Goal: Task Accomplishment & Management: Complete application form

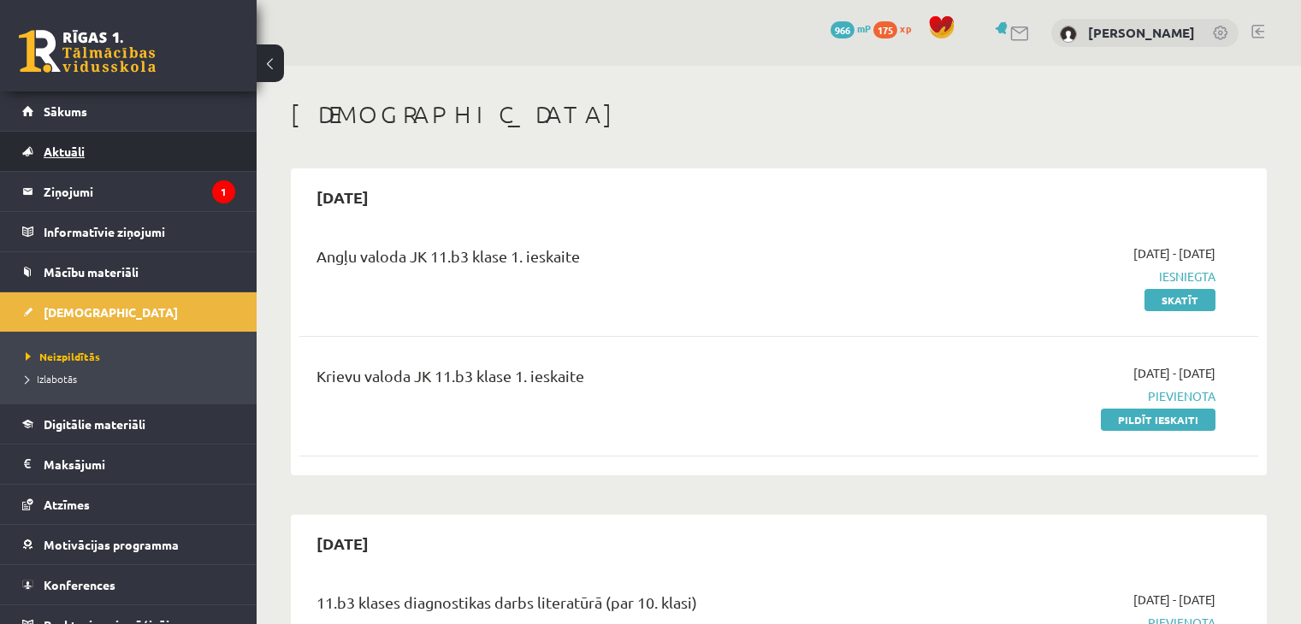
scroll to position [70, 0]
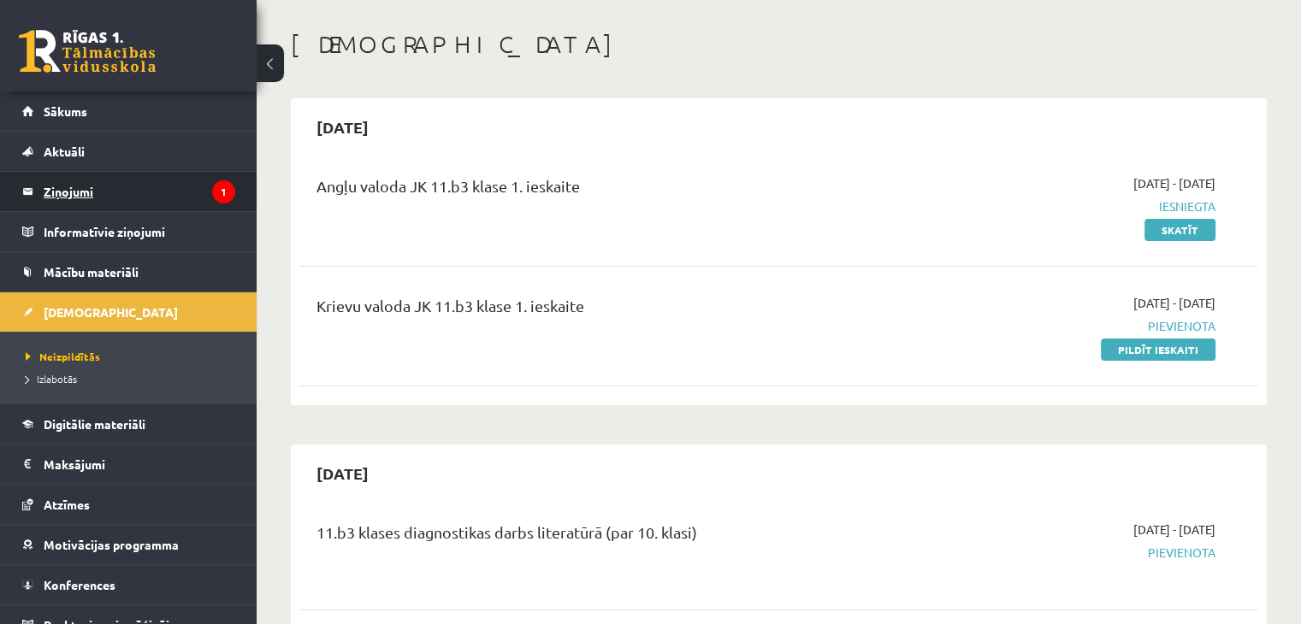
click at [120, 174] on legend "Ziņojumi 1" at bounding box center [140, 191] width 192 height 39
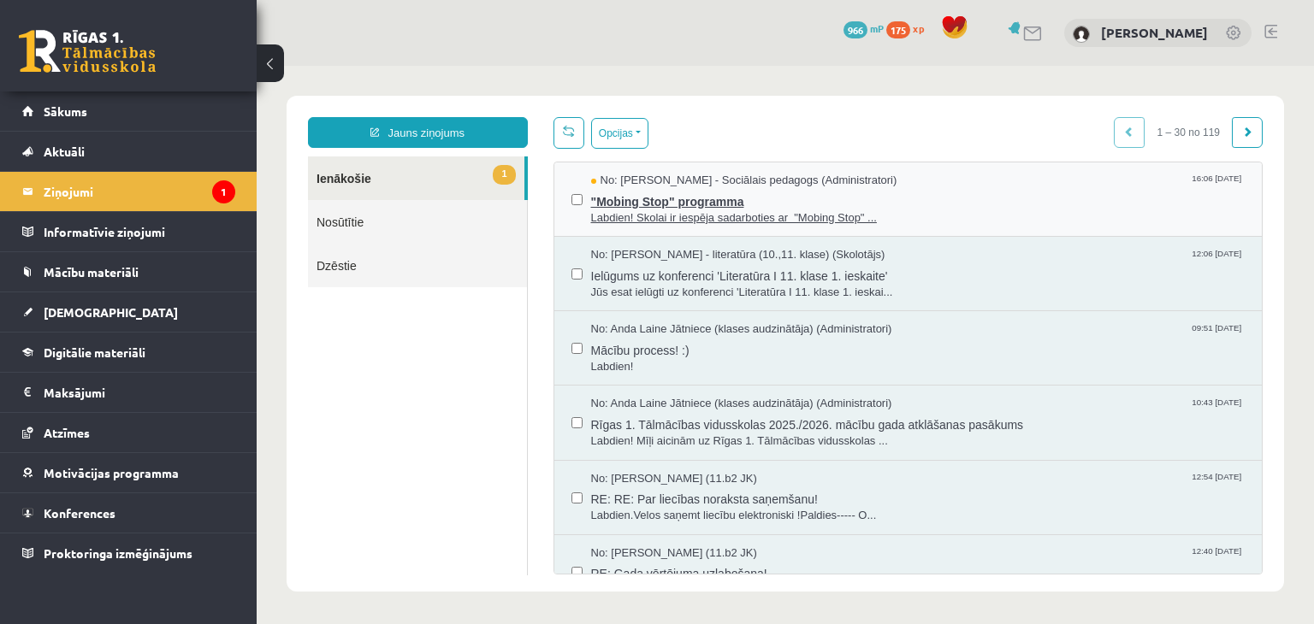
click at [708, 216] on span "Labdien! Skolai ir iespēja sadarboties ar "Mobing Stop" ..." at bounding box center [918, 218] width 654 height 16
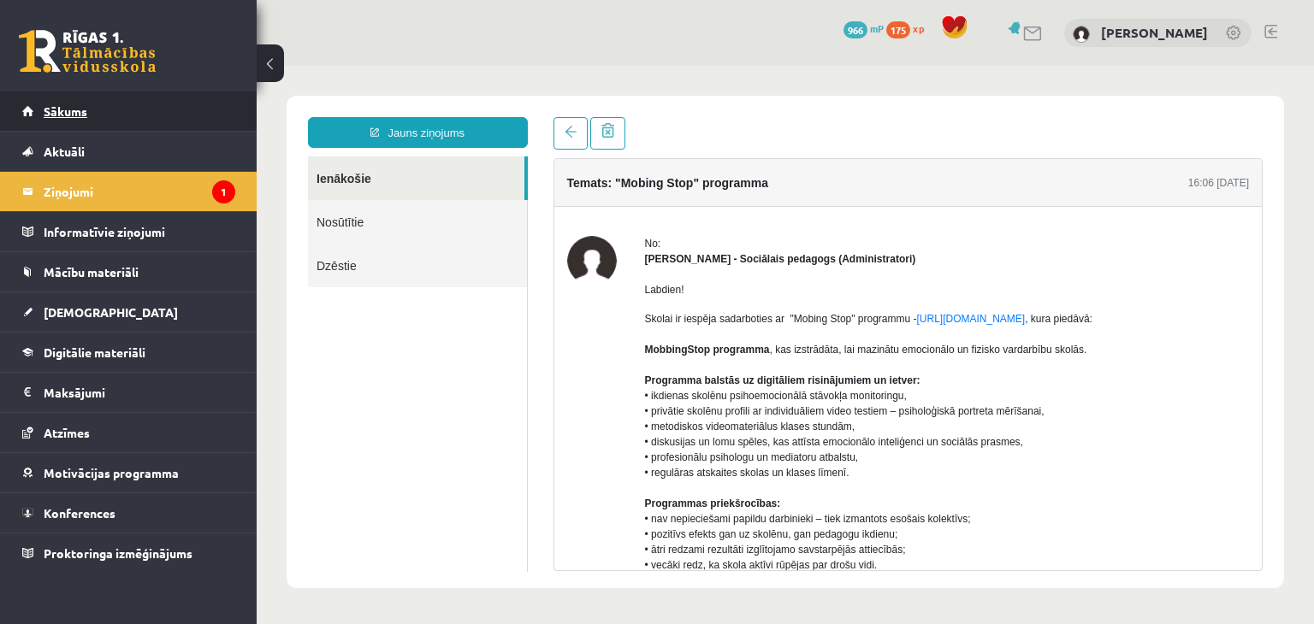
click at [110, 127] on link "Sākums" at bounding box center [128, 111] width 213 height 39
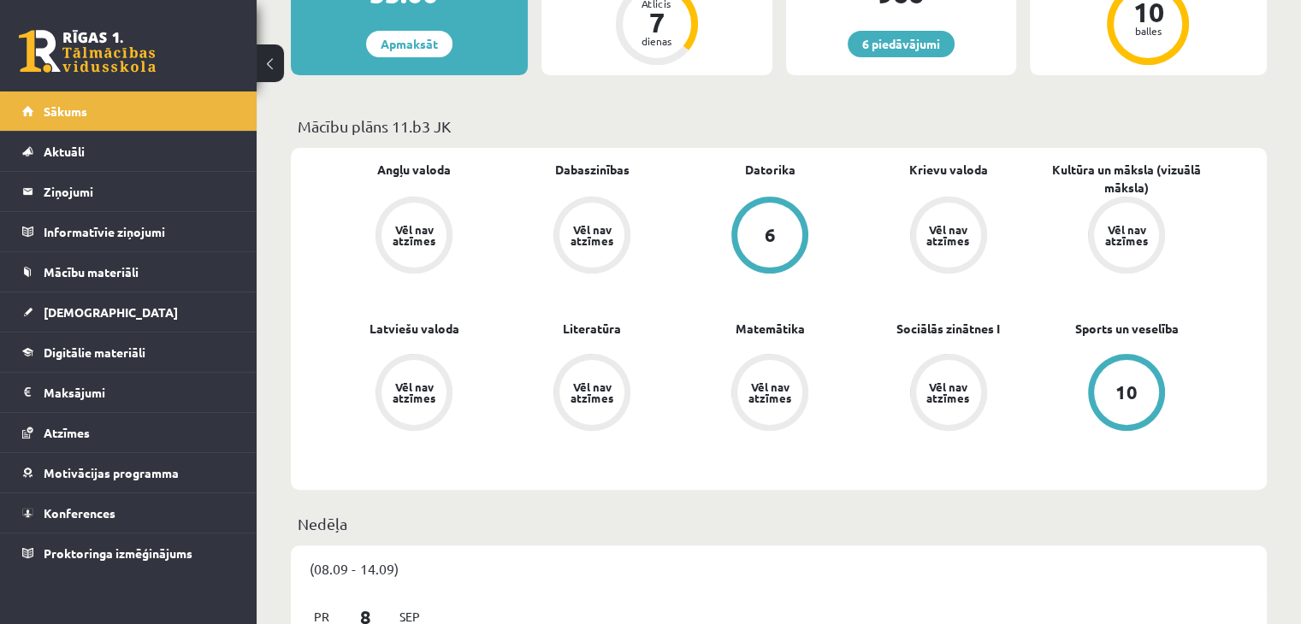
scroll to position [404, 0]
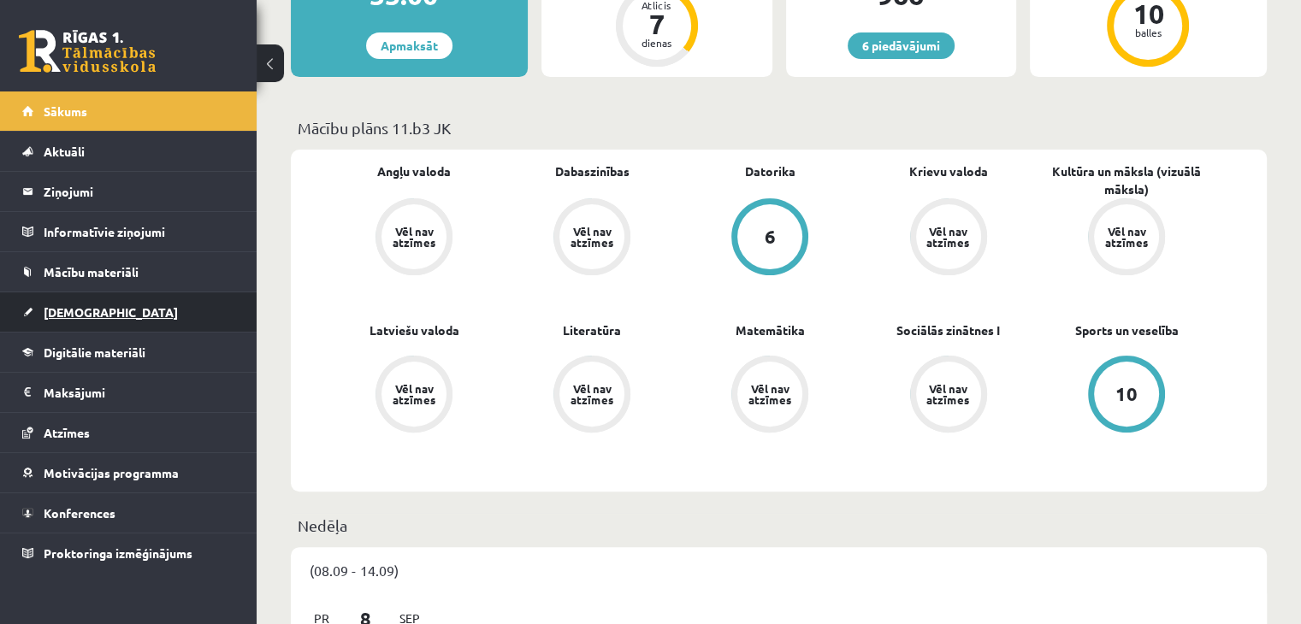
click at [133, 304] on link "[DEMOGRAPHIC_DATA]" at bounding box center [128, 311] width 213 height 39
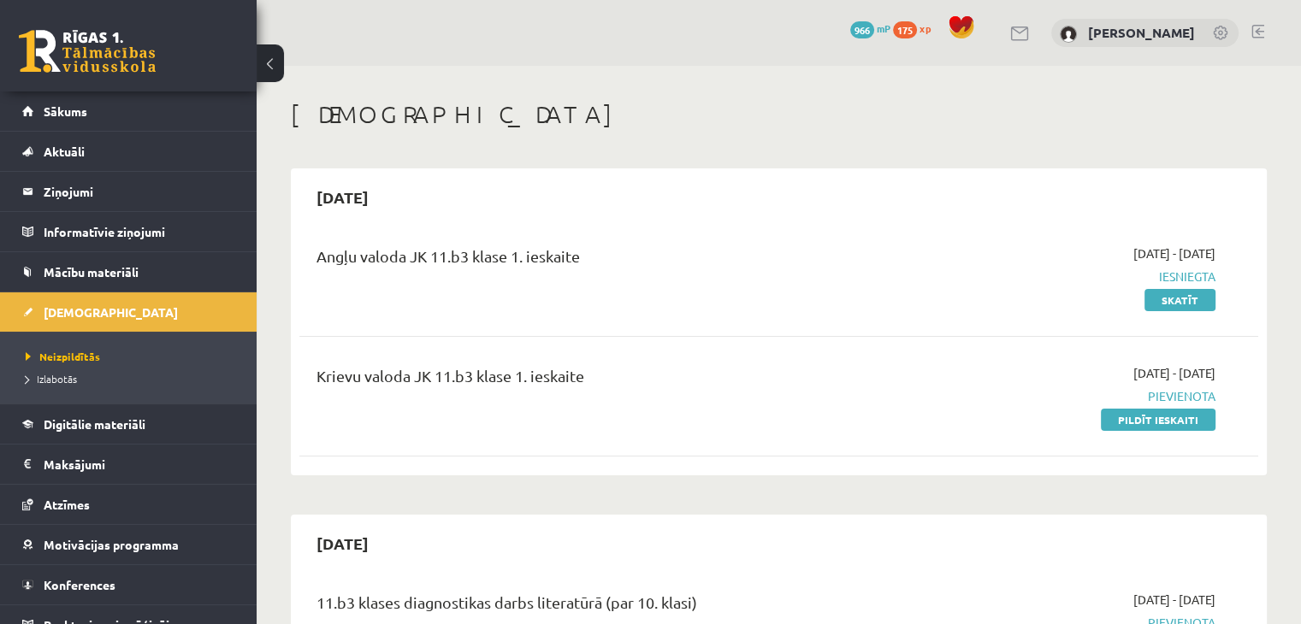
scroll to position [181, 0]
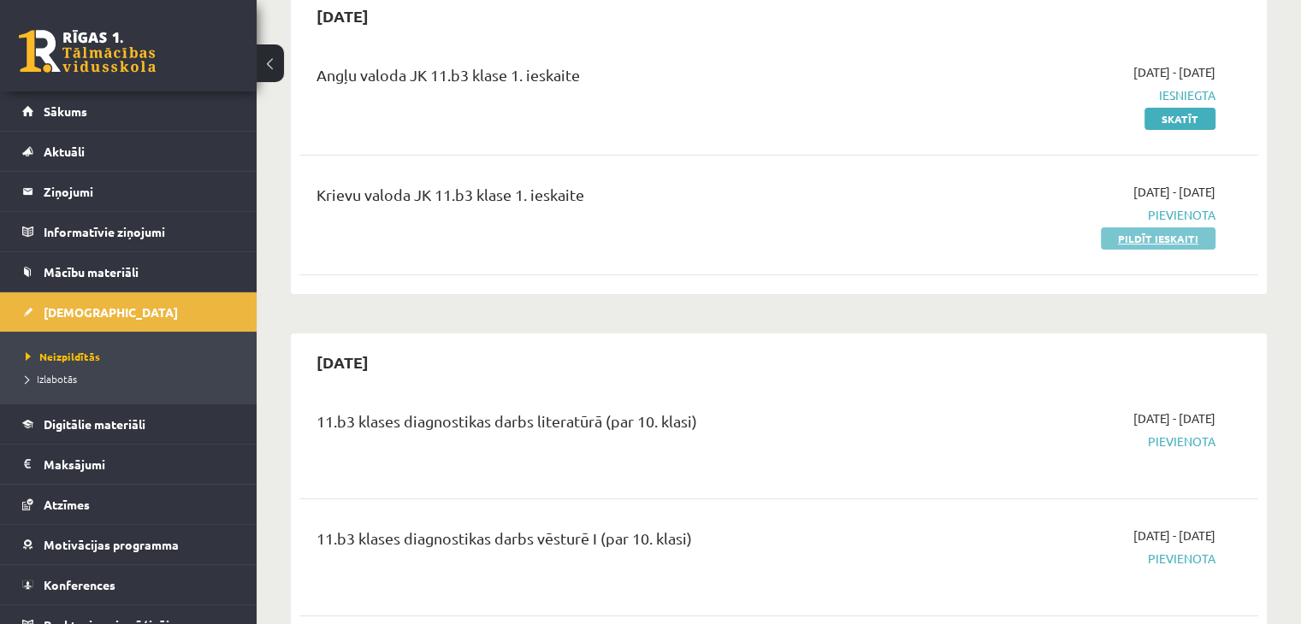
click at [1112, 239] on link "Pildīt ieskaiti" at bounding box center [1158, 238] width 115 height 22
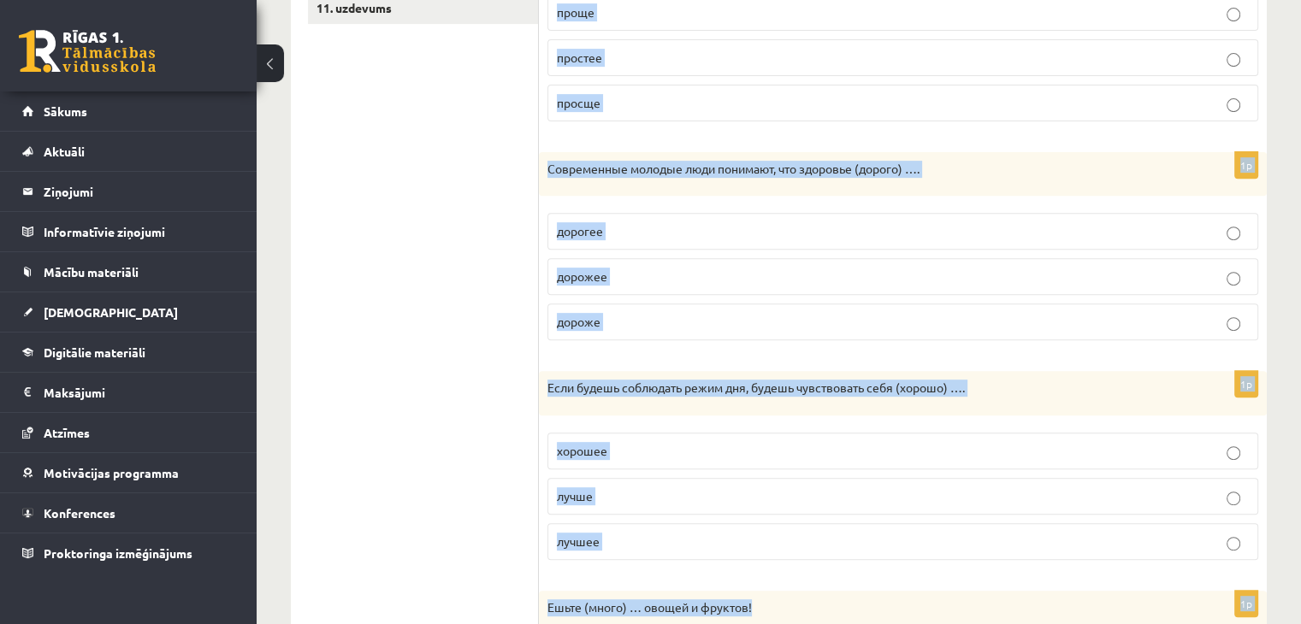
scroll to position [854, 0]
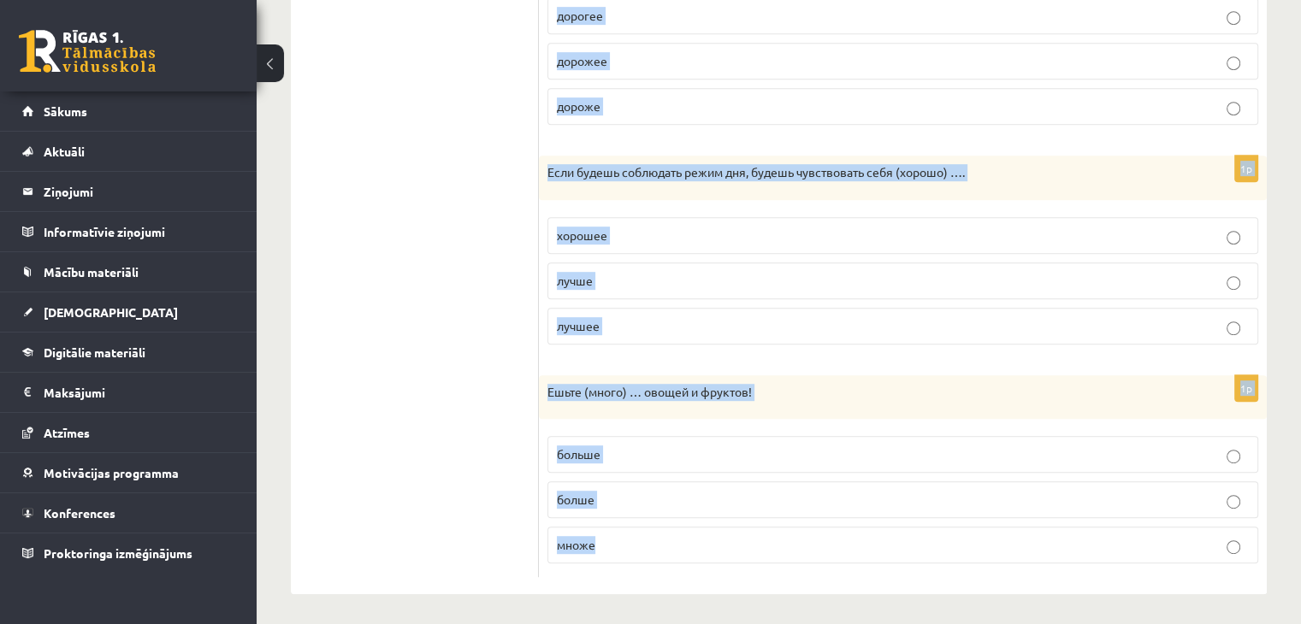
drag, startPoint x: 557, startPoint y: 168, endPoint x: 851, endPoint y: 565, distance: 494.0
click at [851, 565] on form "Выберите правильную форму сравнительной степени. 1p Нельзя ложиться спать (позд…" at bounding box center [903, 16] width 694 height 1125
copy form "Выберите правильную форму сравнительной степени. 1p Нельзя ложиться спать (позд…"
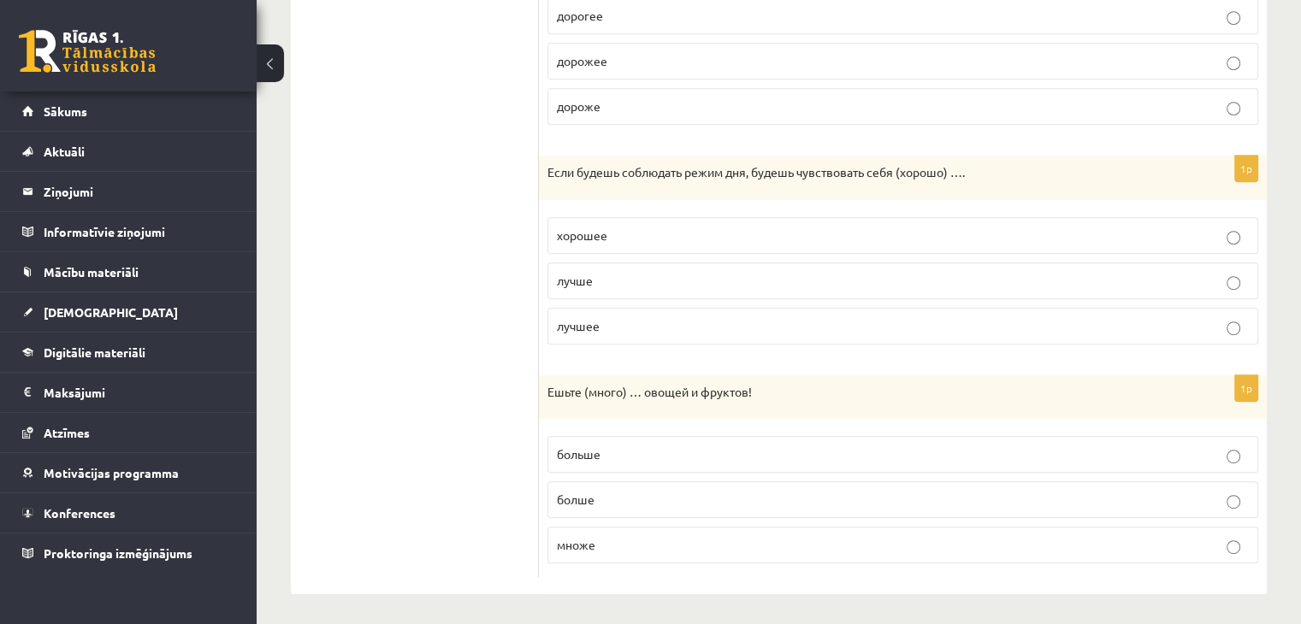
click at [438, 441] on ul "1. uzdevums 2. uzdevums 3. uzdevums 4. uzdevums 5. uzdevums 6. uzdevums 7. uzde…" at bounding box center [423, 16] width 231 height 1125
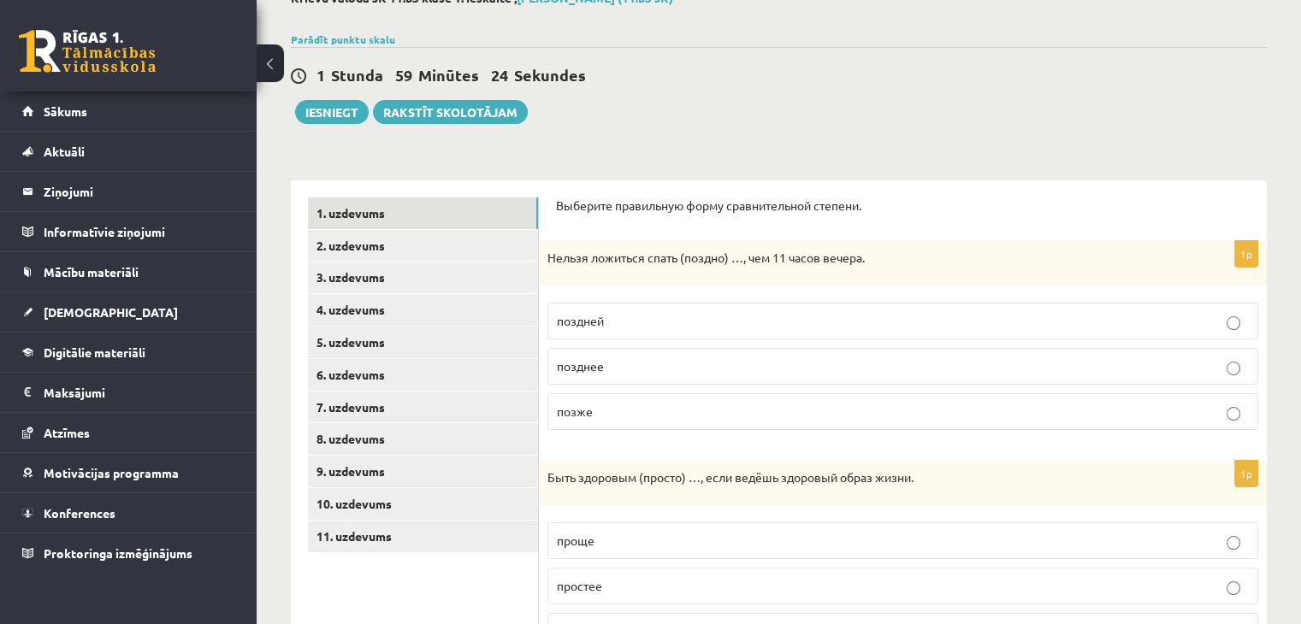
scroll to position [109, 0]
click at [624, 416] on p "позже" at bounding box center [903, 412] width 692 height 18
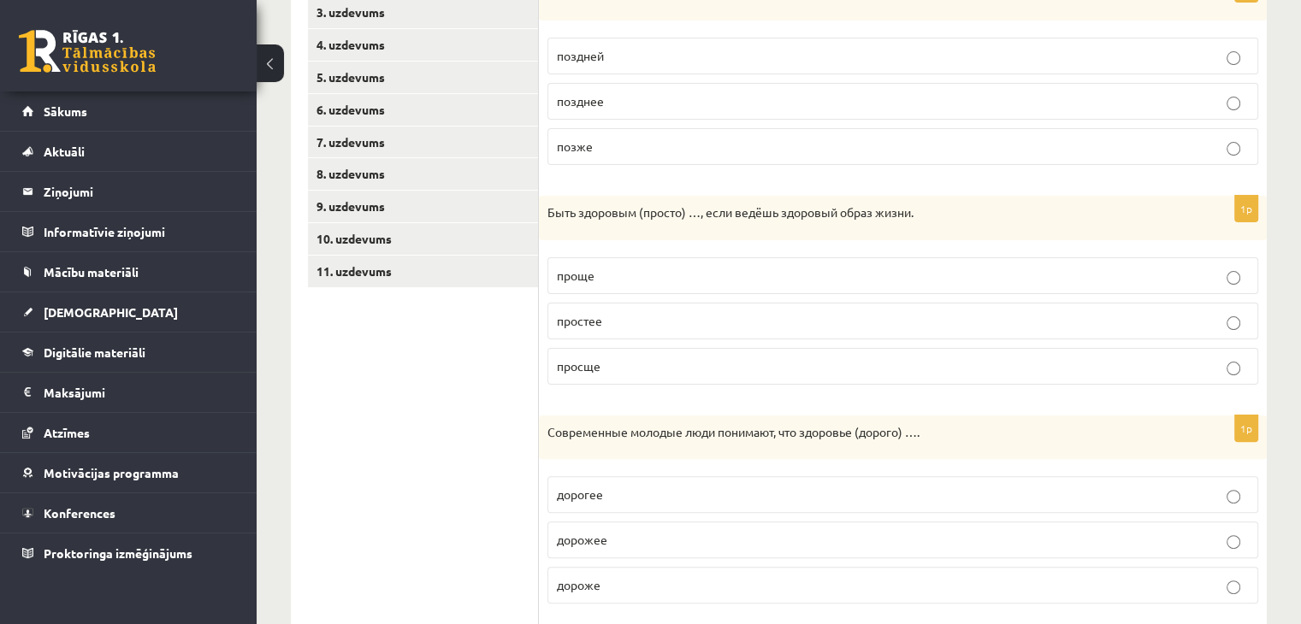
scroll to position [375, 0]
click at [743, 277] on p "проще" at bounding box center [903, 275] width 692 height 18
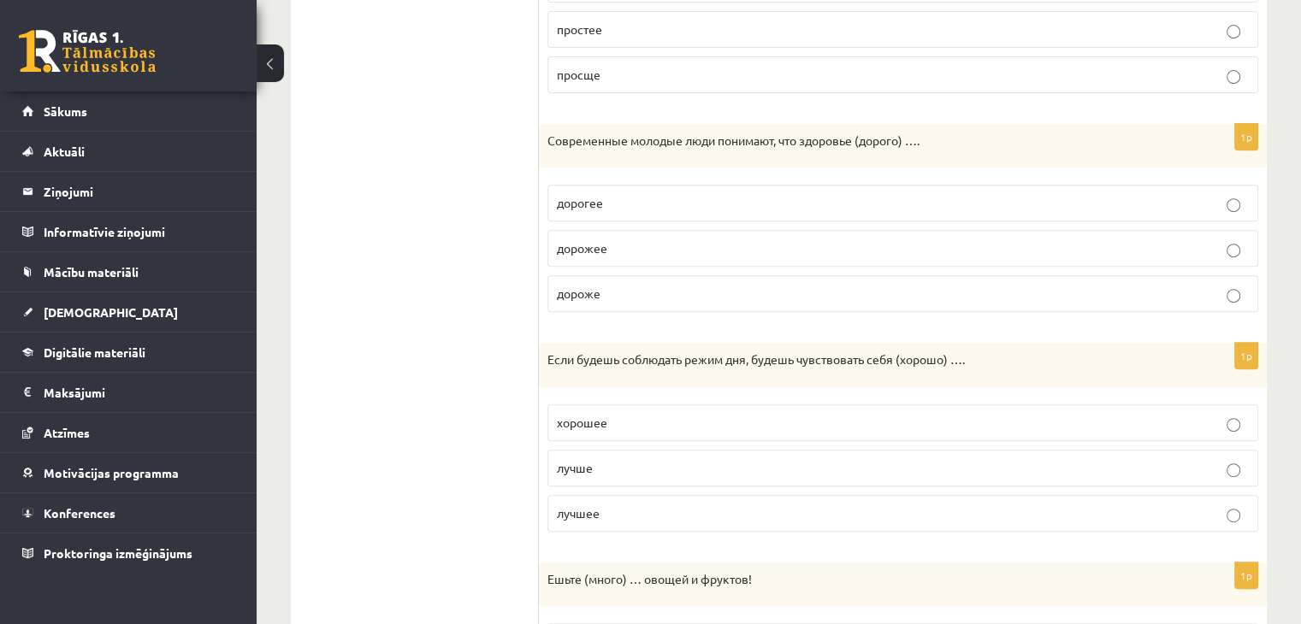
scroll to position [668, 0]
click at [665, 292] on p "дороже" at bounding box center [903, 292] width 692 height 18
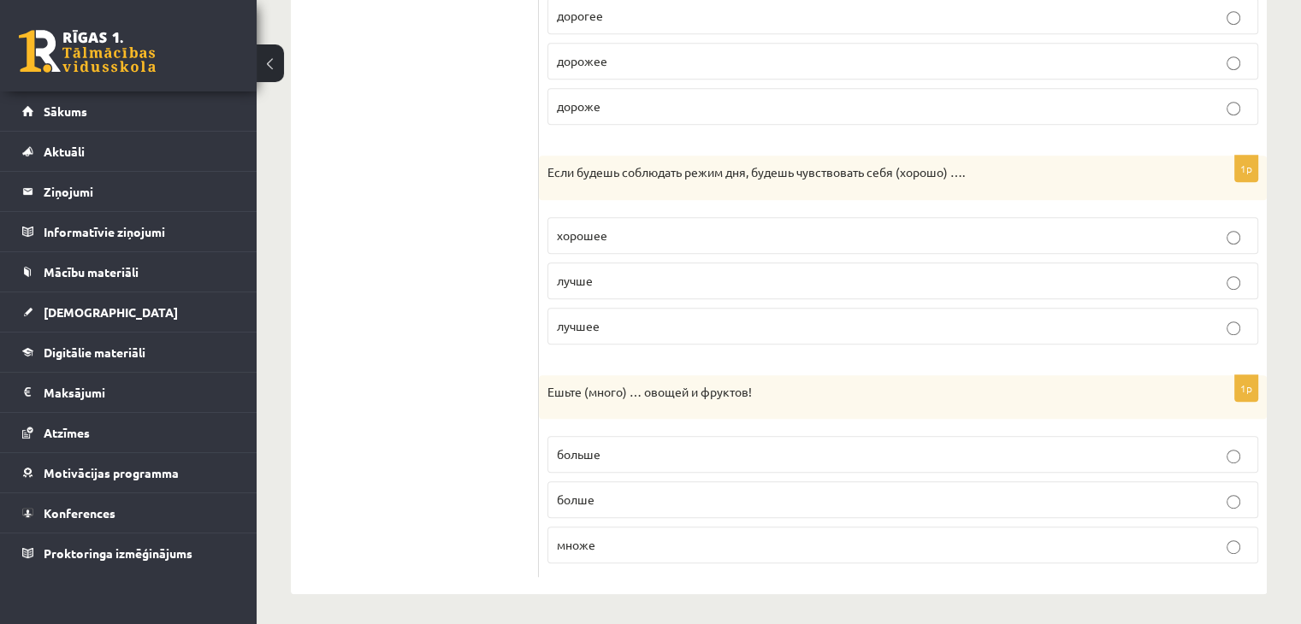
click at [684, 281] on p "лучше" at bounding box center [903, 281] width 692 height 18
click at [707, 450] on p "больше" at bounding box center [903, 455] width 692 height 18
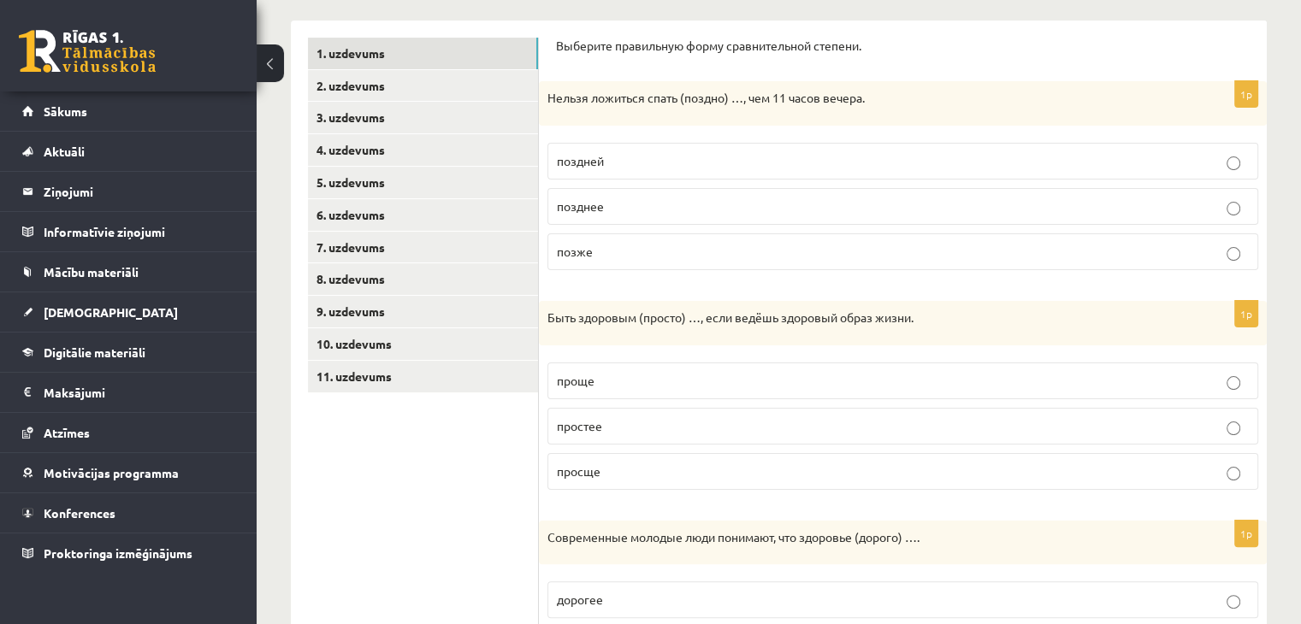
scroll to position [0, 0]
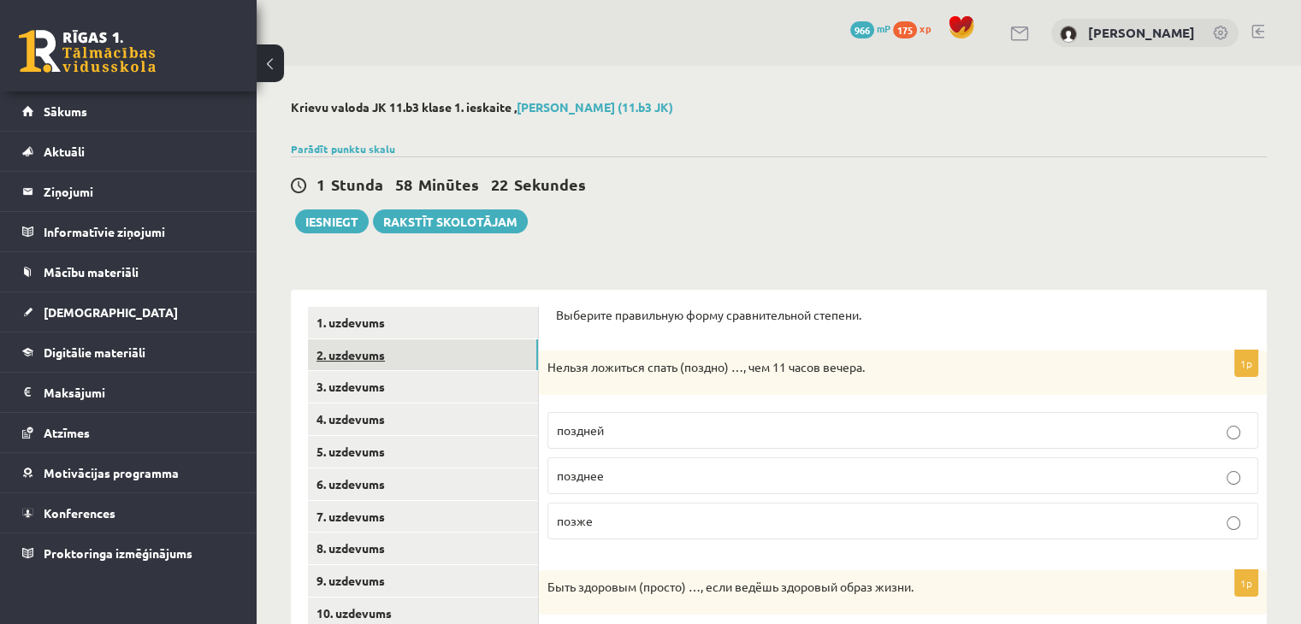
click at [404, 366] on link "2. uzdevums" at bounding box center [423, 356] width 230 height 32
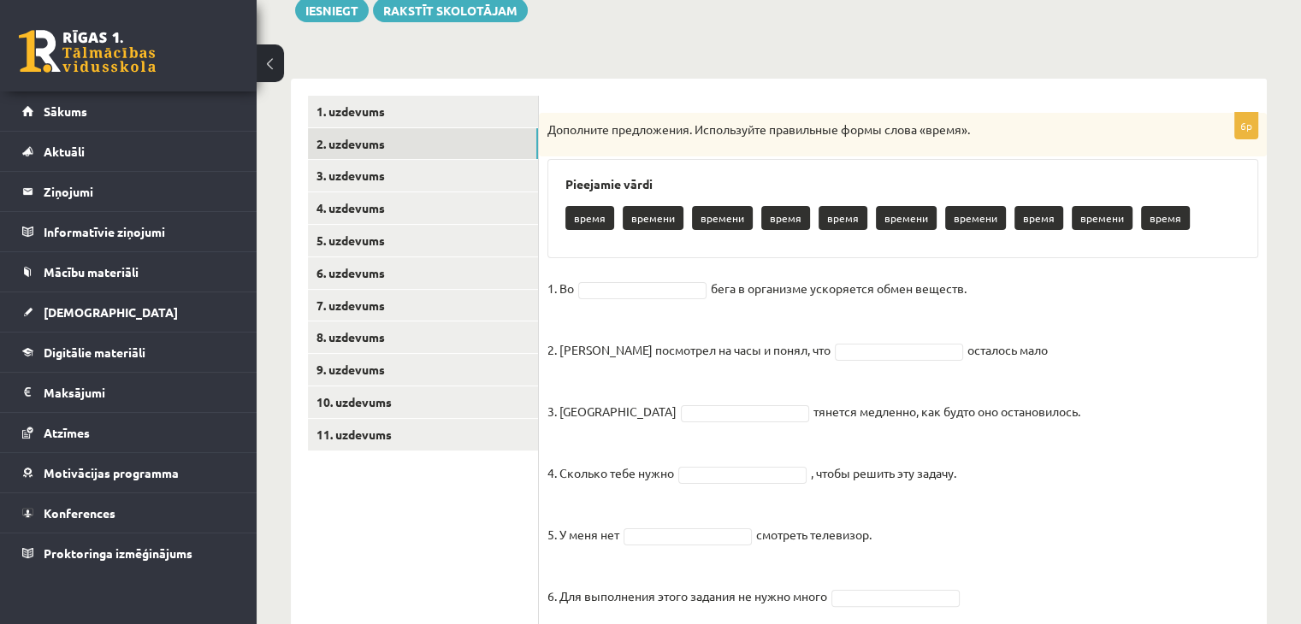
scroll to position [266, 0]
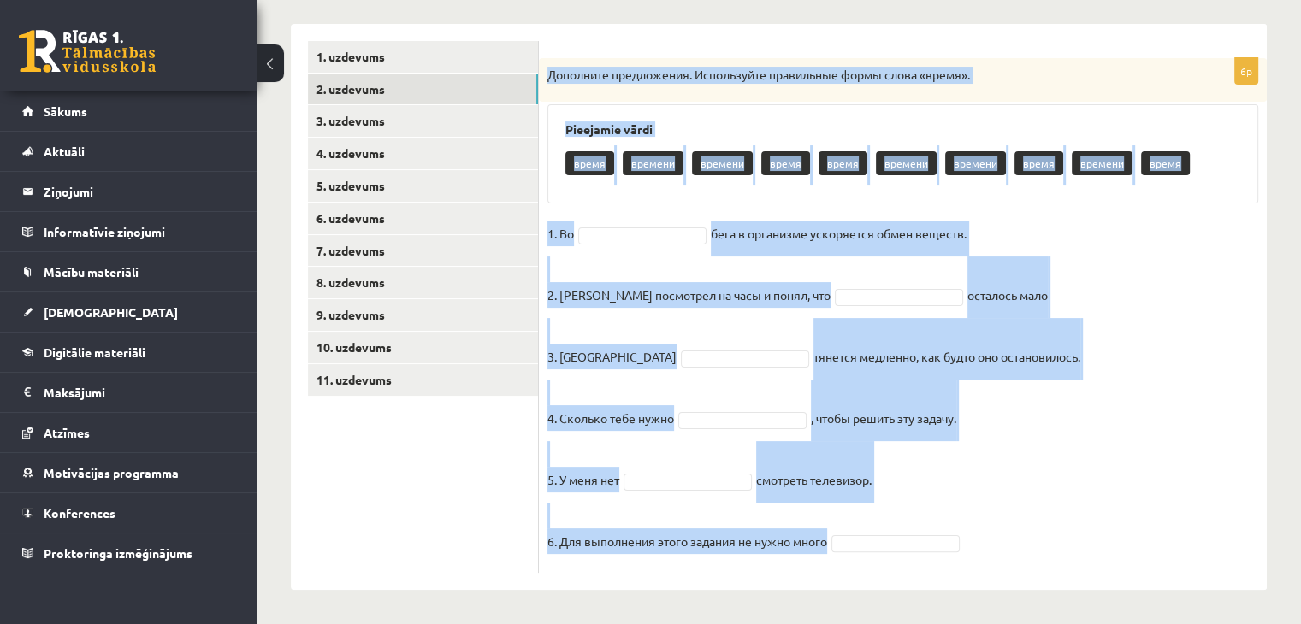
drag, startPoint x: 547, startPoint y: 74, endPoint x: 965, endPoint y: 535, distance: 621.2
click at [965, 535] on div "6p Дополните предложения. Используйте правильные формы слова «время». Pieejamie…" at bounding box center [903, 315] width 728 height 515
copy div "Дополните предложения. Используйте правильные формы слова «время». Pieejamie vā…"
click at [1053, 497] on fieldset "1. Во бега в организме ускоряется обмен веществ. 2. Андрис посмотрел на часы и …" at bounding box center [902, 393] width 711 height 344
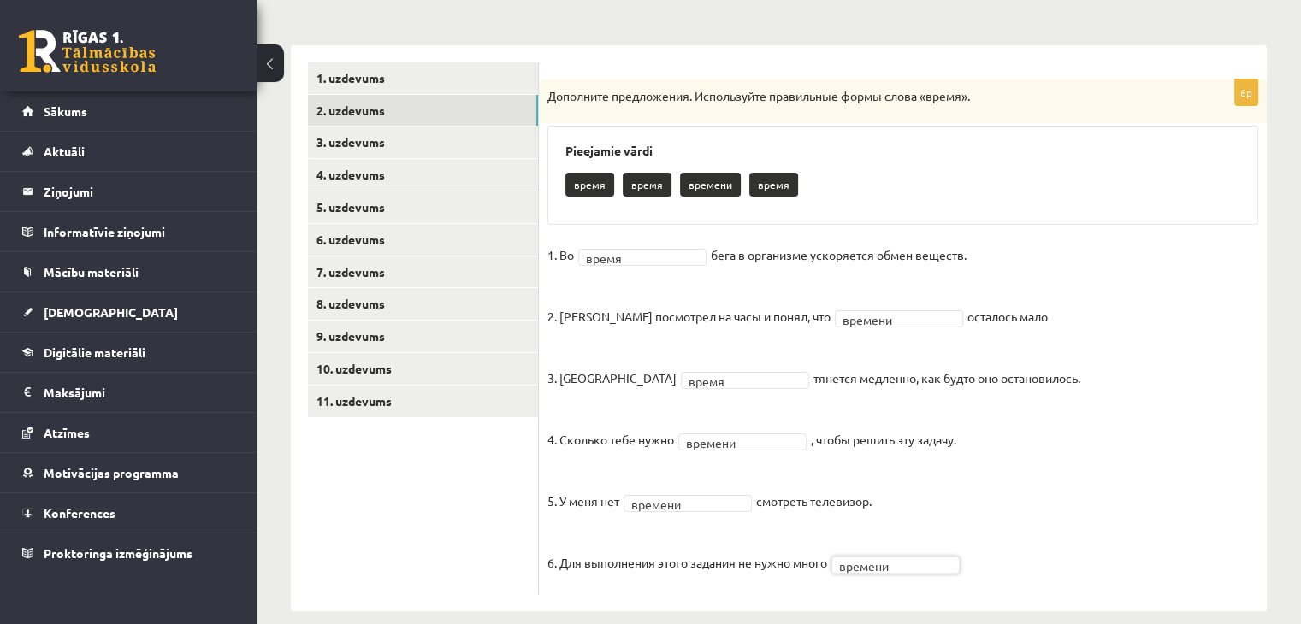
scroll to position [244, 0]
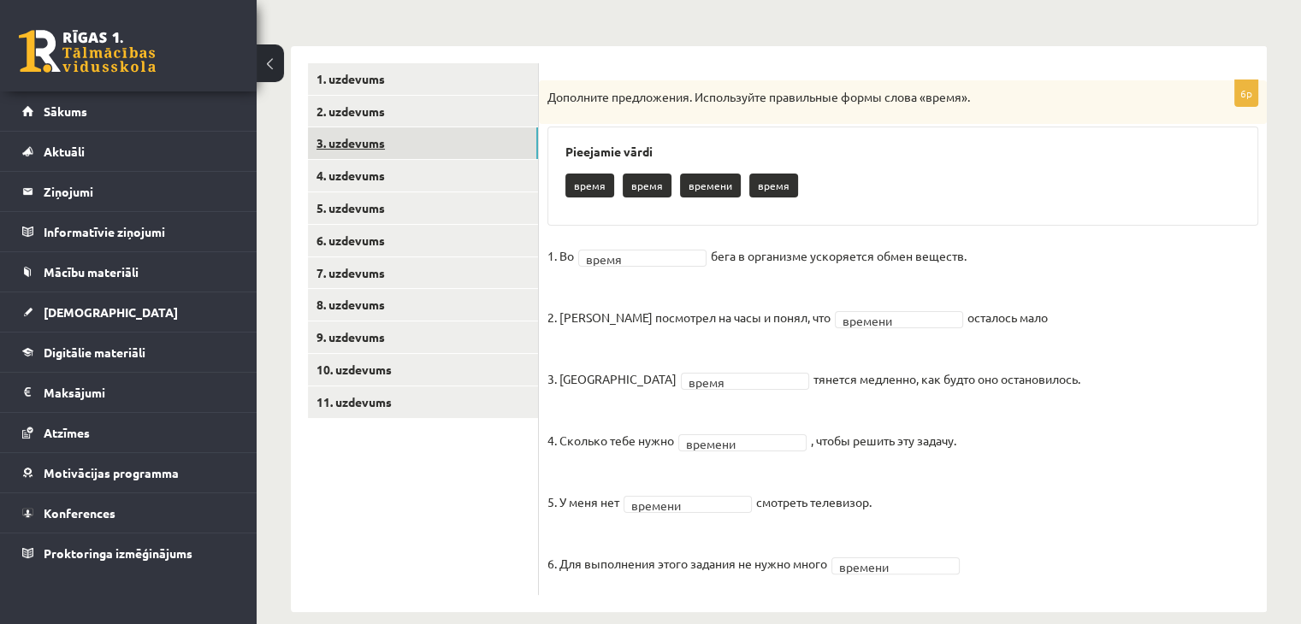
click at [448, 133] on link "3. uzdevums" at bounding box center [423, 143] width 230 height 32
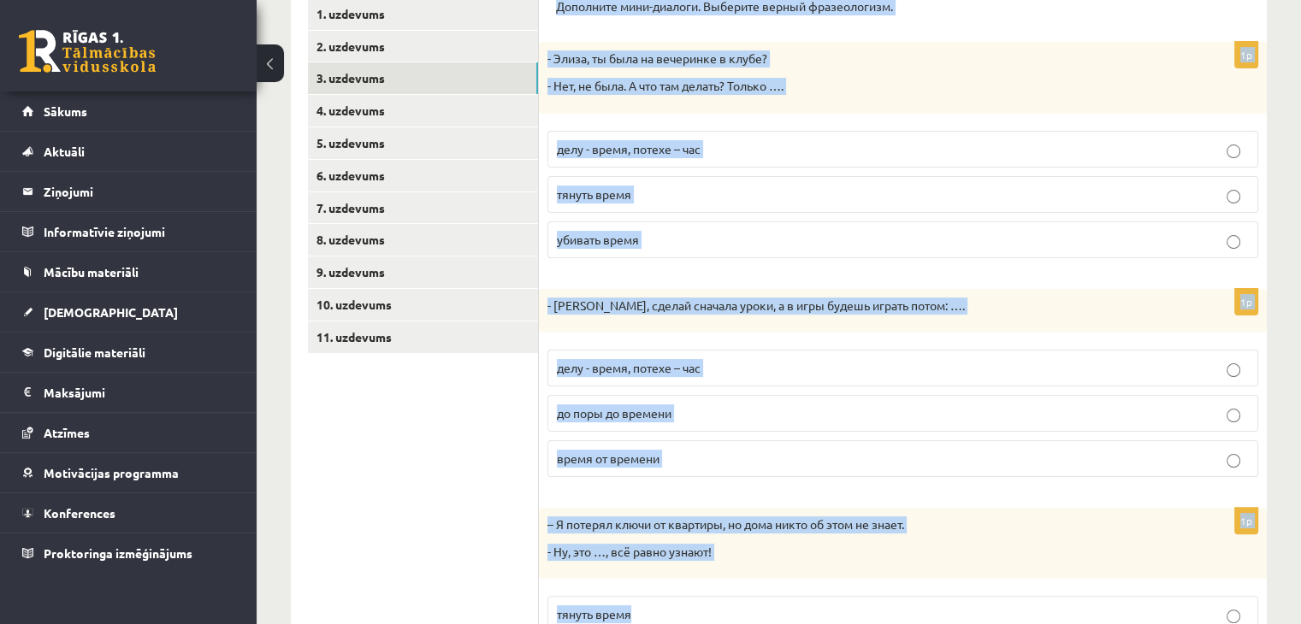
scroll to position [716, 0]
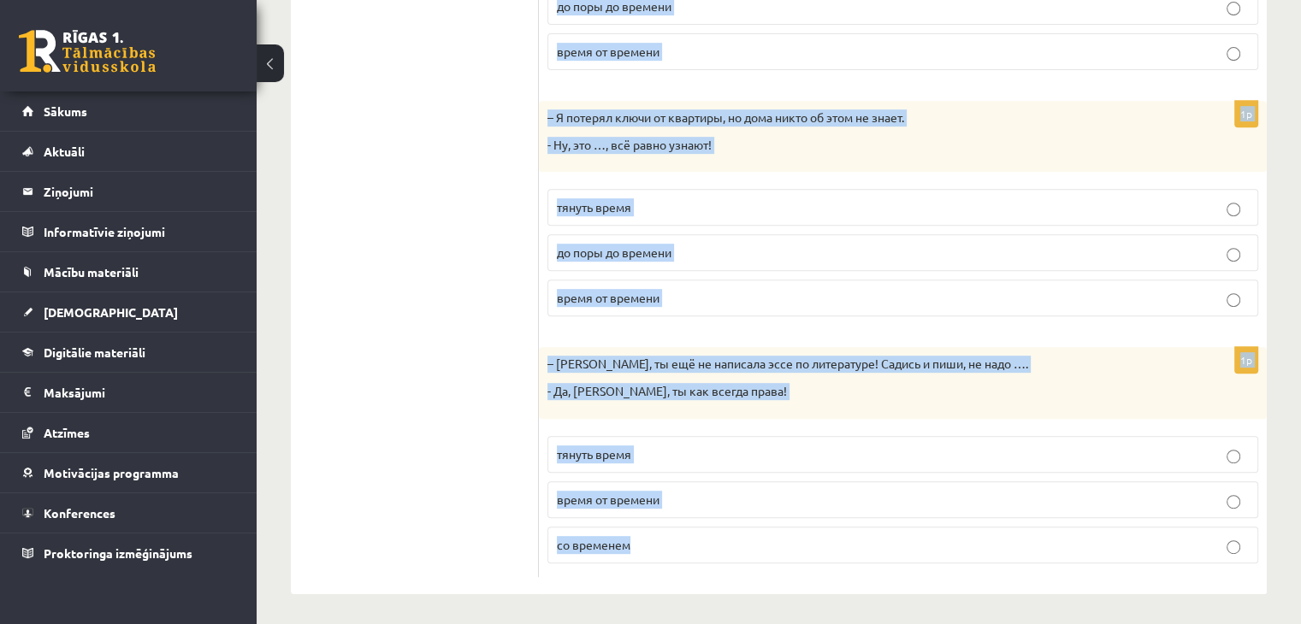
drag, startPoint x: 558, startPoint y: 86, endPoint x: 787, endPoint y: 541, distance: 508.7
click at [787, 541] on form "Дополните мини-диалоги. Выберите верный фразеологизм. 1p - Элиза, ты была на ве…" at bounding box center [903, 84] width 694 height 986
copy form "Дополните мини-диалоги. Выберите верный фразеологизм. 1p - Элиза, ты была на ве…"
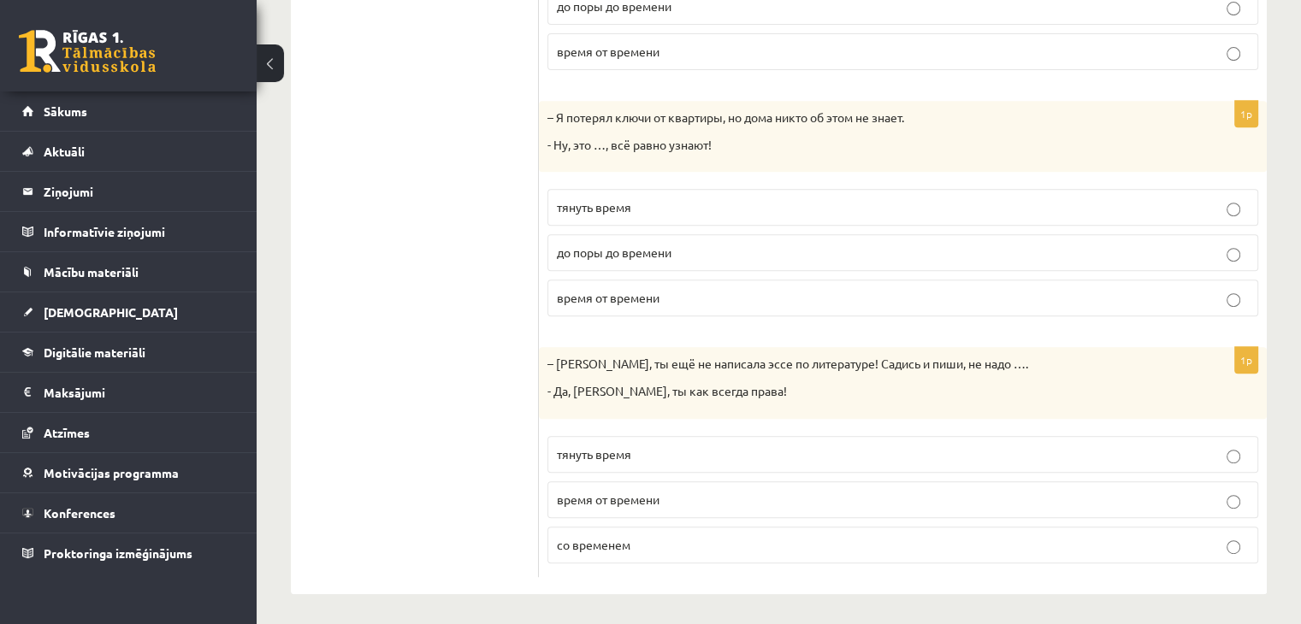
click at [424, 340] on ul "1. uzdevums 2. uzdevums 3. uzdevums 4. uzdevums 5. uzdevums 6. uzdevums 7. uzde…" at bounding box center [423, 84] width 231 height 986
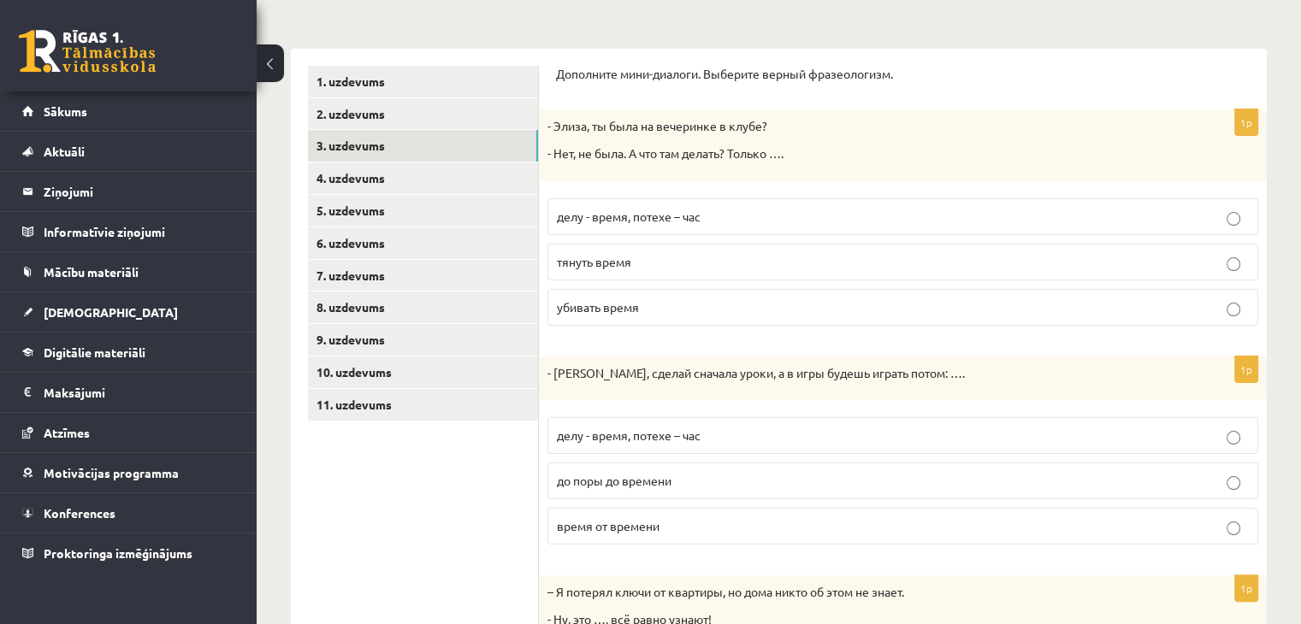
scroll to position [216, 0]
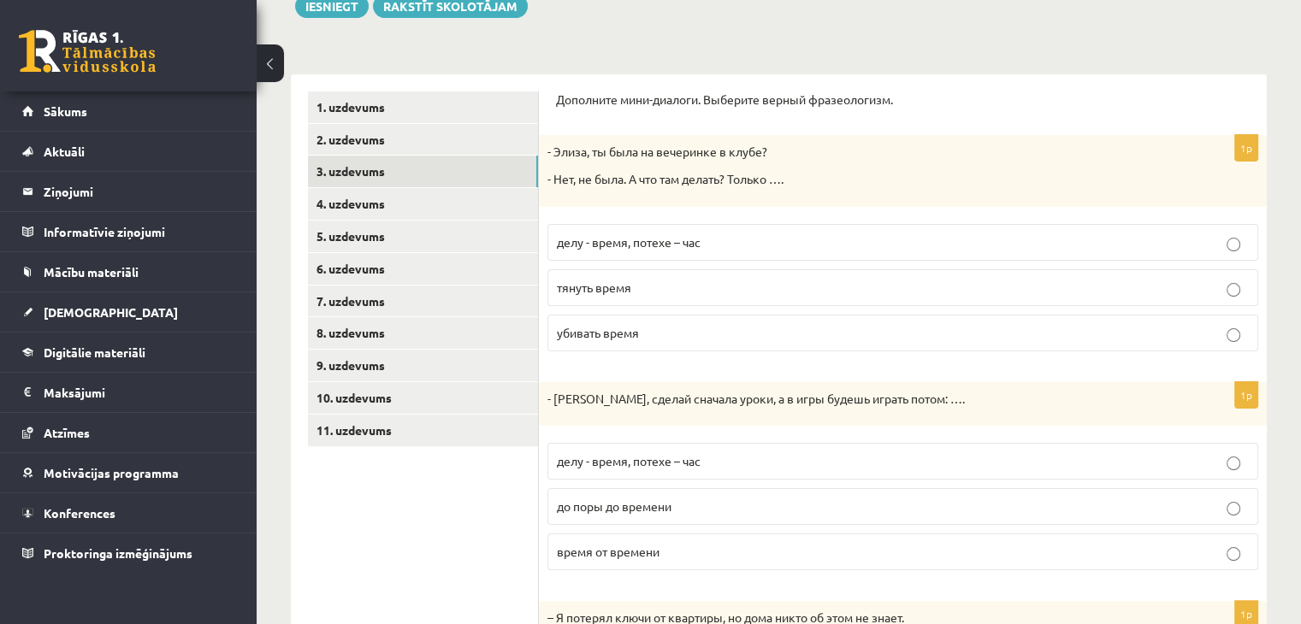
click at [652, 333] on p "убивать время" at bounding box center [903, 333] width 692 height 18
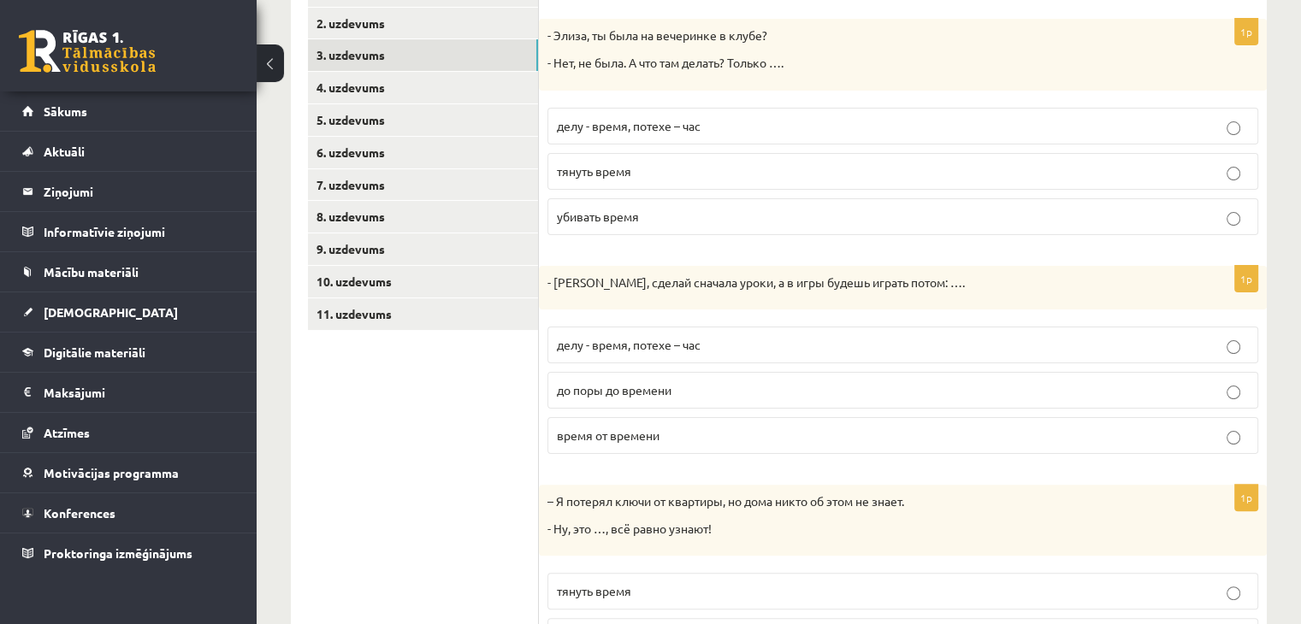
scroll to position [333, 0]
click at [652, 333] on label "делу - время, потехе – час" at bounding box center [902, 344] width 711 height 37
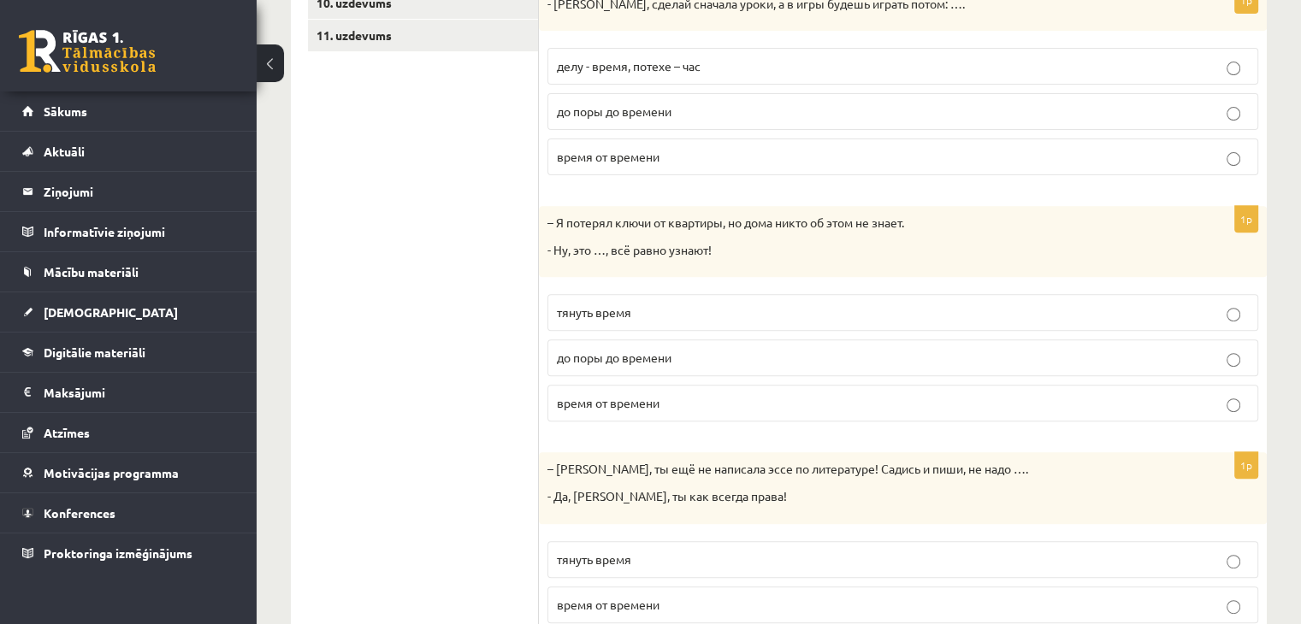
scroll to position [617, 0]
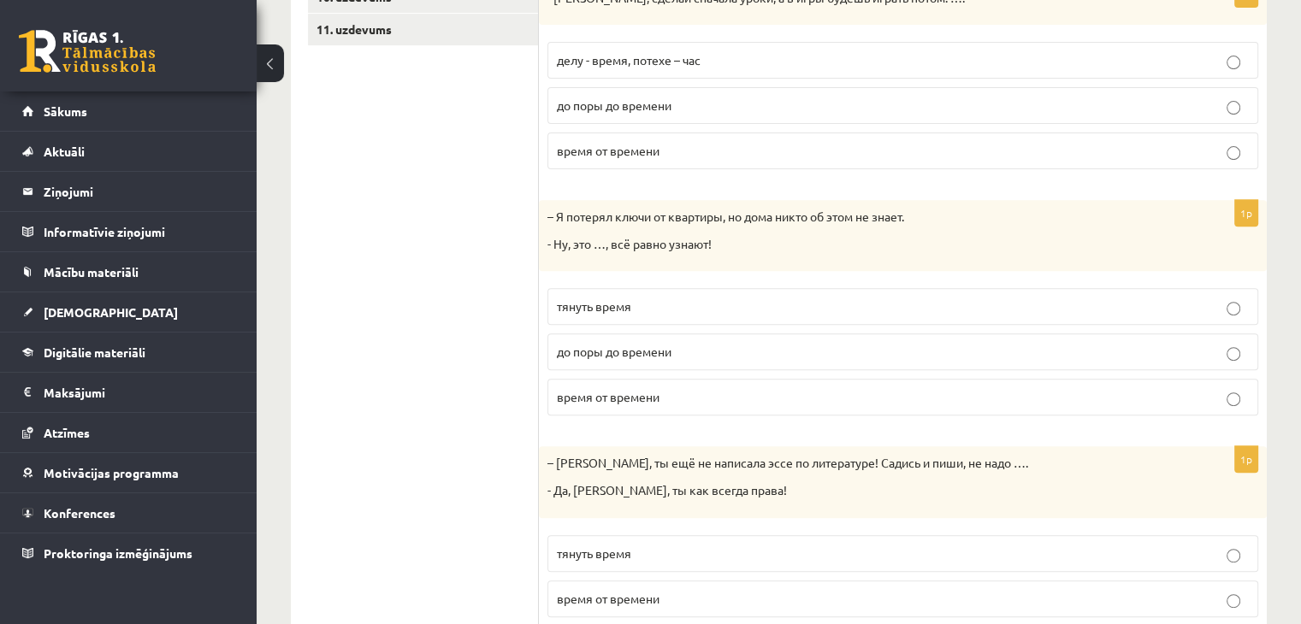
click at [617, 361] on label "до поры до времени" at bounding box center [902, 352] width 711 height 37
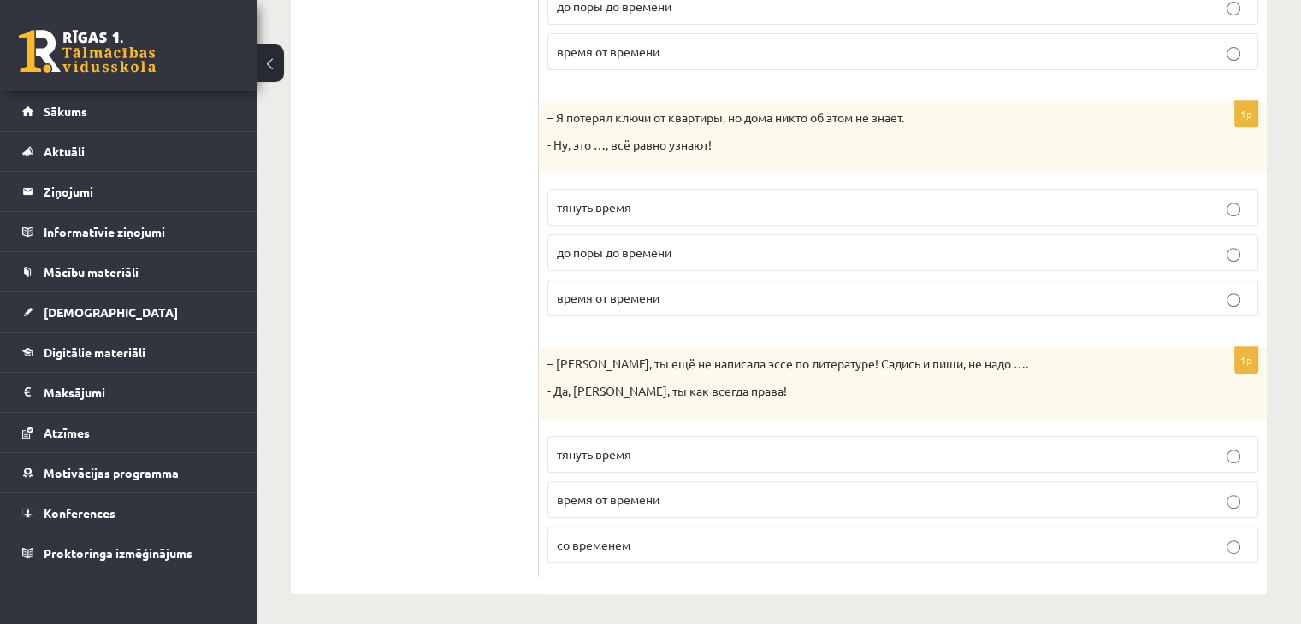
click at [588, 451] on span "тянуть время" at bounding box center [594, 453] width 74 height 15
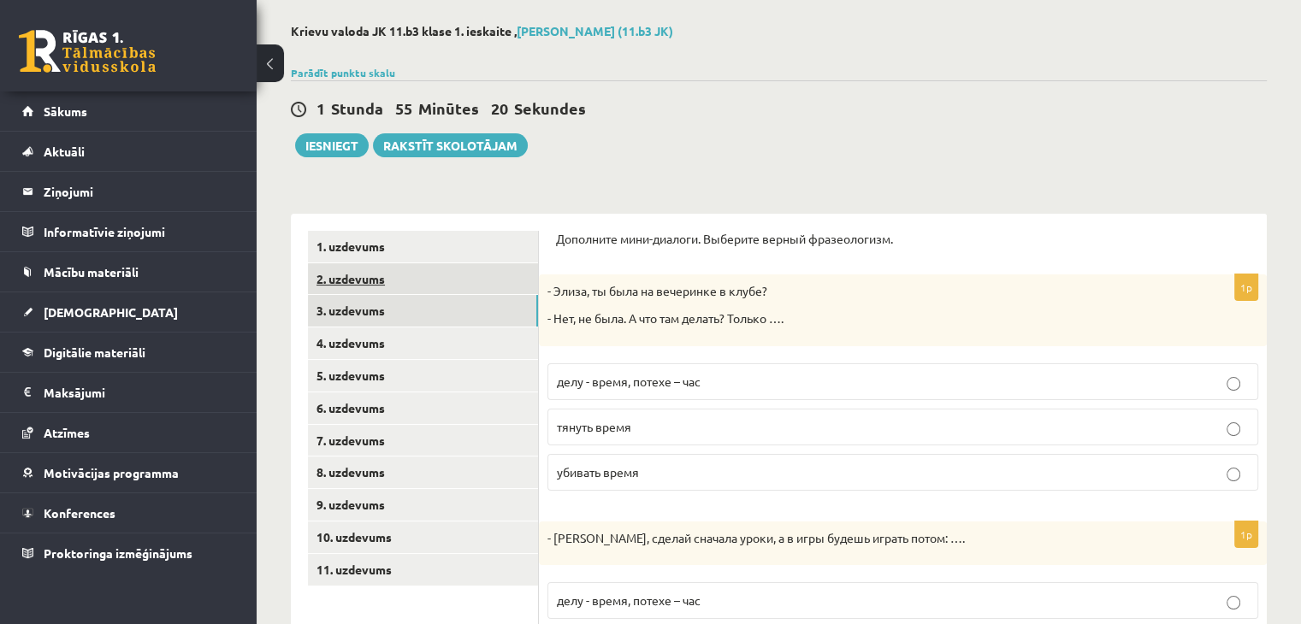
scroll to position [63, 0]
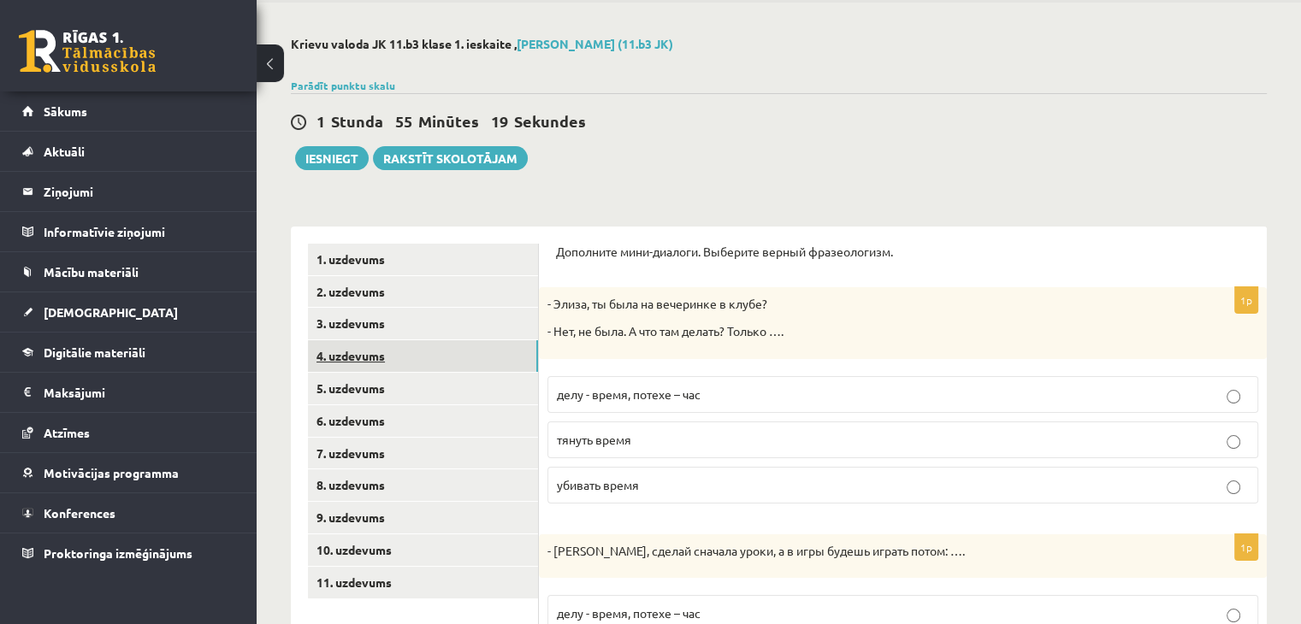
click at [427, 343] on link "4. uzdevums" at bounding box center [423, 356] width 230 height 32
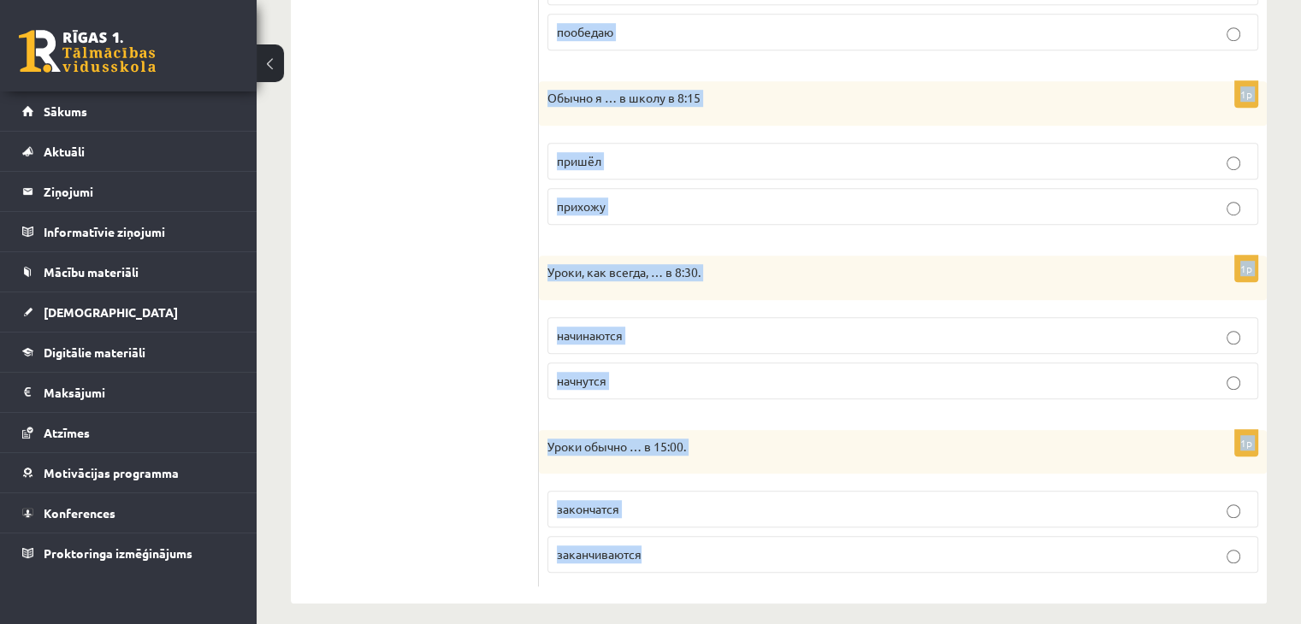
scroll to position [1149, 0]
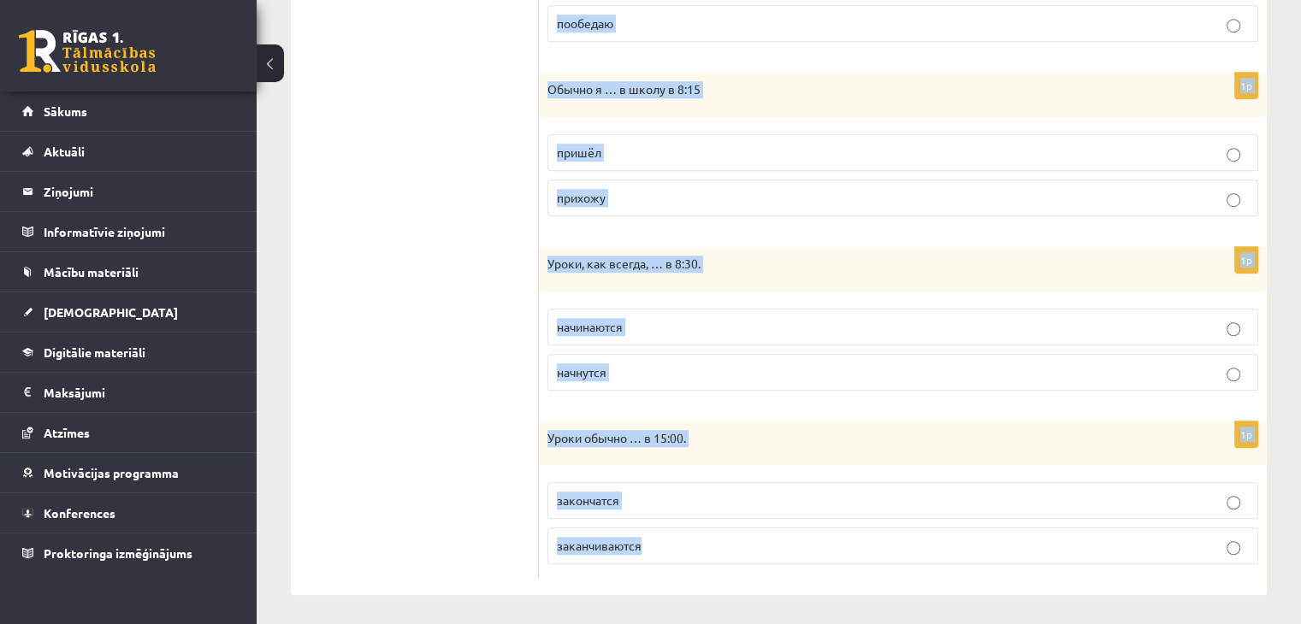
drag, startPoint x: 556, startPoint y: 239, endPoint x: 763, endPoint y: 536, distance: 361.8
copy form "Выберите правильную форму глагола (НСВ / СВ). 1p Тренировка обычно … в 17:30. н…"
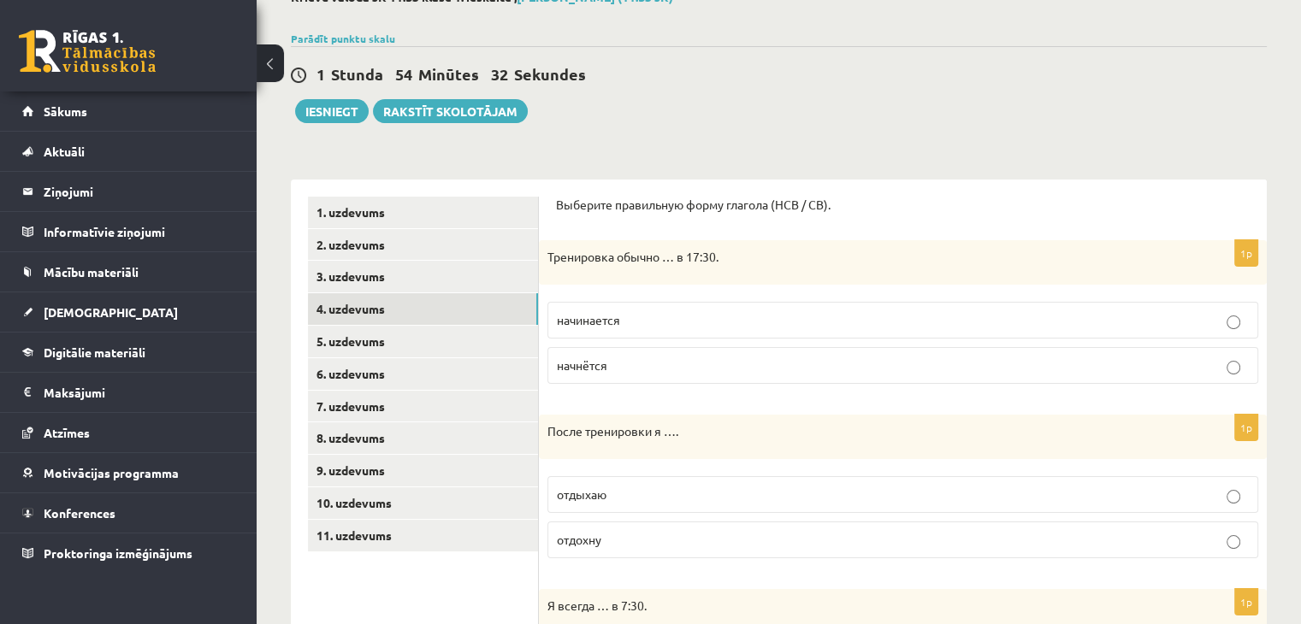
scroll to position [152, 0]
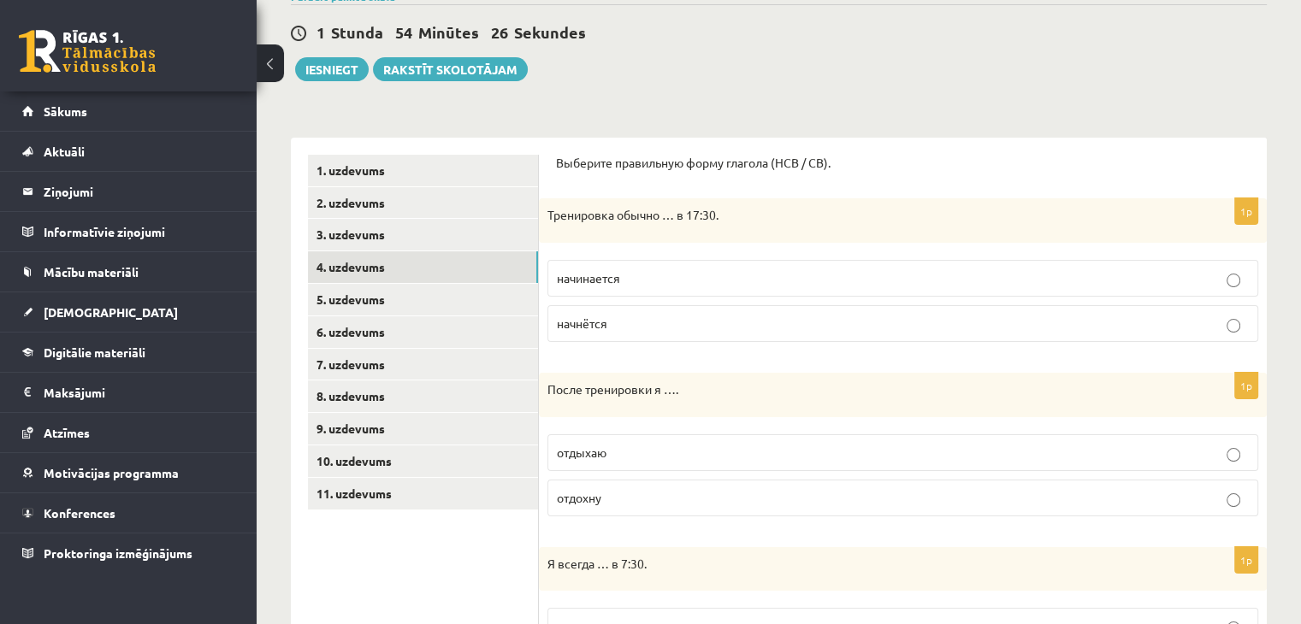
click at [667, 269] on p "начинается" at bounding box center [903, 278] width 692 height 18
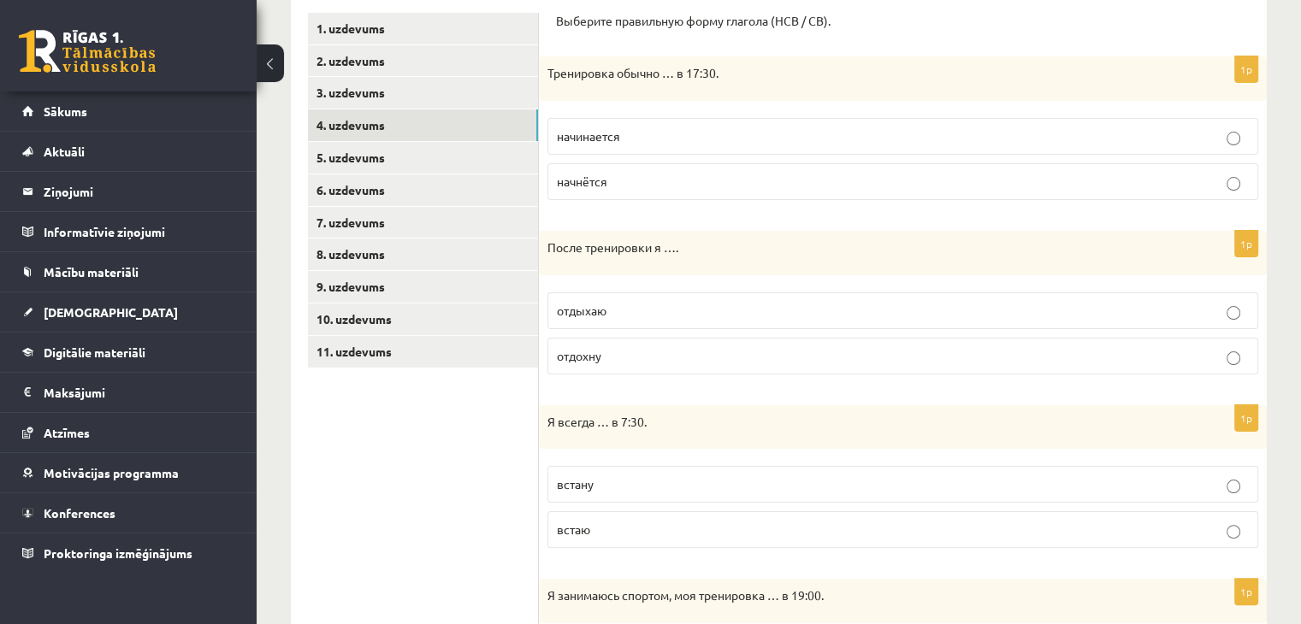
scroll to position [295, 0]
click at [624, 356] on p "отдохну" at bounding box center [903, 355] width 692 height 18
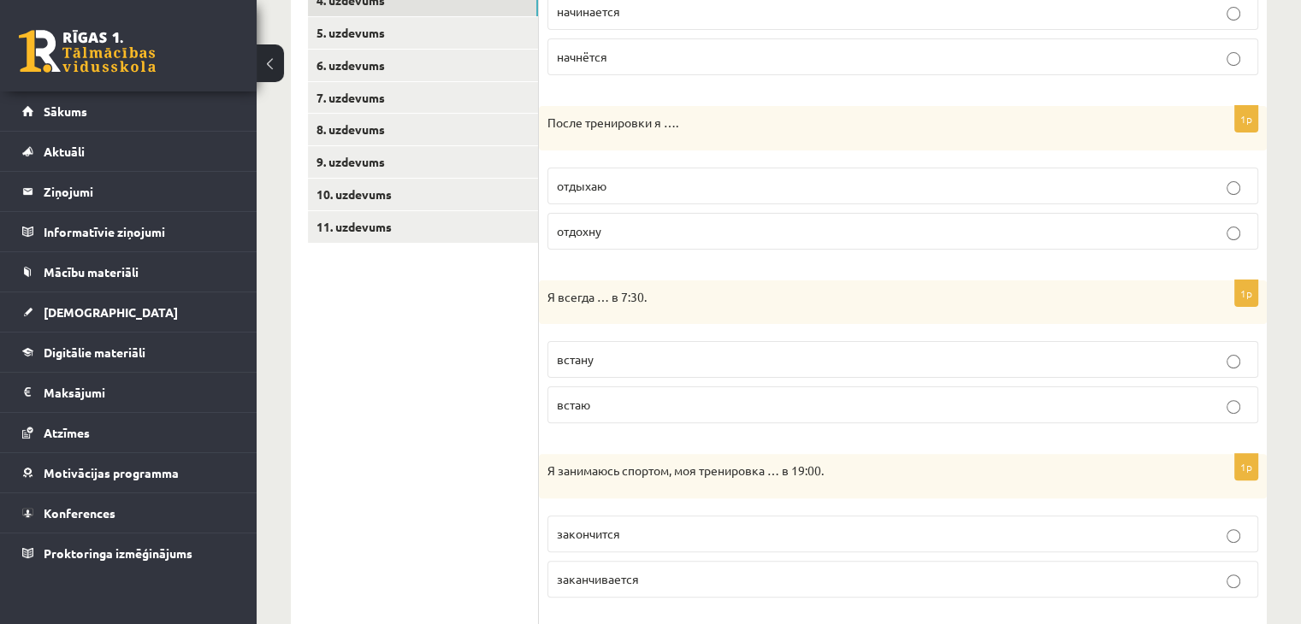
scroll to position [428, 0]
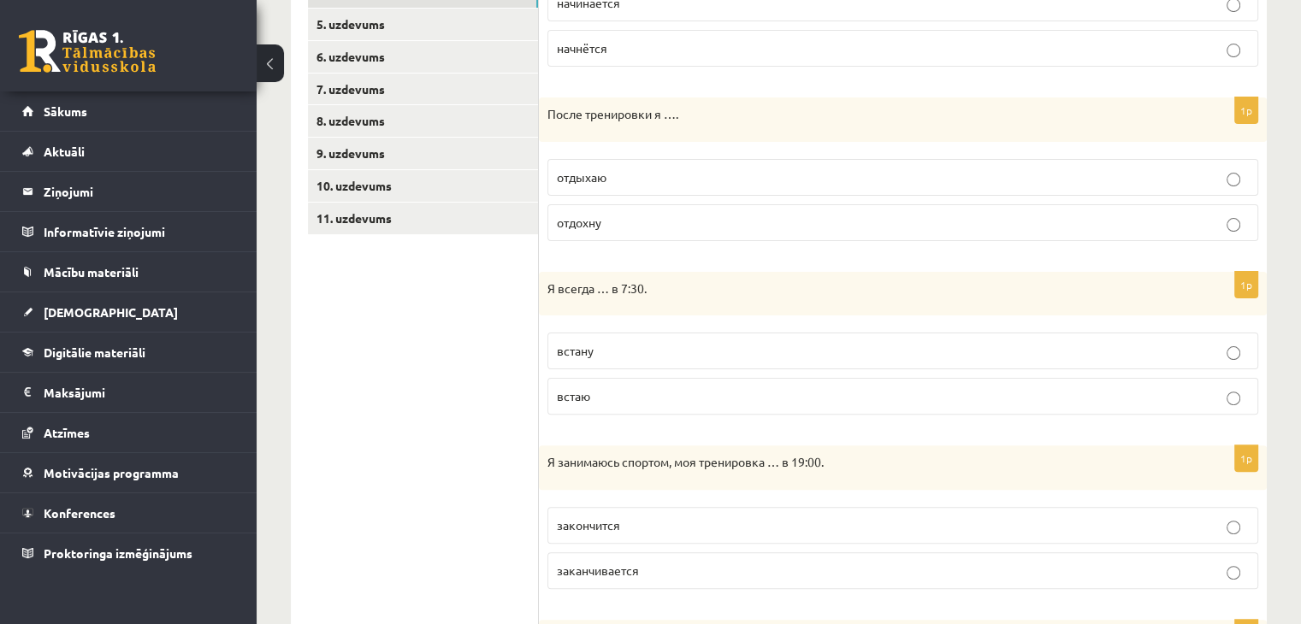
click at [615, 393] on p "встаю" at bounding box center [903, 396] width 692 height 18
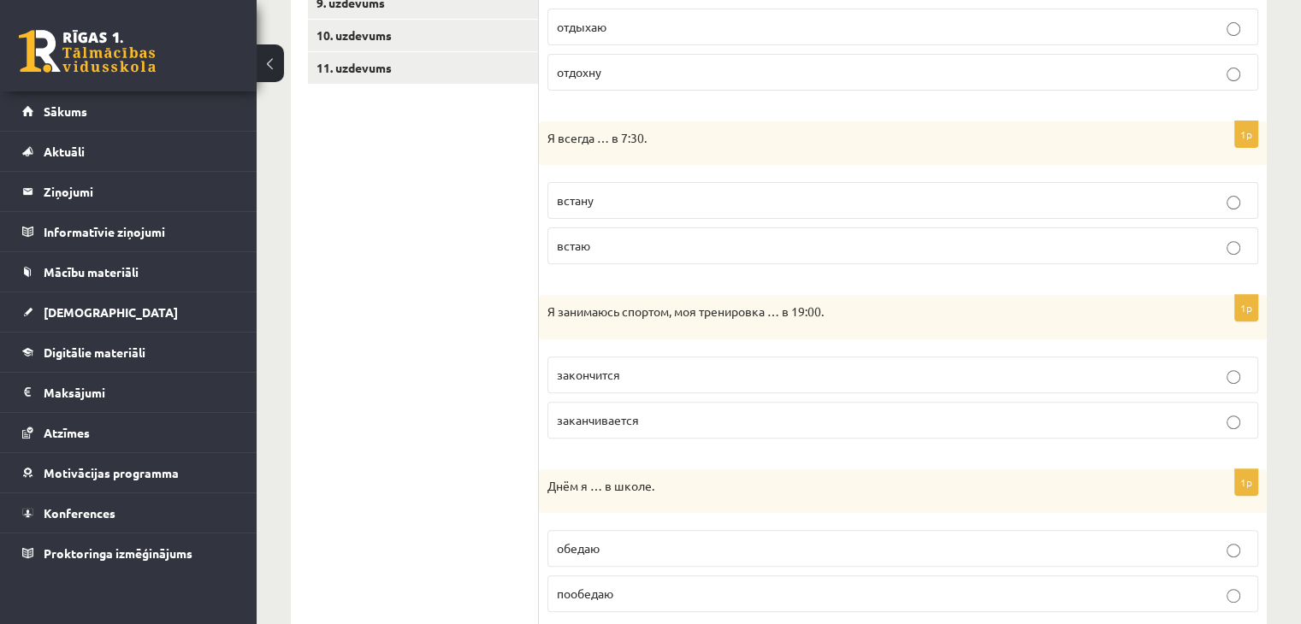
scroll to position [582, 0]
click at [613, 422] on p "заканчивается" at bounding box center [903, 417] width 692 height 18
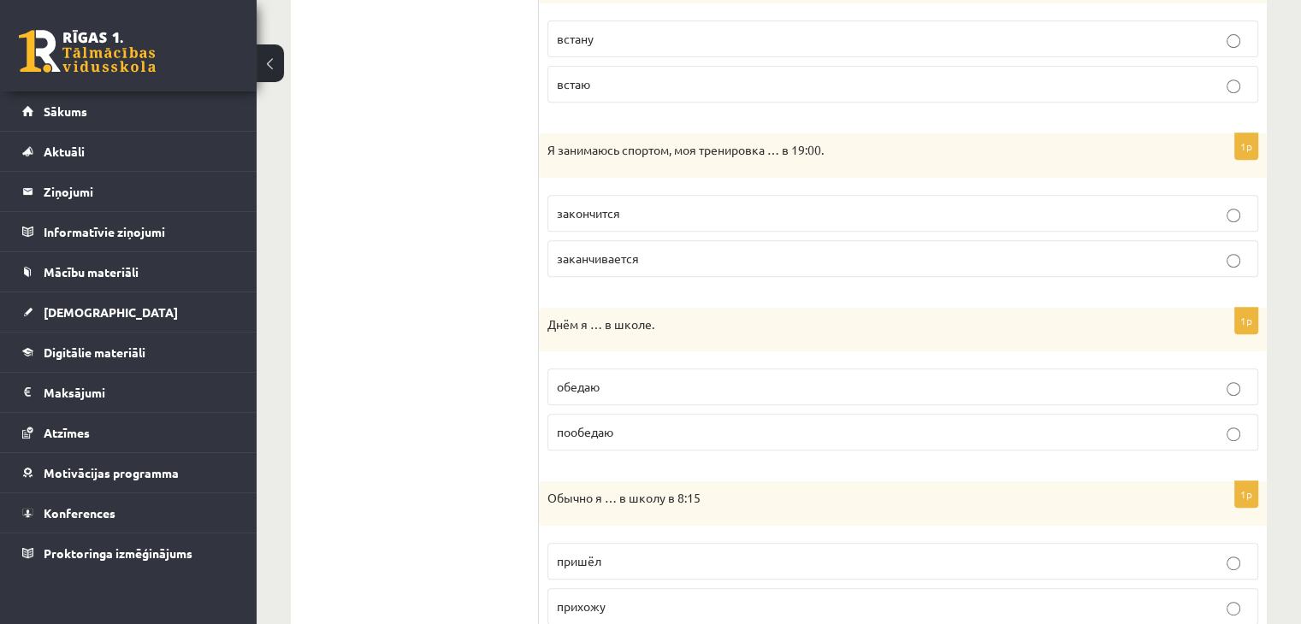
scroll to position [741, 0]
click at [672, 389] on p "обедаю" at bounding box center [903, 386] width 692 height 18
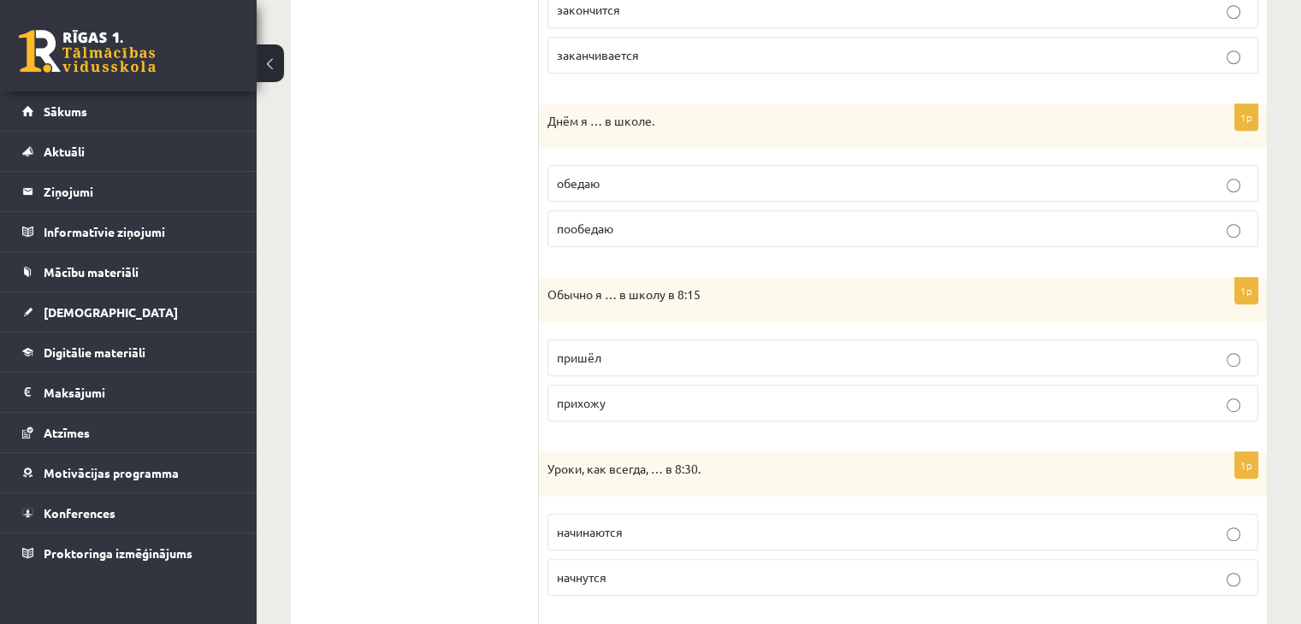
scroll to position [944, 0]
click at [706, 384] on label "прихожу" at bounding box center [902, 402] width 711 height 37
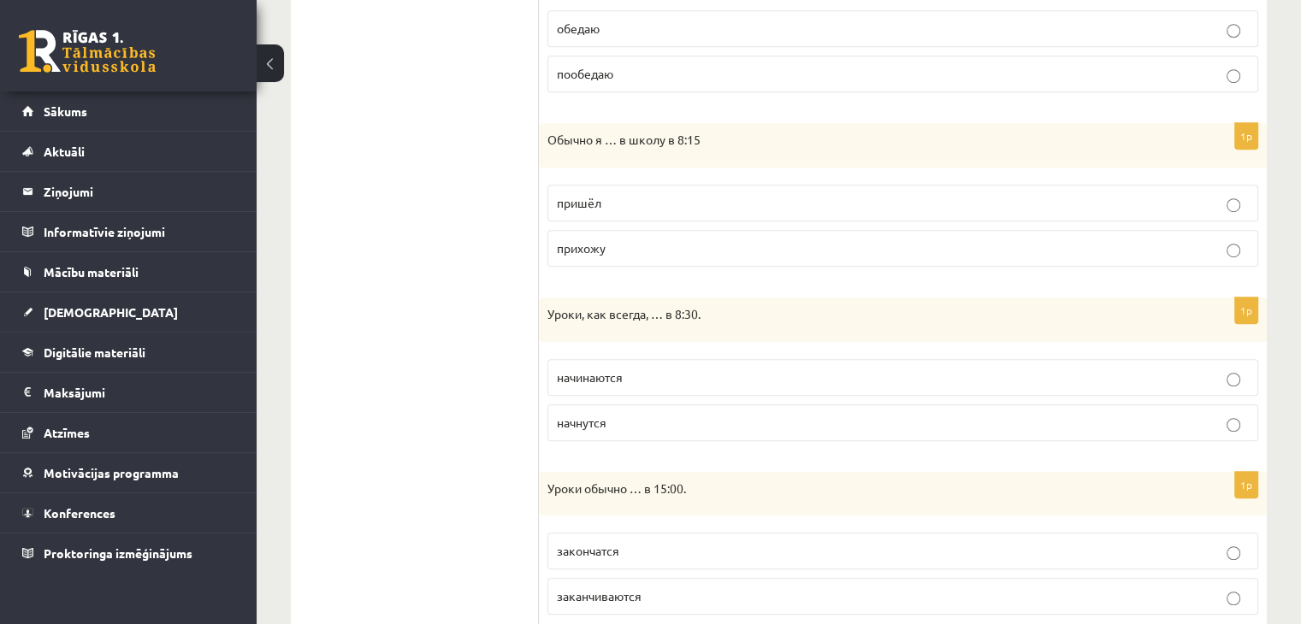
scroll to position [1149, 0]
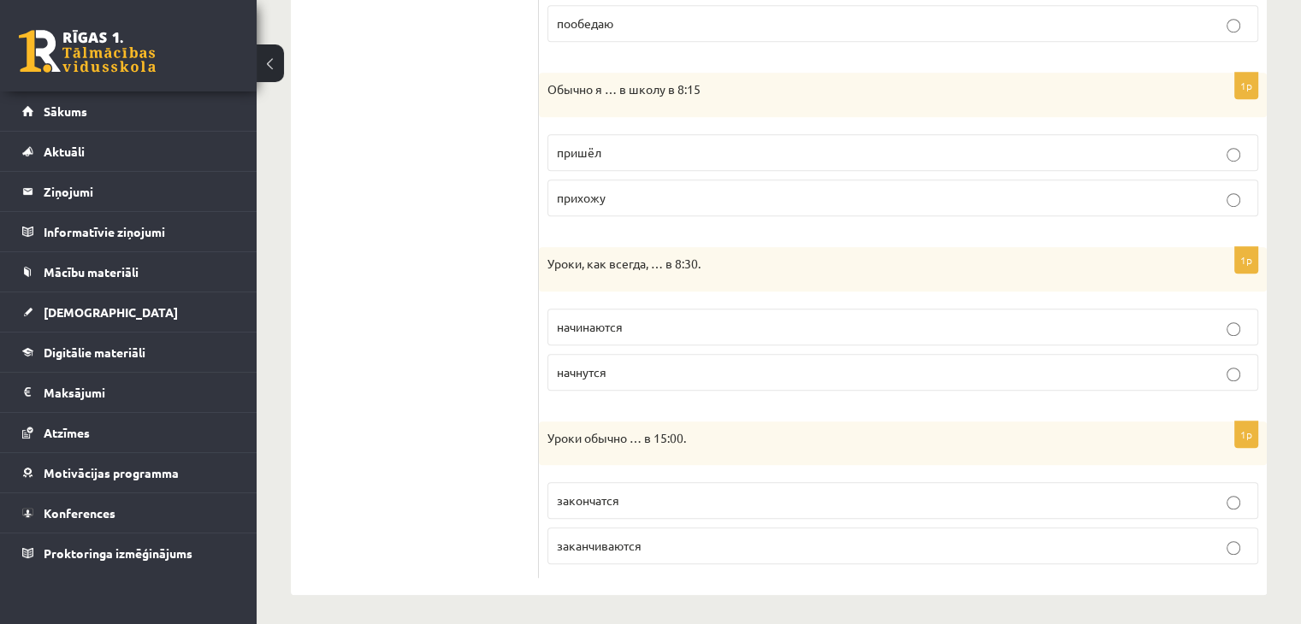
click at [692, 318] on p "начинаются" at bounding box center [903, 327] width 692 height 18
click at [671, 537] on p "заканчиваются" at bounding box center [903, 546] width 692 height 18
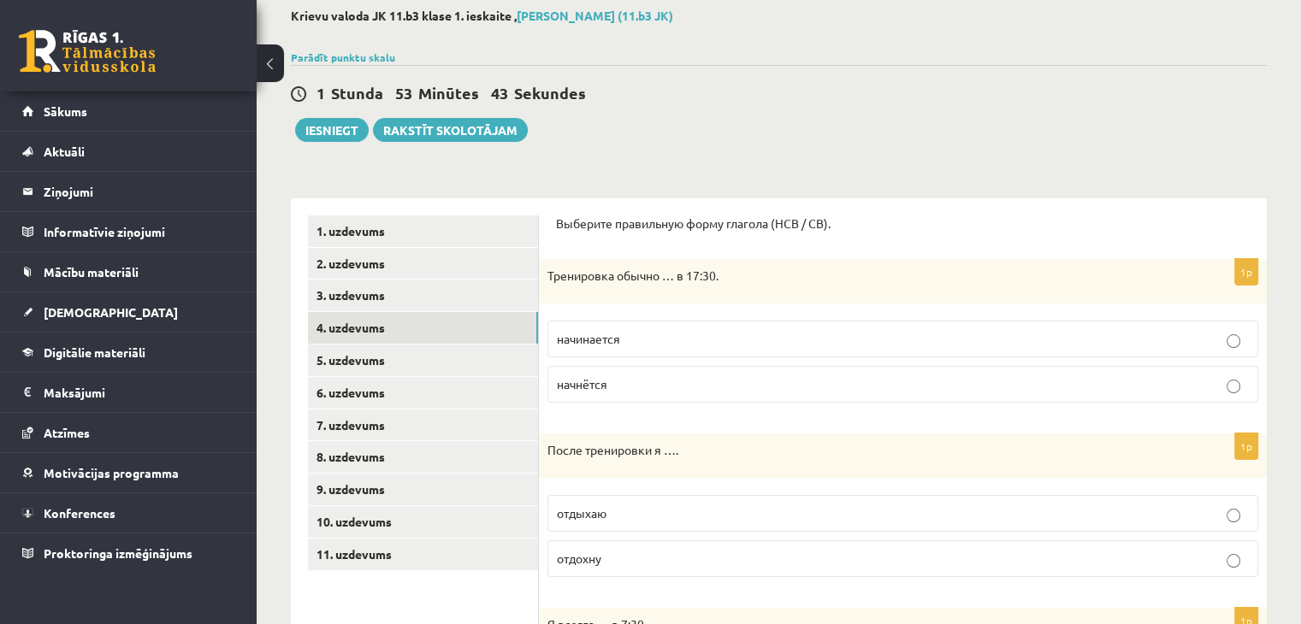
scroll to position [80, 0]
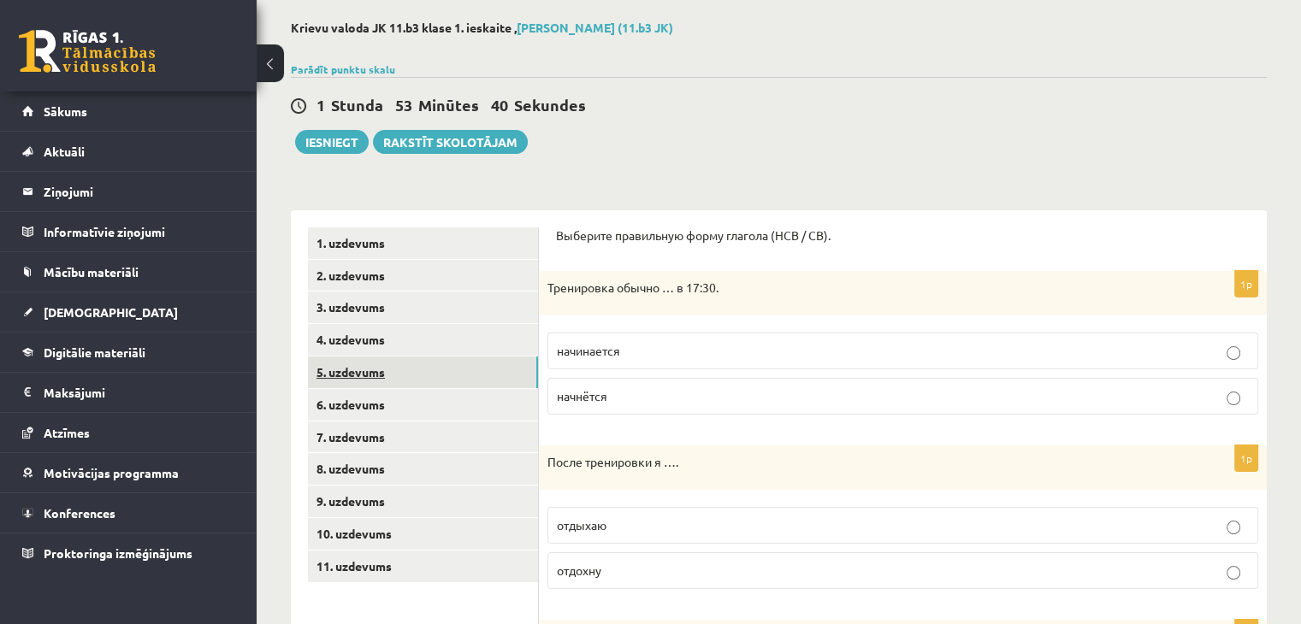
click at [448, 368] on link "5. uzdevums" at bounding box center [423, 373] width 230 height 32
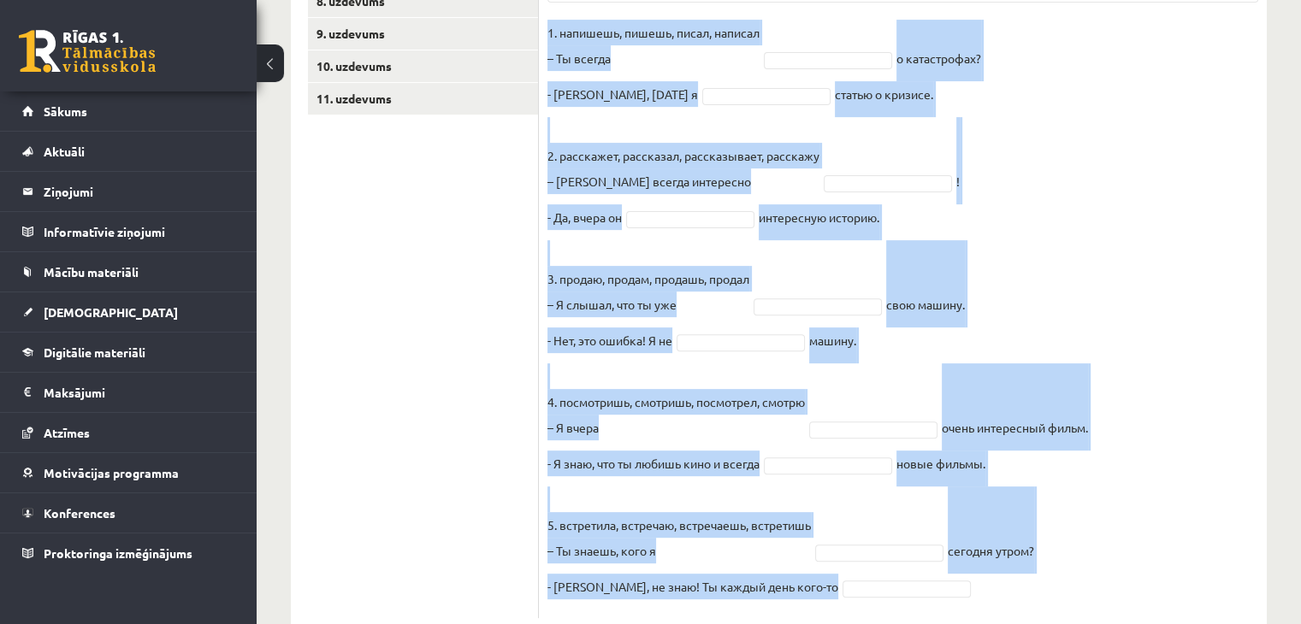
scroll to position [593, 0]
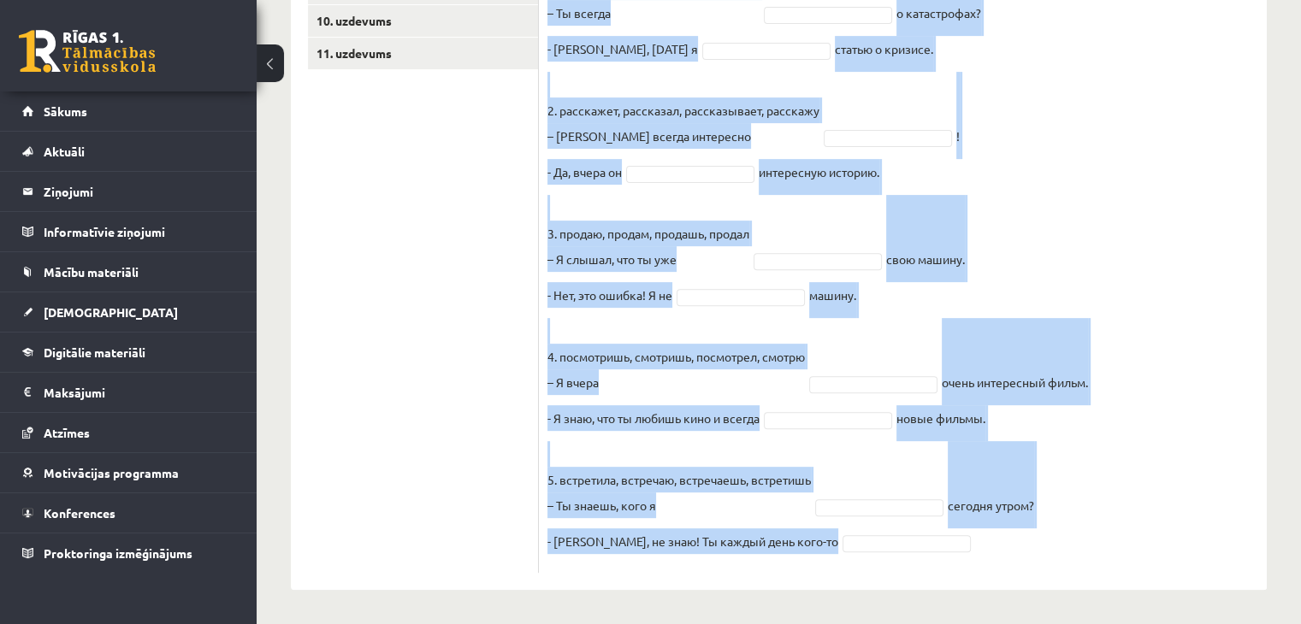
drag, startPoint x: 547, startPoint y: 42, endPoint x: 1081, endPoint y: 532, distance: 724.5
click at [1081, 532] on div "10p Выберите правильную форму глагола (НСВ / СВ). Pieejamie vārdi встретила пос…" at bounding box center [903, 152] width 728 height 842
copy div "Выберите правильную форму глагола (НСВ / СВ). Pieejamie vārdi встретила посмотр…"
click at [1081, 532] on fieldset "1. напишешь, пишешь, писал, написал – Ты всегда о катастрофах? - Нет, вчера я с…" at bounding box center [902, 269] width 711 height 590
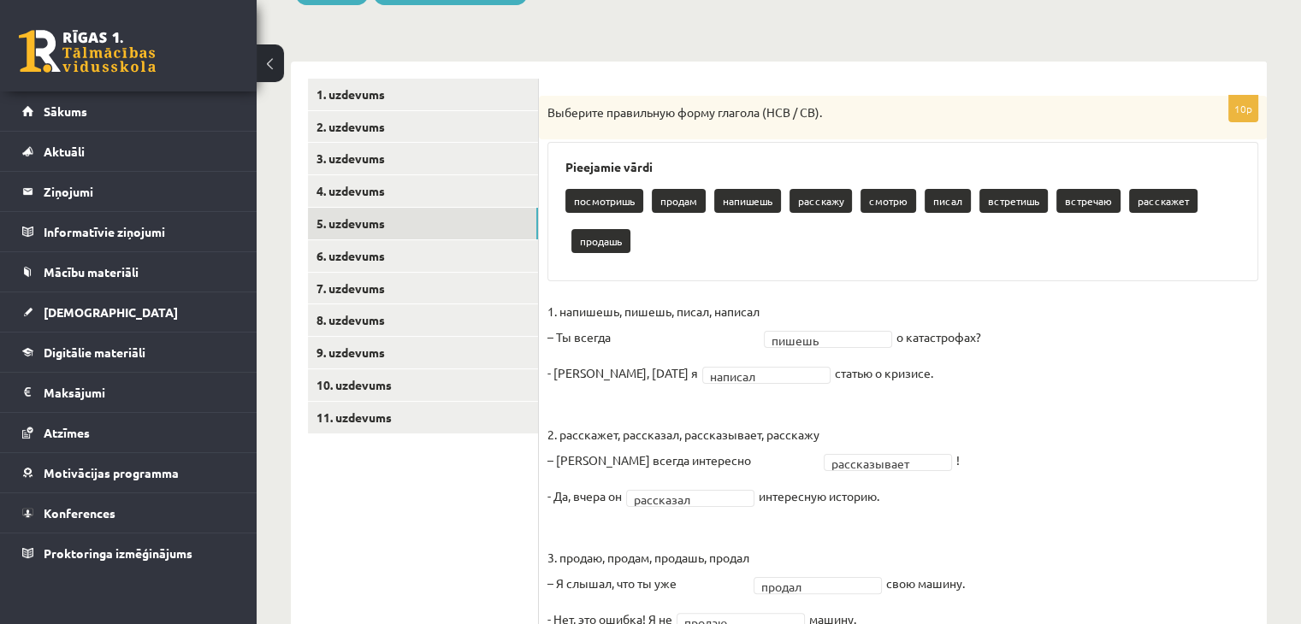
scroll to position [227, 0]
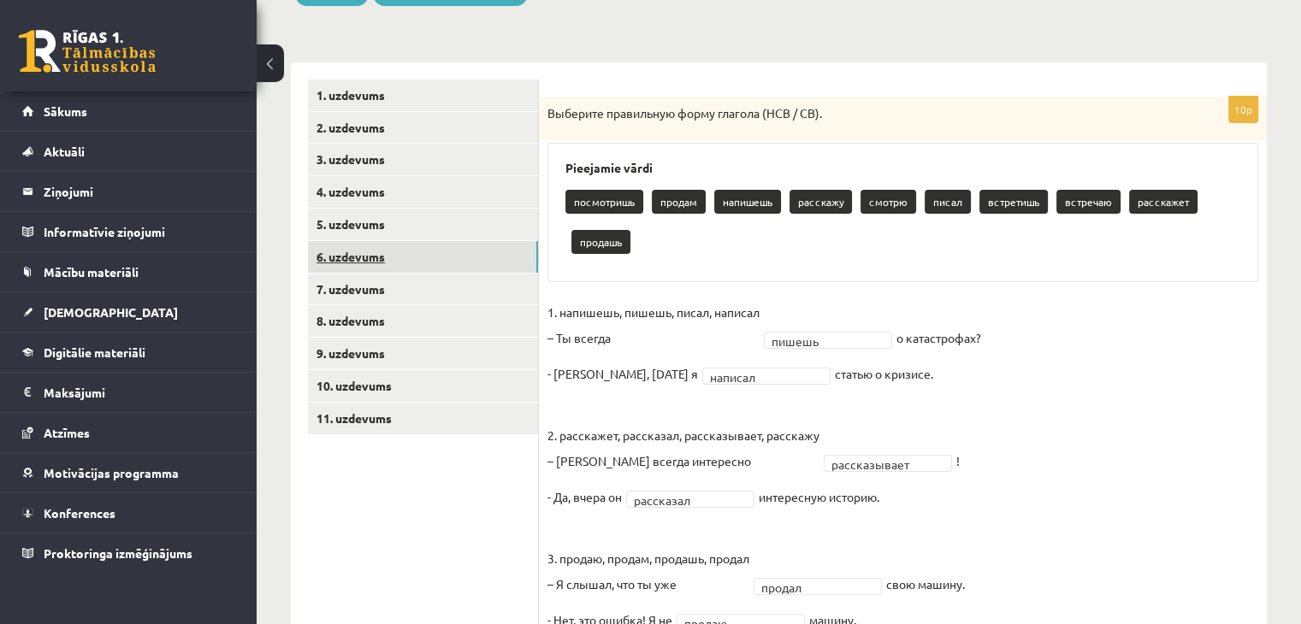
click at [465, 254] on link "6. uzdevums" at bounding box center [423, 257] width 230 height 32
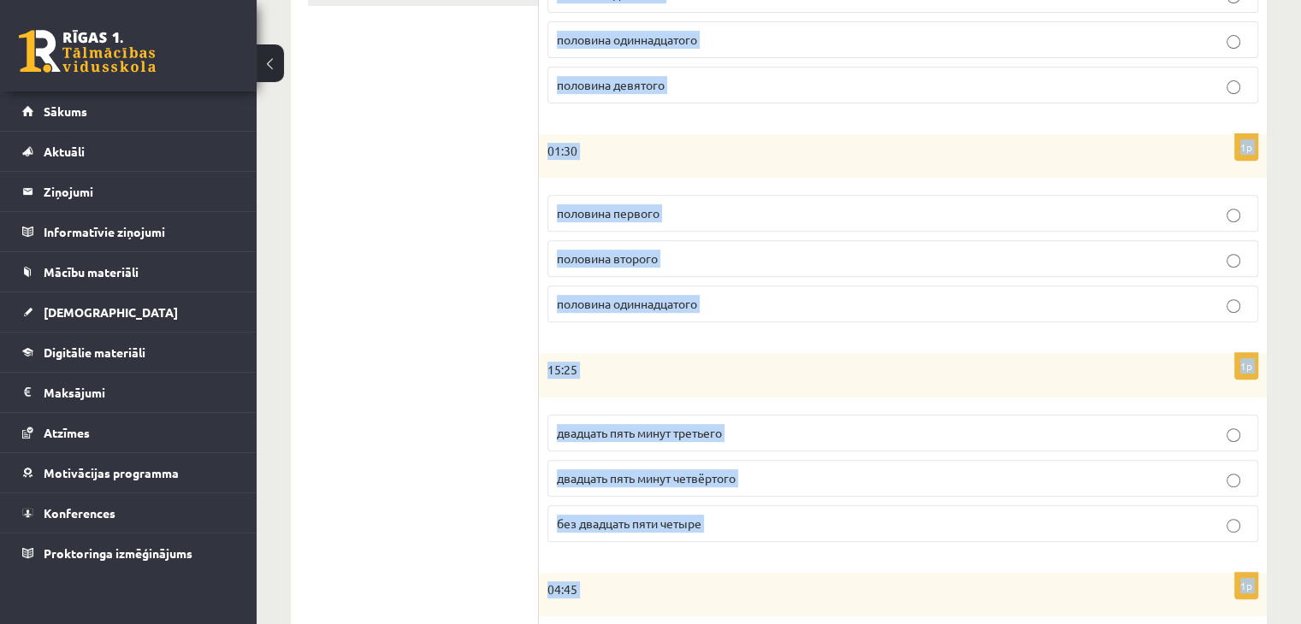
scroll to position [854, 0]
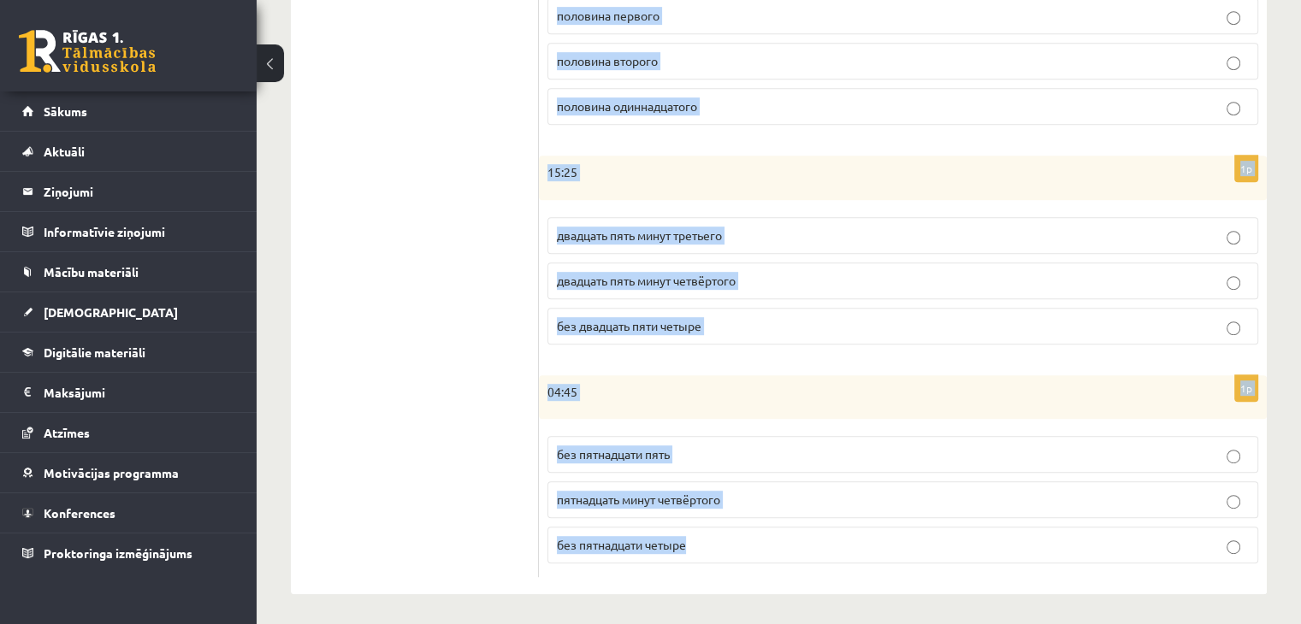
drag, startPoint x: 557, startPoint y: 175, endPoint x: 781, endPoint y: 543, distance: 430.6
click at [781, 543] on form "Сколько времени? Выберите правильный вариант. 1p 07:15 без пятнадцати семь пятн…" at bounding box center [903, 16] width 694 height 1125
copy form "Сколько времени? Выберите правильный вариант. 1p 07:15 без пятнадцати семь пятн…"
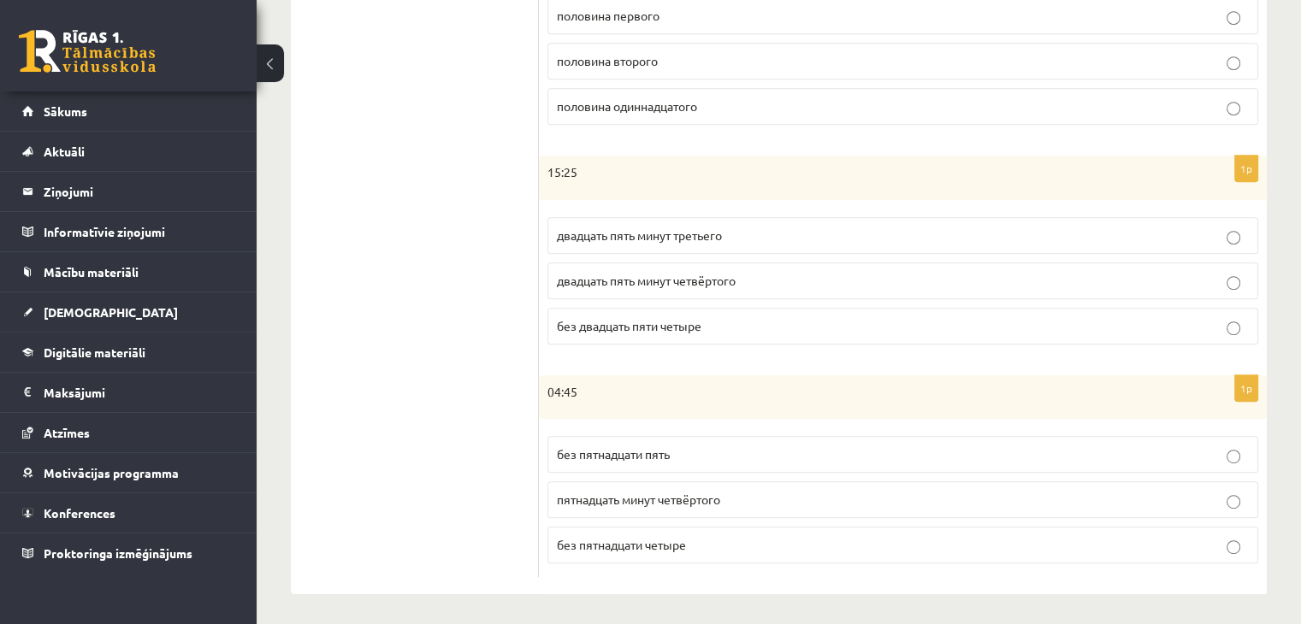
click at [431, 362] on ul "1. uzdevums 2. uzdevums 3. uzdevums 4. uzdevums 5. uzdevums 6. uzdevums 7. uzde…" at bounding box center [423, 16] width 231 height 1125
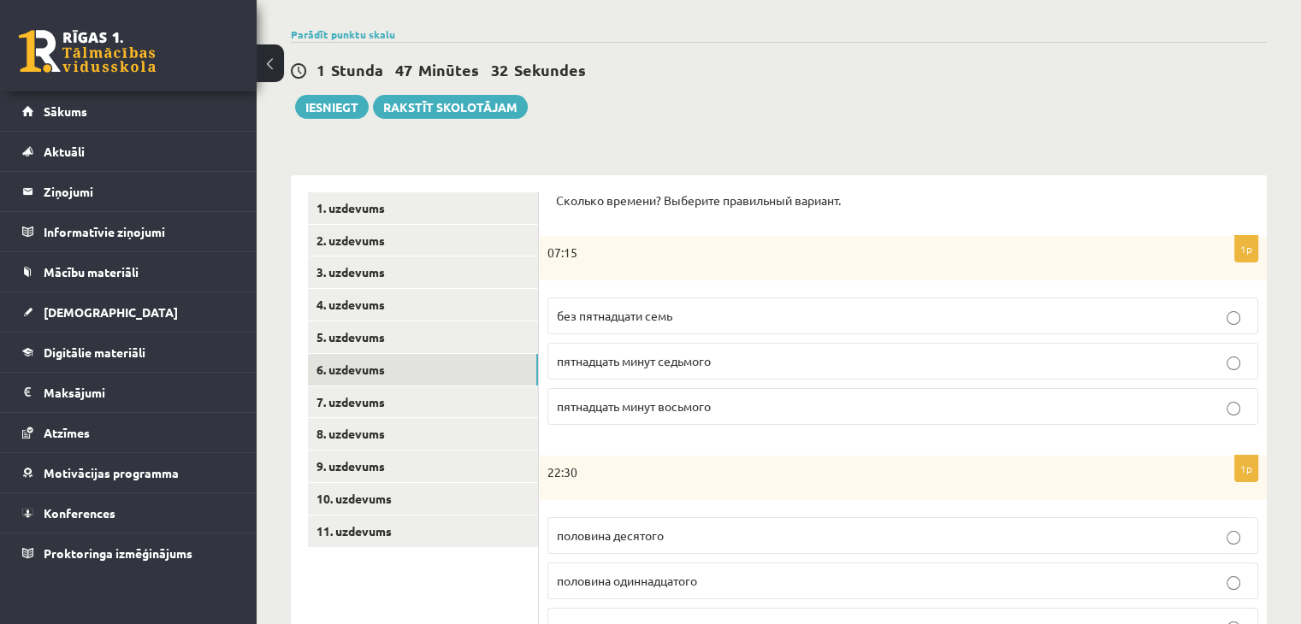
scroll to position [125, 0]
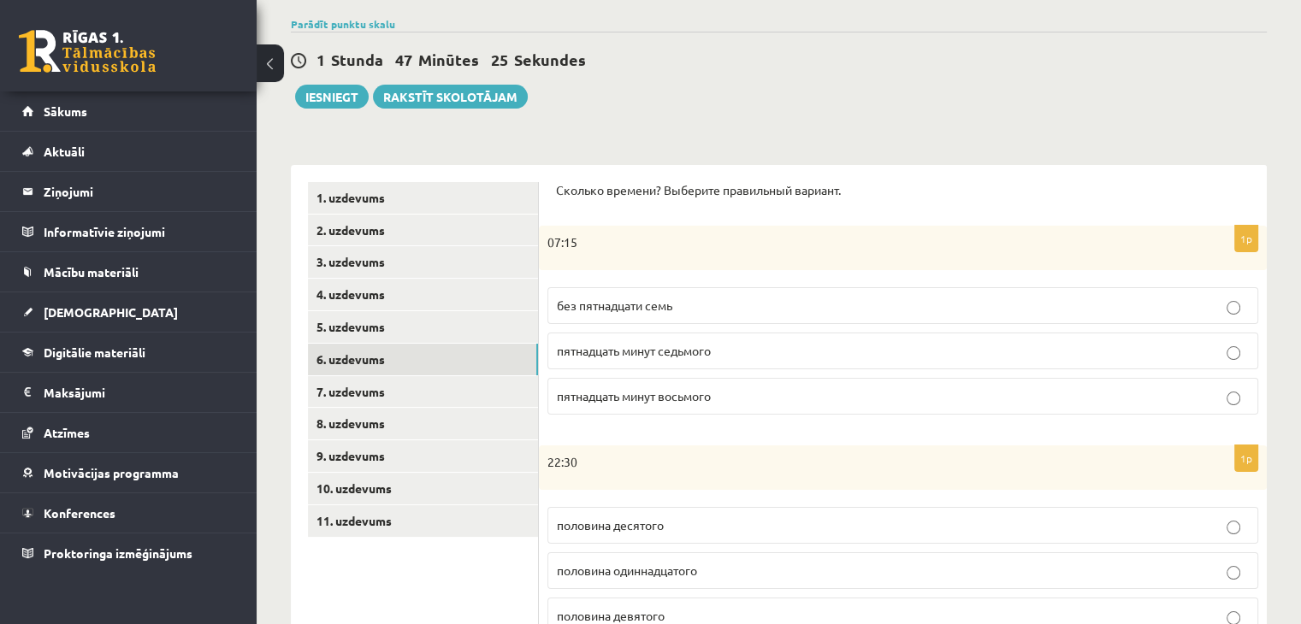
click at [711, 391] on span "пятнадцать минут восьмого" at bounding box center [634, 395] width 154 height 15
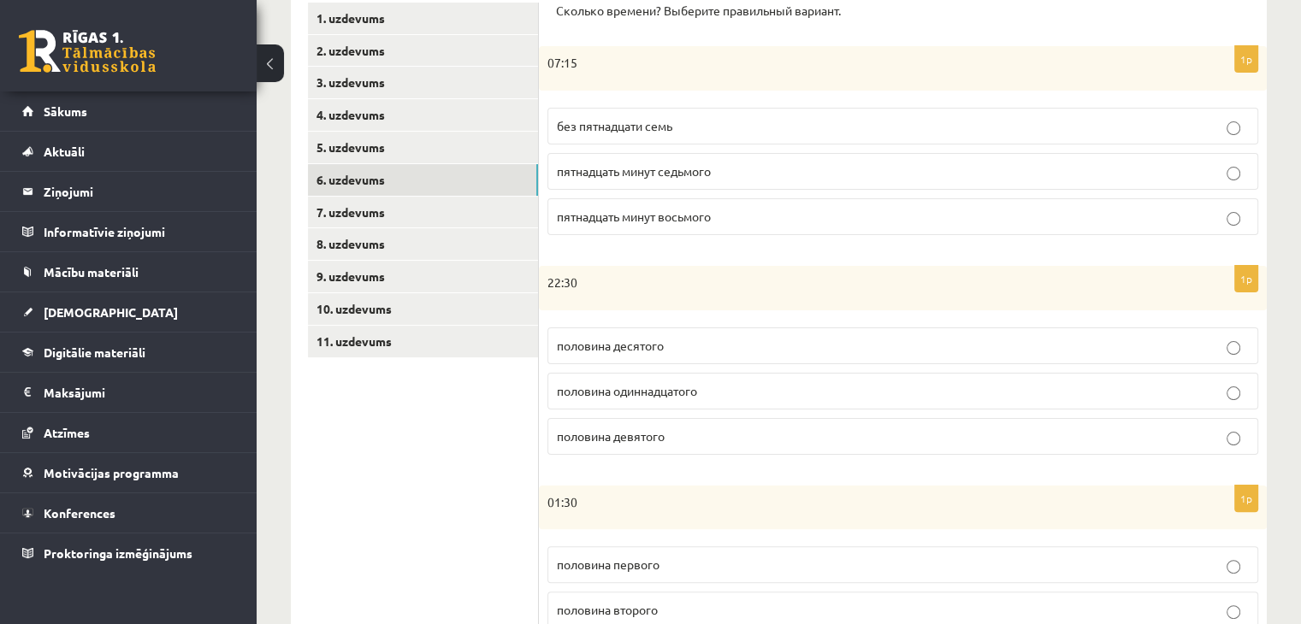
scroll to position [307, 0]
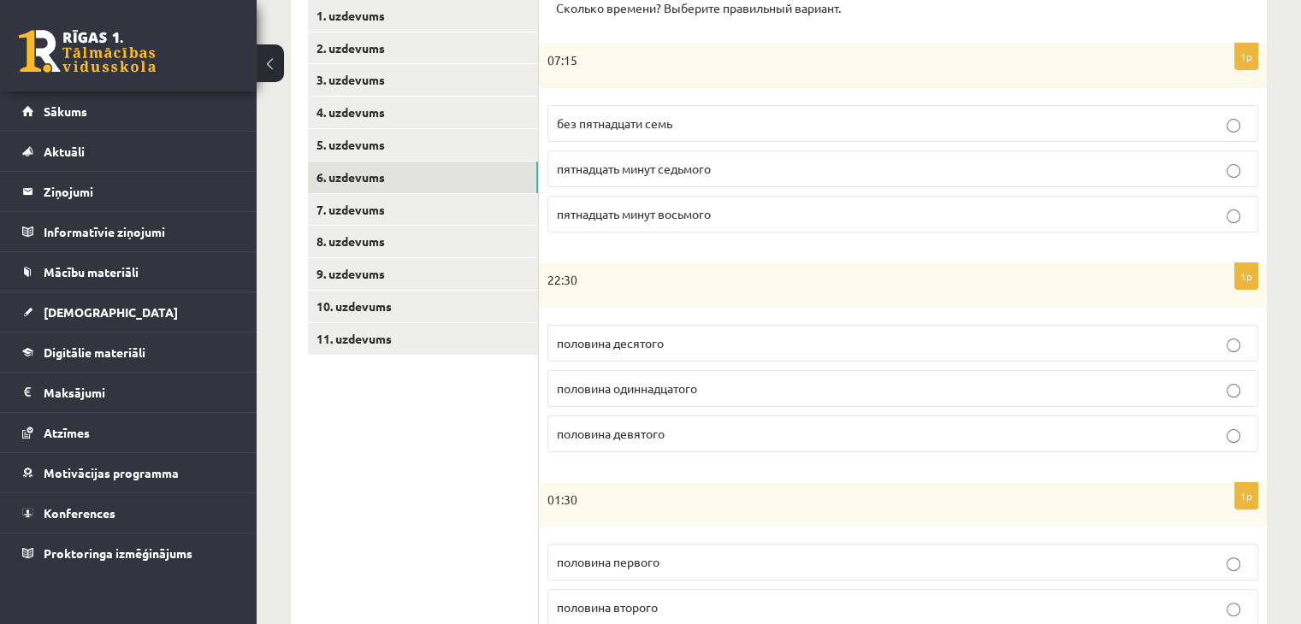
click at [711, 391] on p "половина одиннадцатого" at bounding box center [903, 389] width 692 height 18
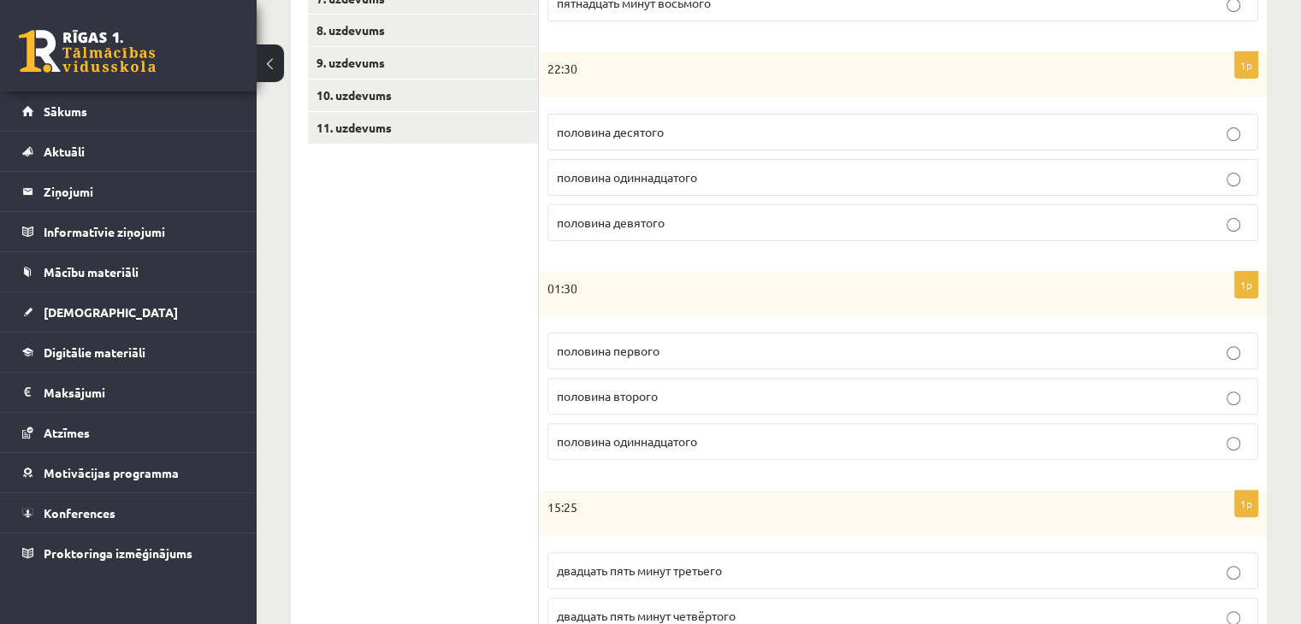
scroll to position [546, 0]
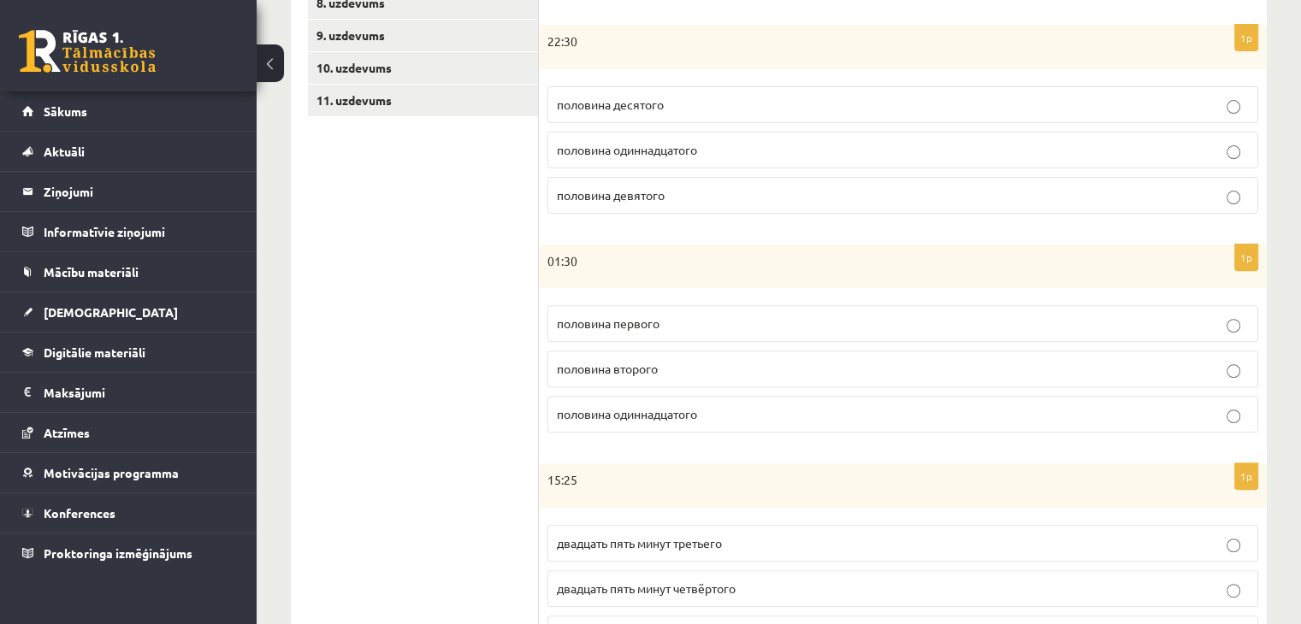
click at [707, 360] on p "половина второго" at bounding box center [903, 369] width 692 height 18
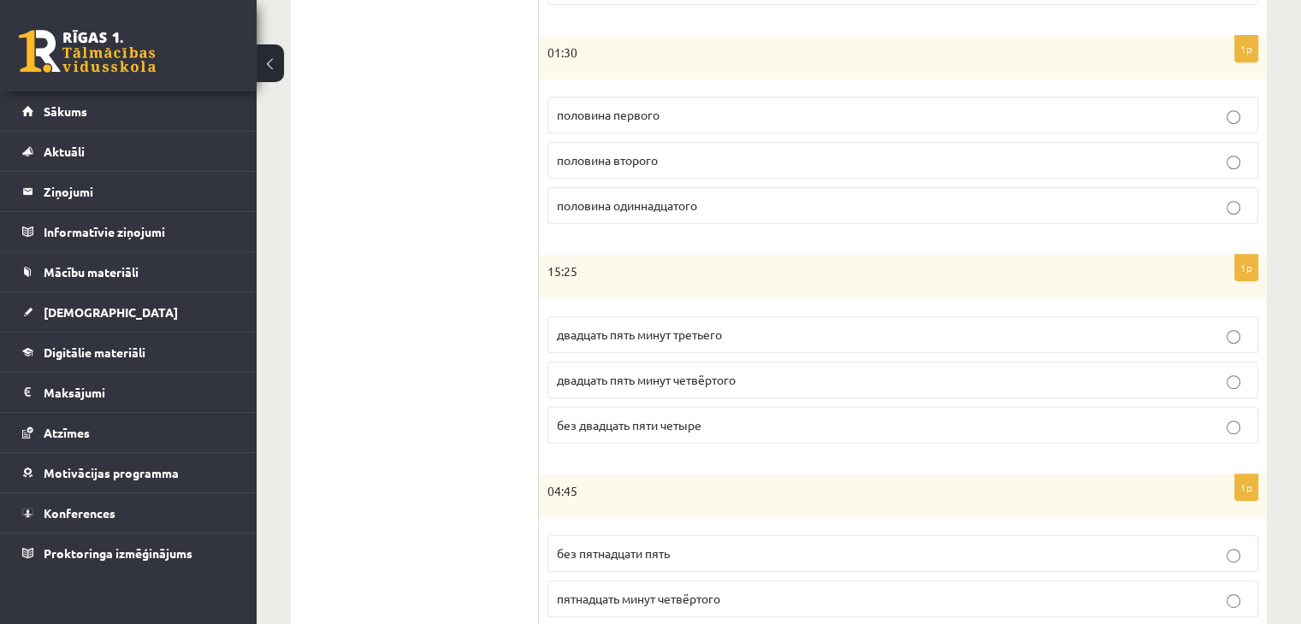
scroll to position [755, 0]
click at [759, 376] on p "двадцать пять минут четвёртого" at bounding box center [903, 379] width 692 height 18
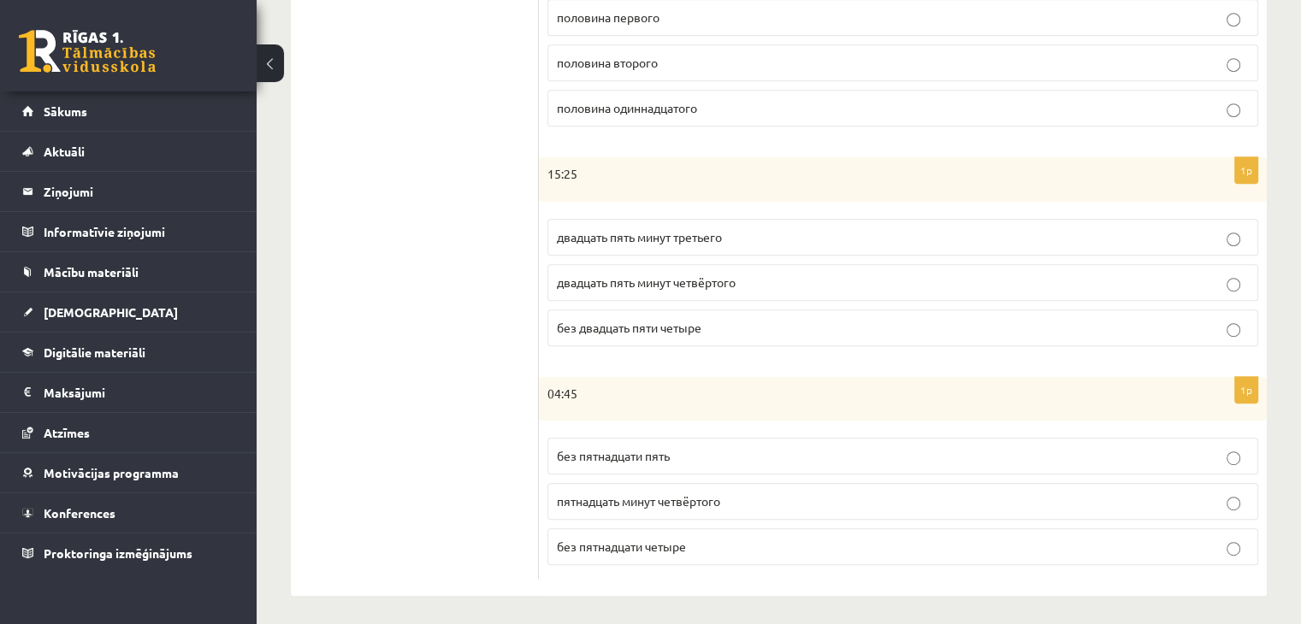
scroll to position [854, 0]
click at [683, 446] on p "без пятнадцати пять" at bounding box center [903, 455] width 692 height 18
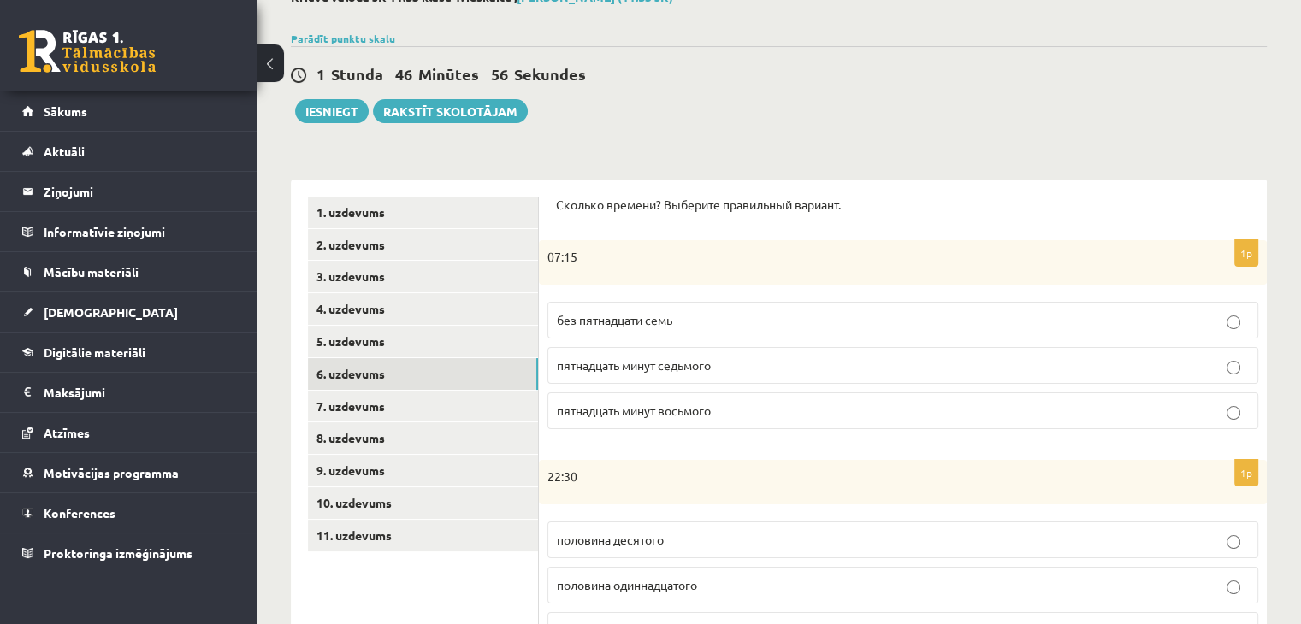
scroll to position [101, 0]
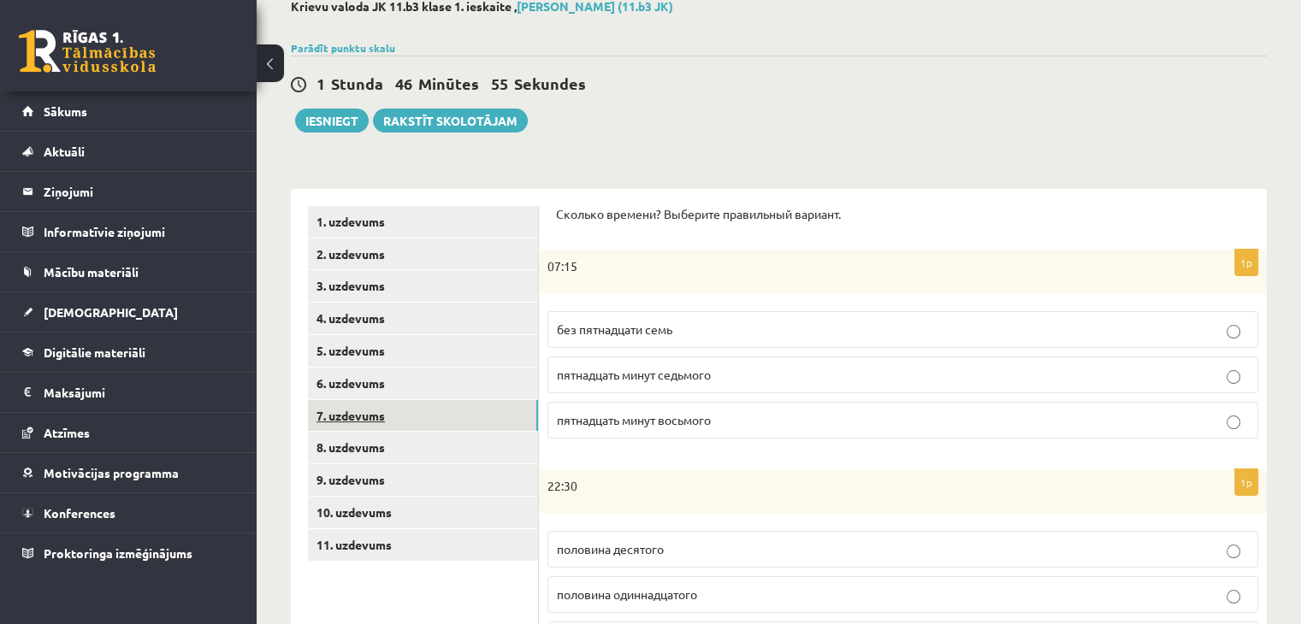
click at [391, 416] on link "7. uzdevums" at bounding box center [423, 416] width 230 height 32
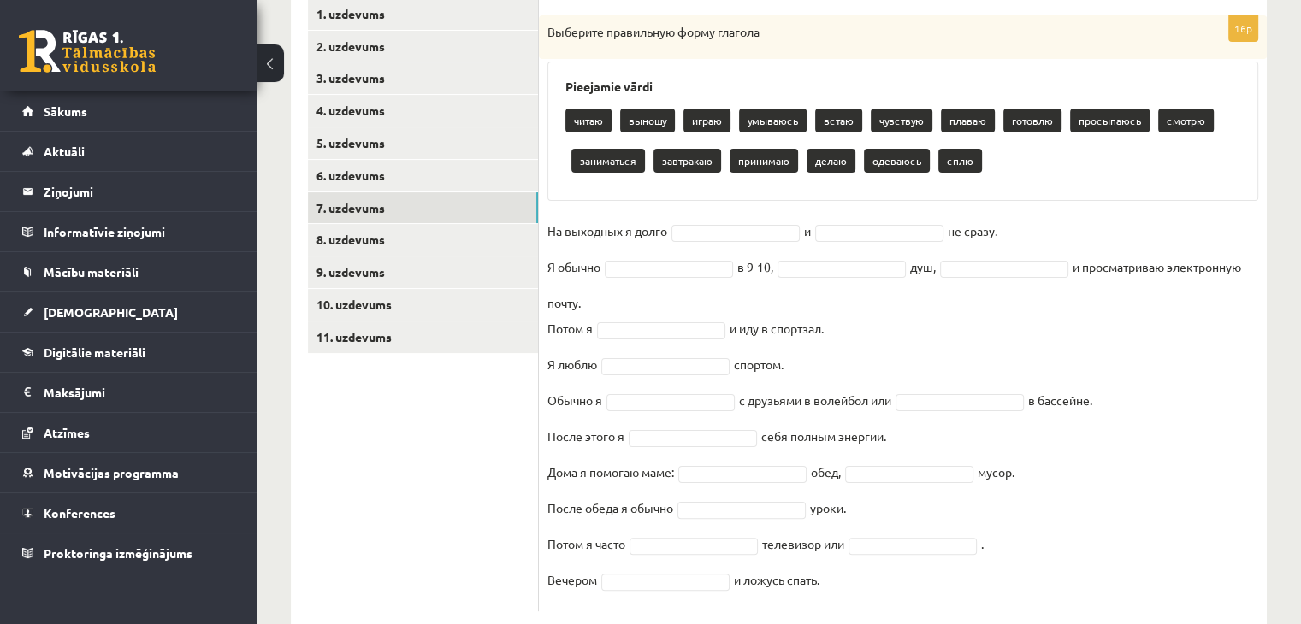
scroll to position [347, 0]
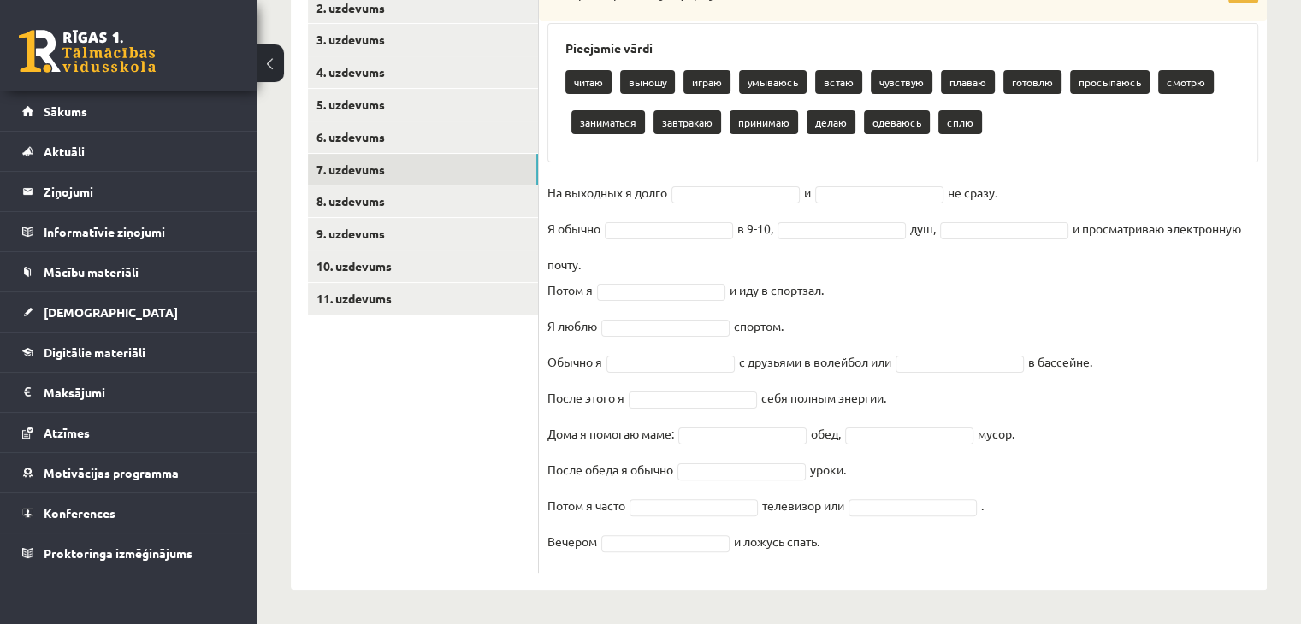
drag, startPoint x: 547, startPoint y: 132, endPoint x: 857, endPoint y: 544, distance: 515.5
click at [857, 544] on div "16p Выберите правильную форму глагола Pieejamie vārdi читаю выношу играю умываю…" at bounding box center [903, 275] width 728 height 596
copy div "Выберите правильную форму глагола Pieejamie vārdi читаю выношу играю умываюсь в…"
click at [909, 548] on fieldset "На выходных я долго и не сразу. Я обычно в 9-10, душ, и просматриваю электронну…" at bounding box center [902, 372] width 711 height 385
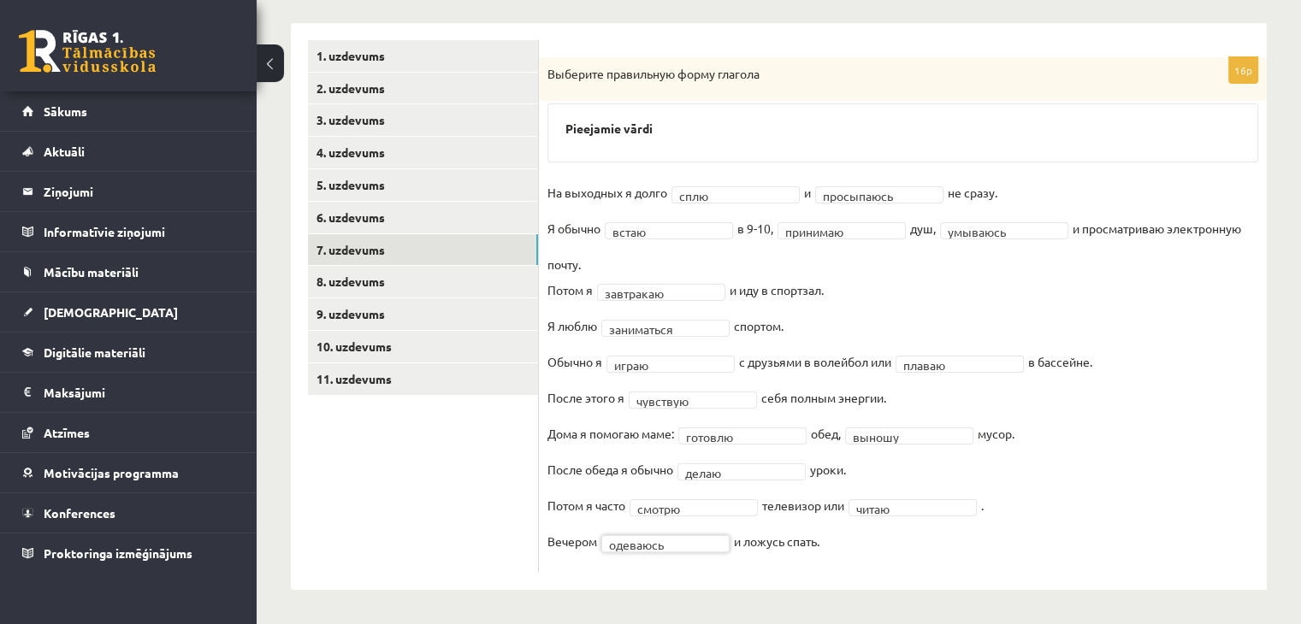
scroll to position [267, 0]
click at [455, 282] on link "8. uzdevums" at bounding box center [423, 282] width 230 height 32
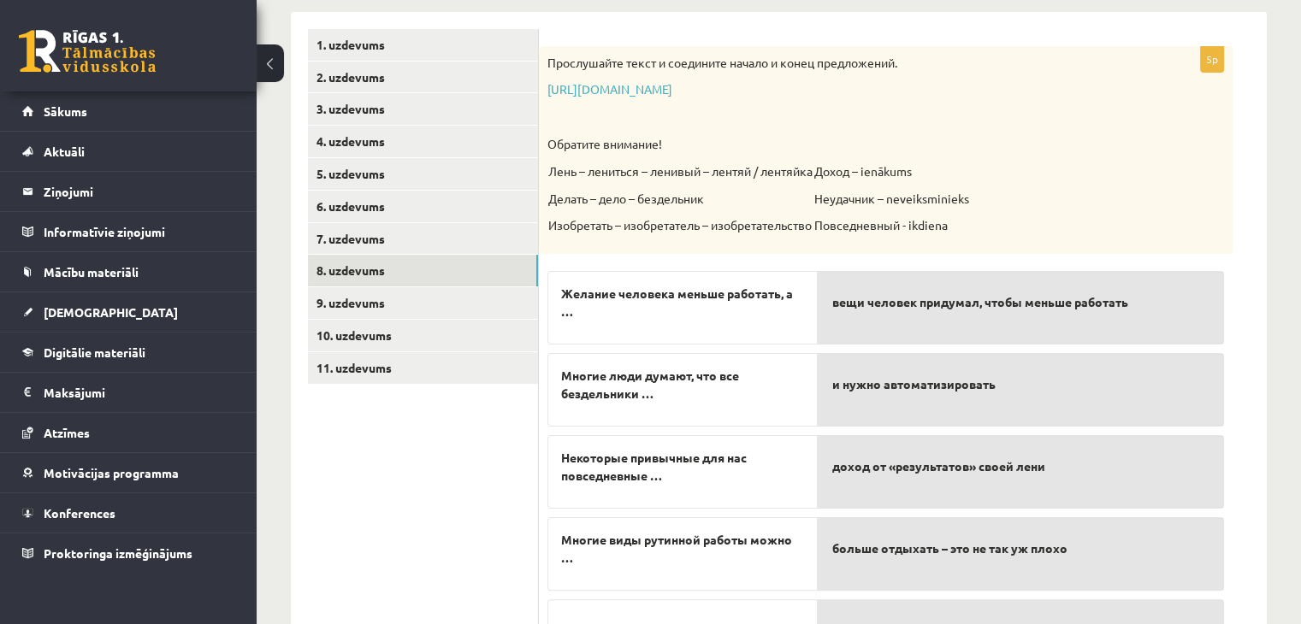
scroll to position [385, 0]
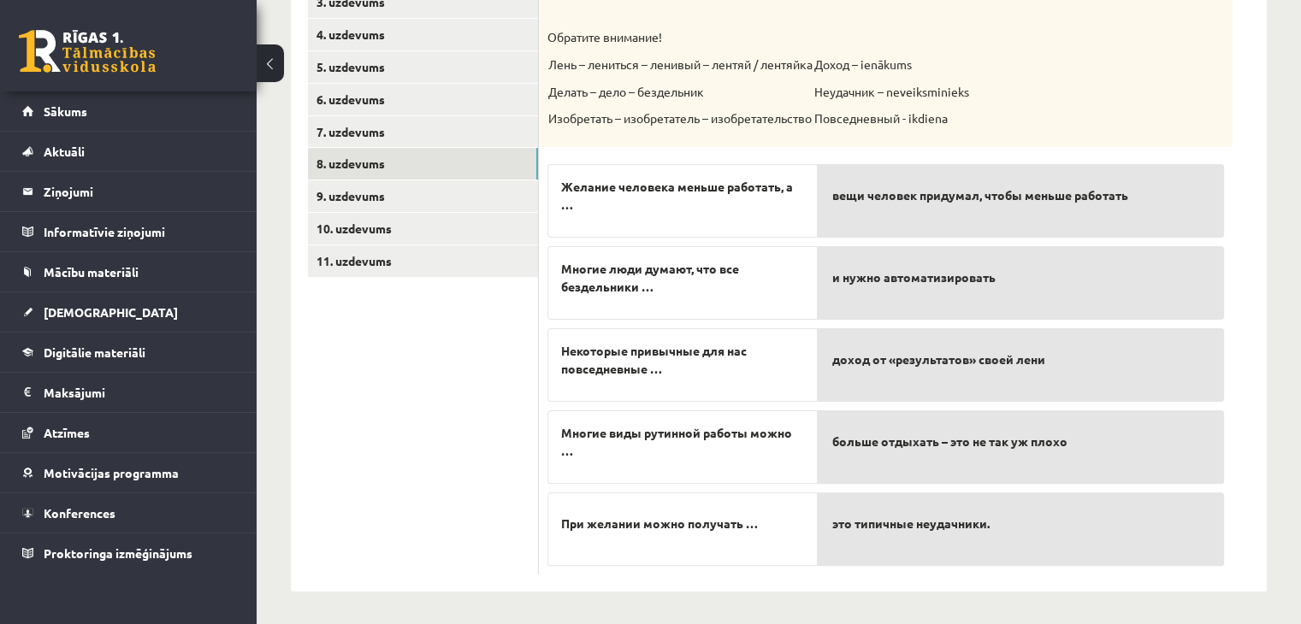
click at [522, 384] on ul "1. uzdevums 2. uzdevums 3. uzdevums 4. uzdevums 5. uzdevums 6. uzdevums 7. uzde…" at bounding box center [423, 248] width 231 height 653
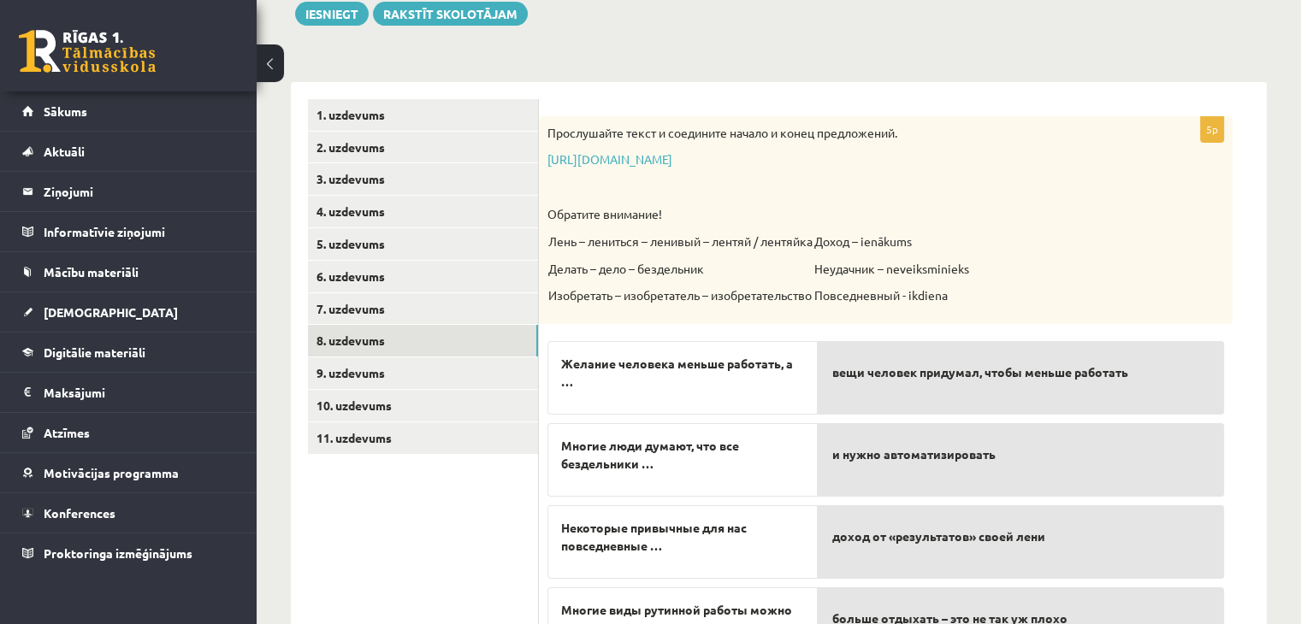
scroll to position [196, 0]
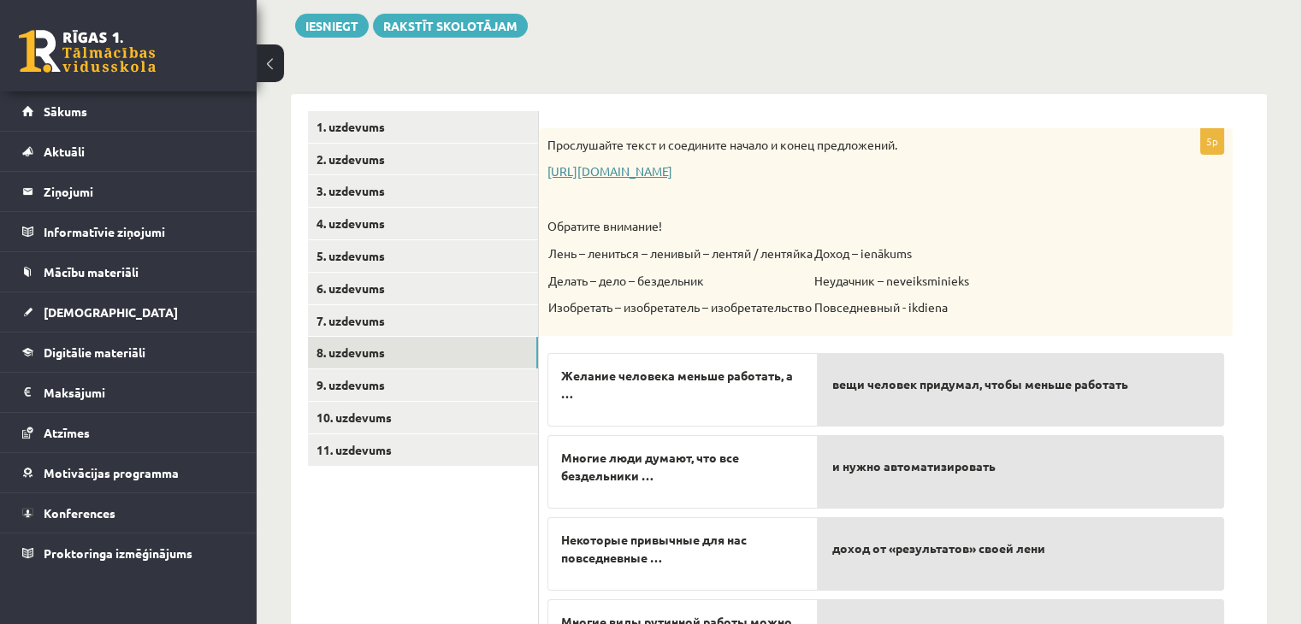
click at [672, 164] on link "https://www.zvaigzne.lv/upload/audio/100Urokov/2/49%202.mp3" at bounding box center [609, 170] width 125 height 15
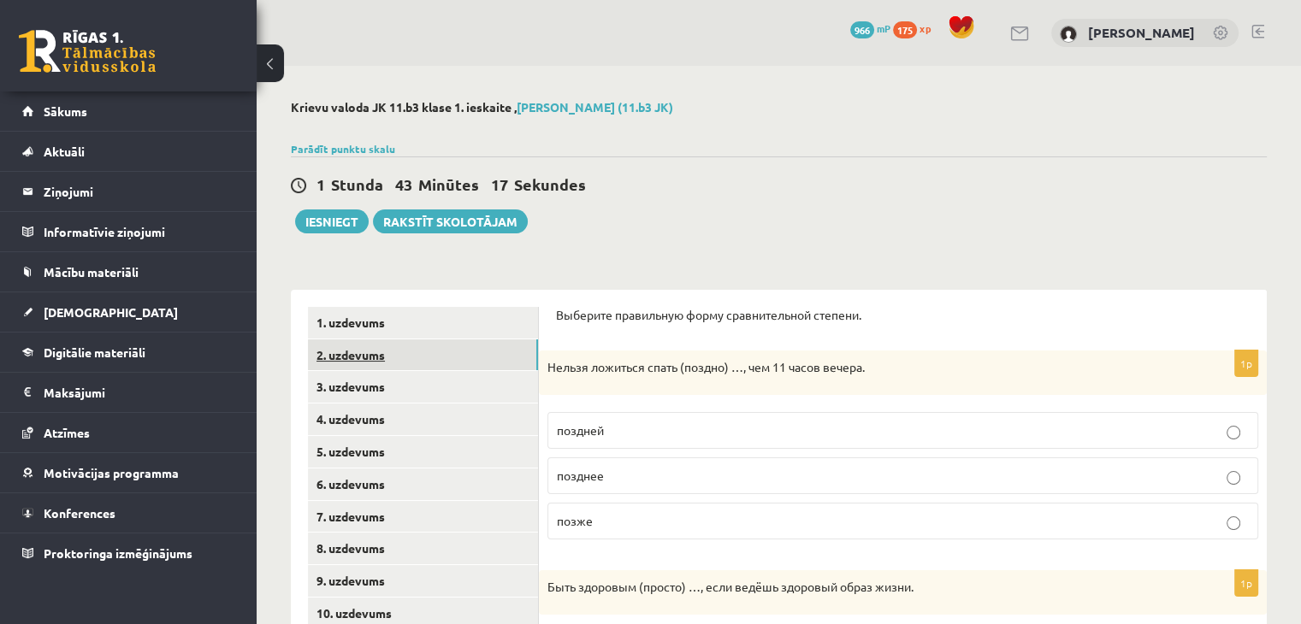
click at [401, 344] on link "2. uzdevums" at bounding box center [423, 356] width 230 height 32
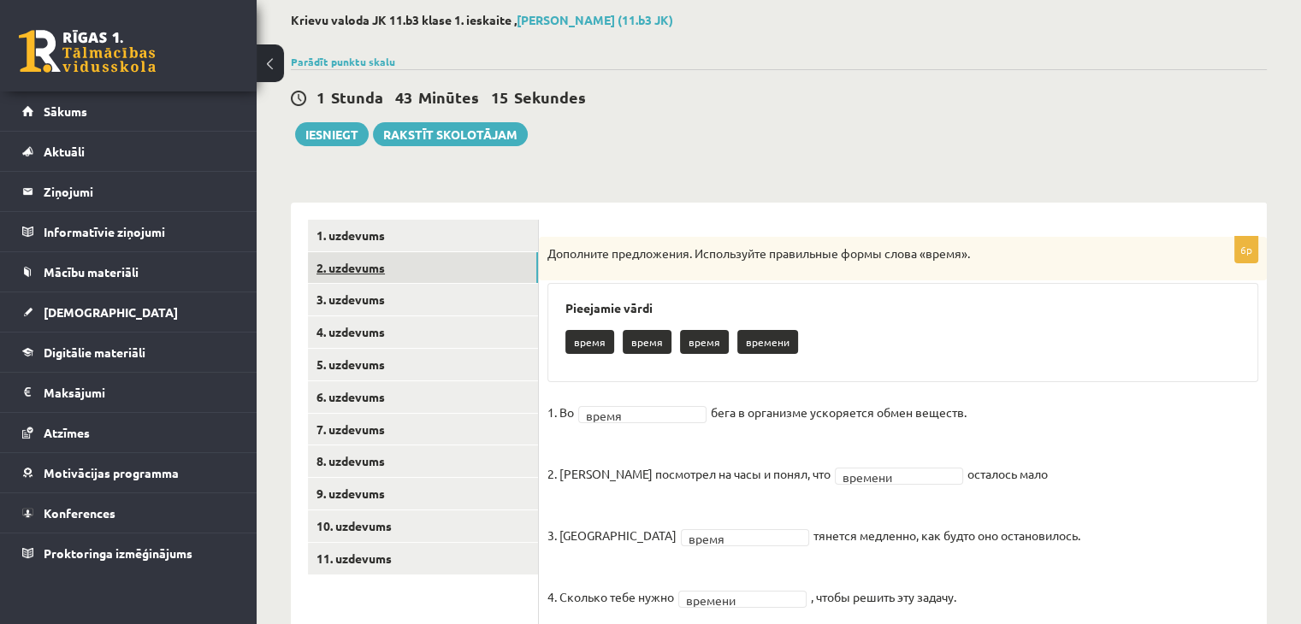
scroll to position [92, 0]
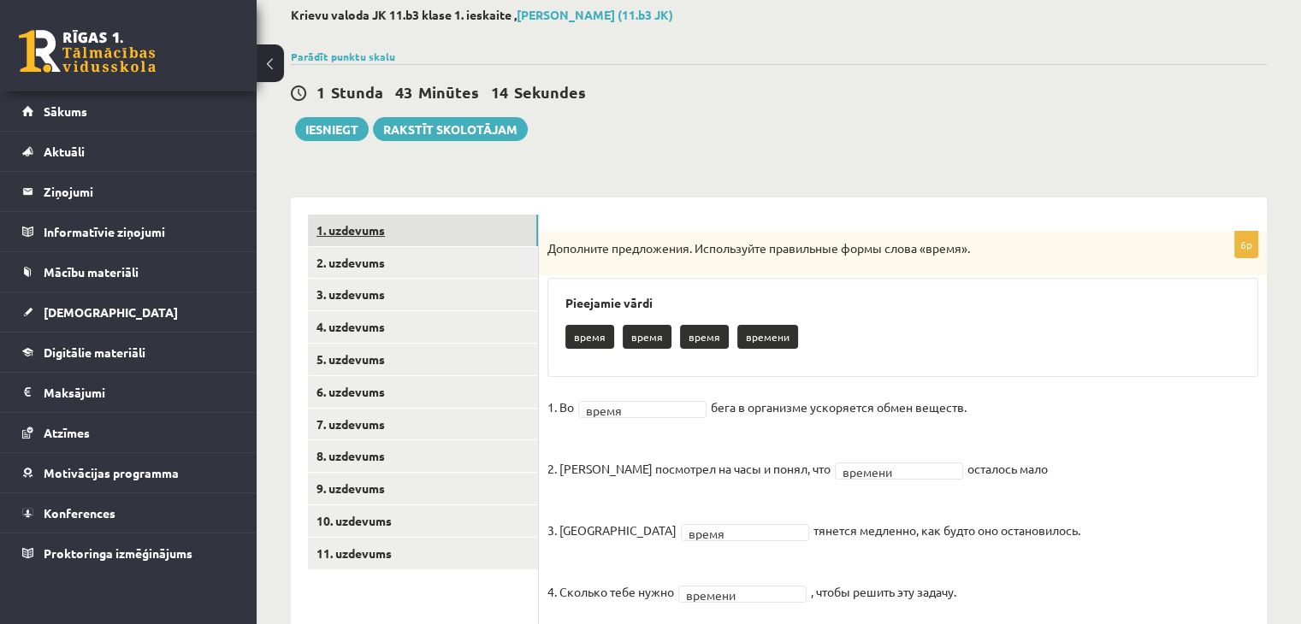
click at [409, 229] on link "1. uzdevums" at bounding box center [423, 231] width 230 height 32
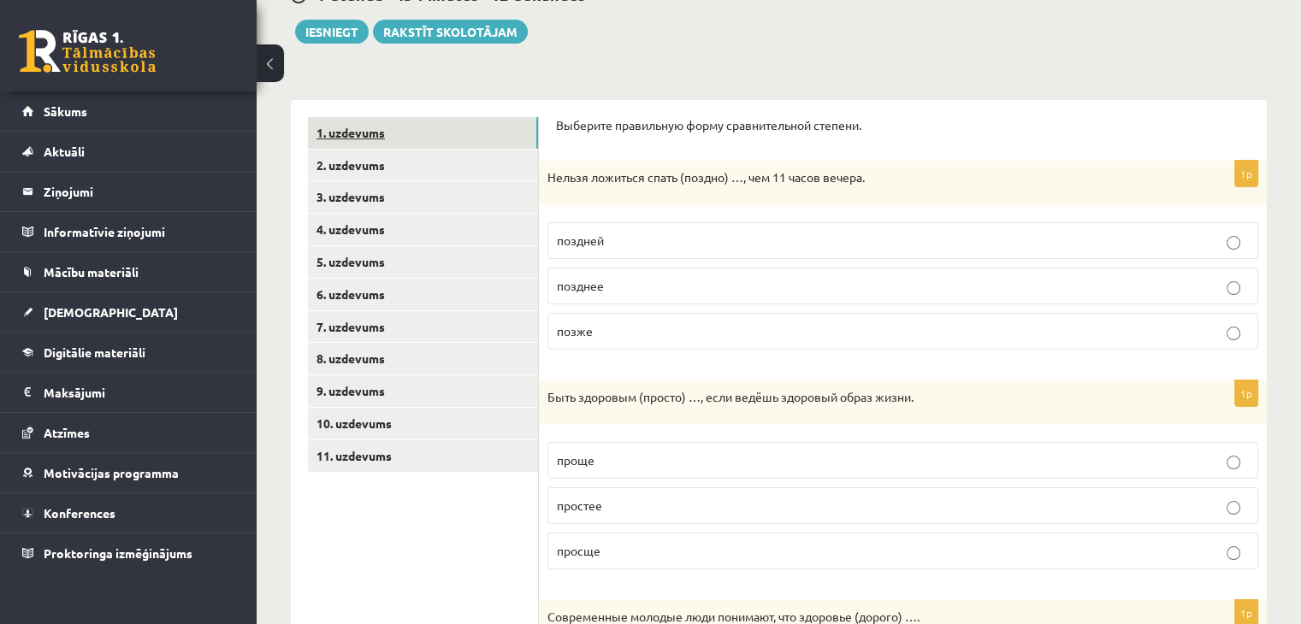
scroll to position [195, 0]
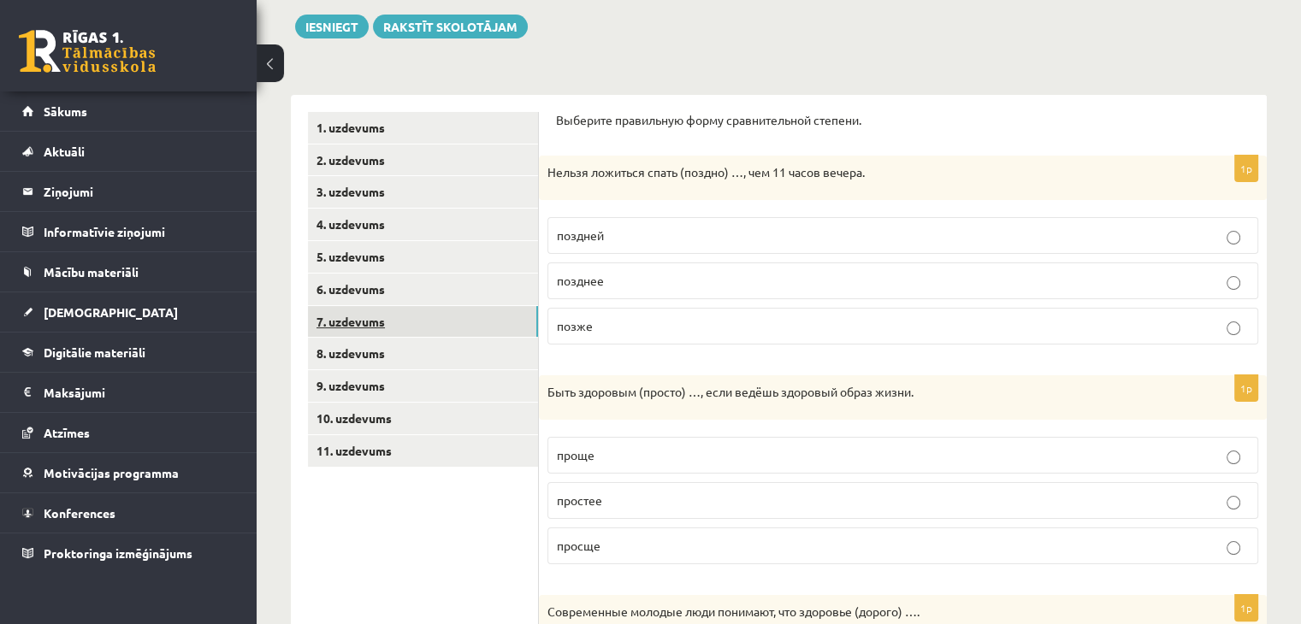
click at [375, 328] on link "7. uzdevums" at bounding box center [423, 322] width 230 height 32
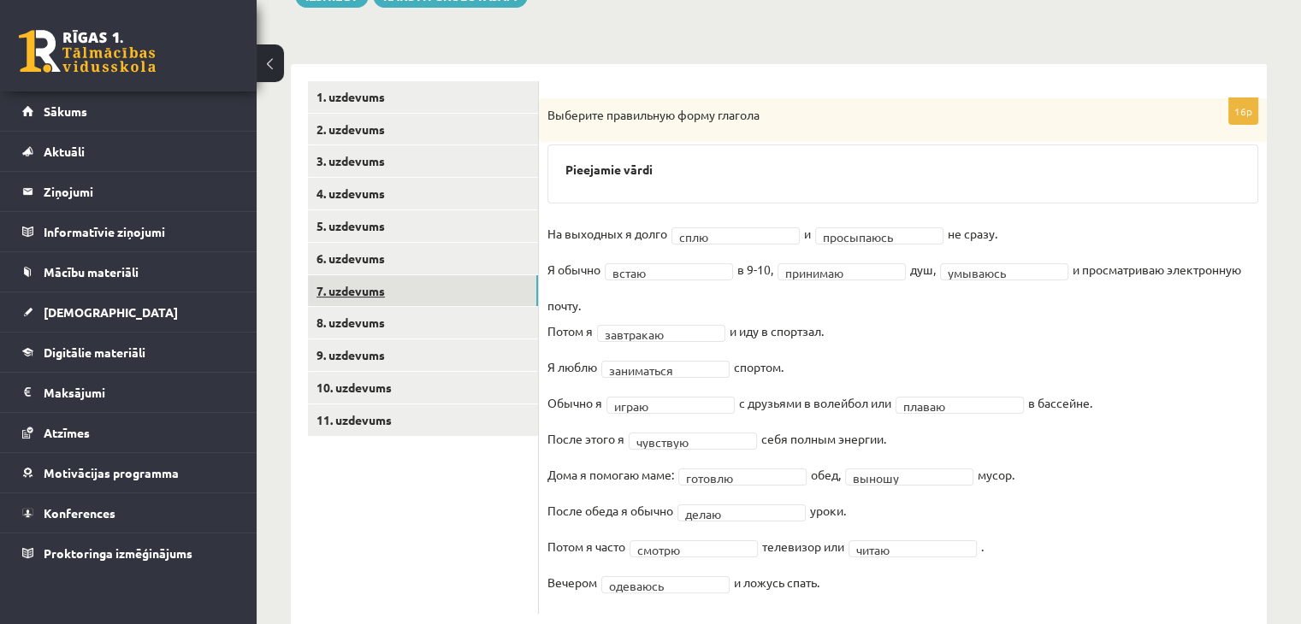
scroll to position [226, 0]
click at [375, 328] on link "8. uzdevums" at bounding box center [423, 323] width 230 height 32
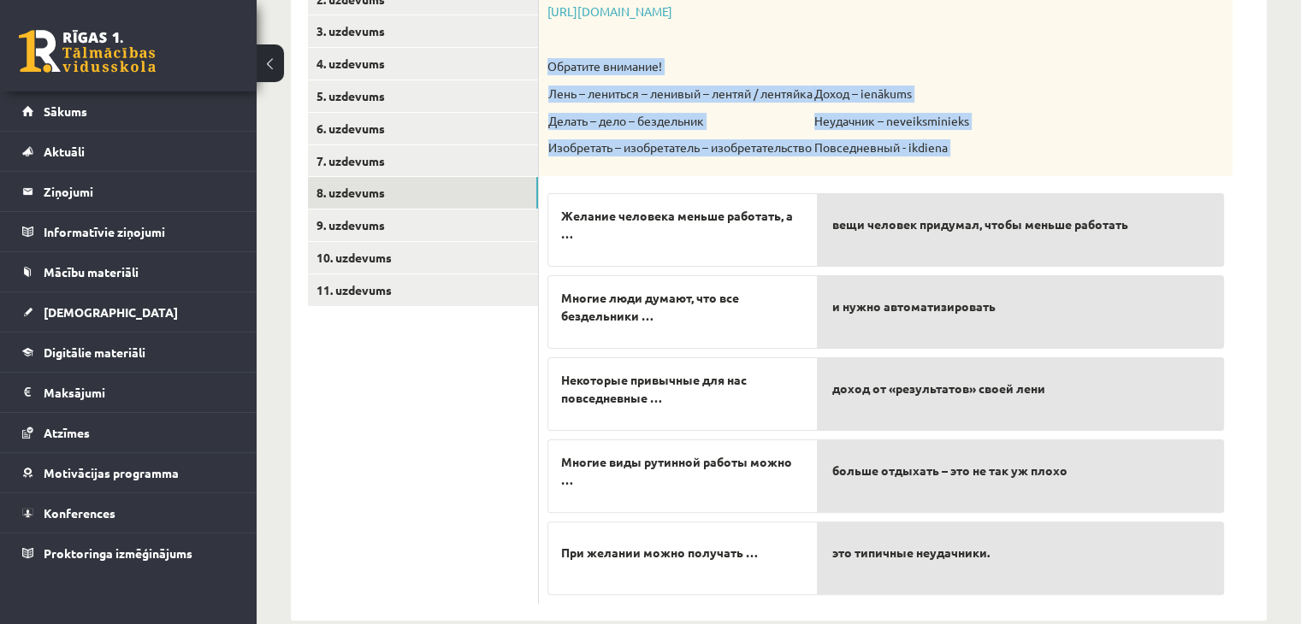
scroll to position [385, 0]
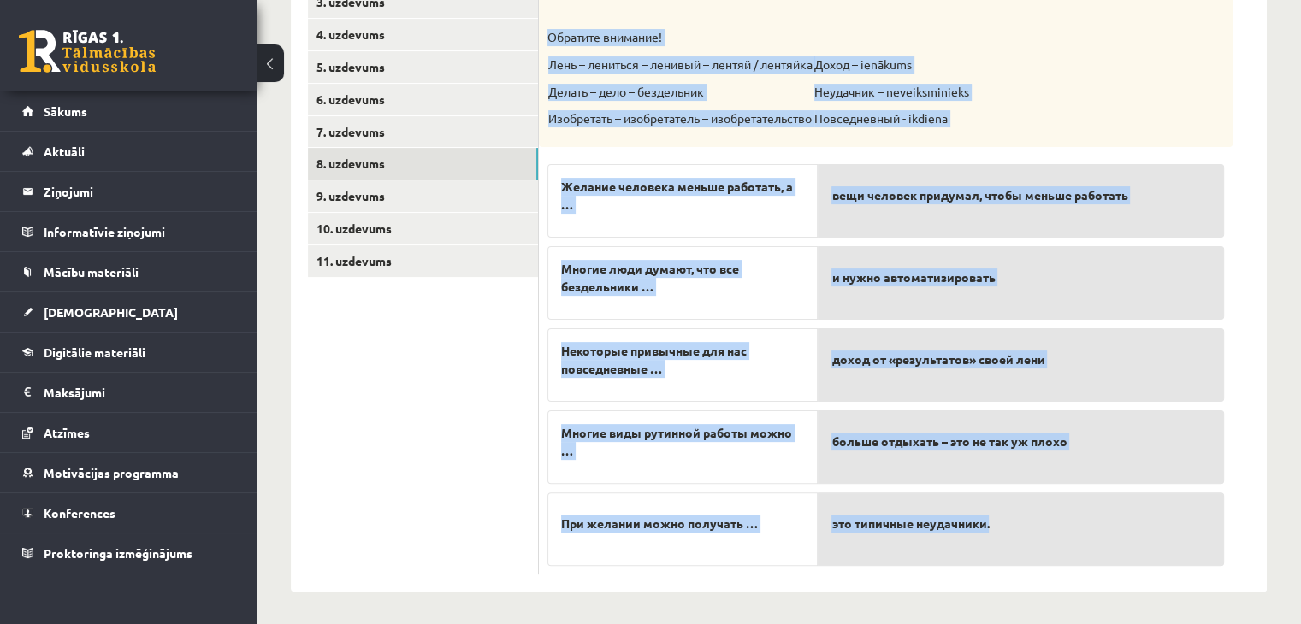
drag, startPoint x: 547, startPoint y: 192, endPoint x: 1031, endPoint y: 499, distance: 572.5
click at [1031, 499] on div "5p Прослушайте текст и соедините начало и конец предложений. https://www.zvaigz…" at bounding box center [886, 256] width 694 height 635
copy div "Обратите внимание! Лень – лениться – ленивый – лентяй / лентяйка Делать – дело …"
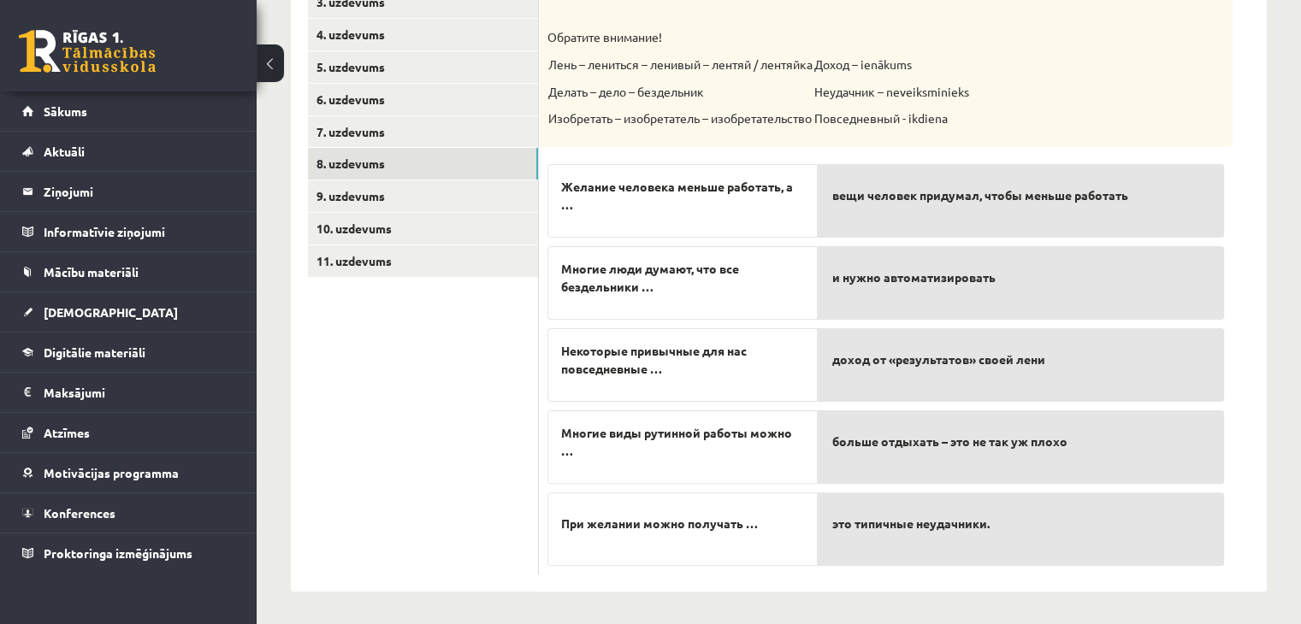
click at [456, 346] on ul "1. uzdevums 2. uzdevums 3. uzdevums 4. uzdevums 5. uzdevums 6. uzdevums 7. uzde…" at bounding box center [423, 248] width 231 height 653
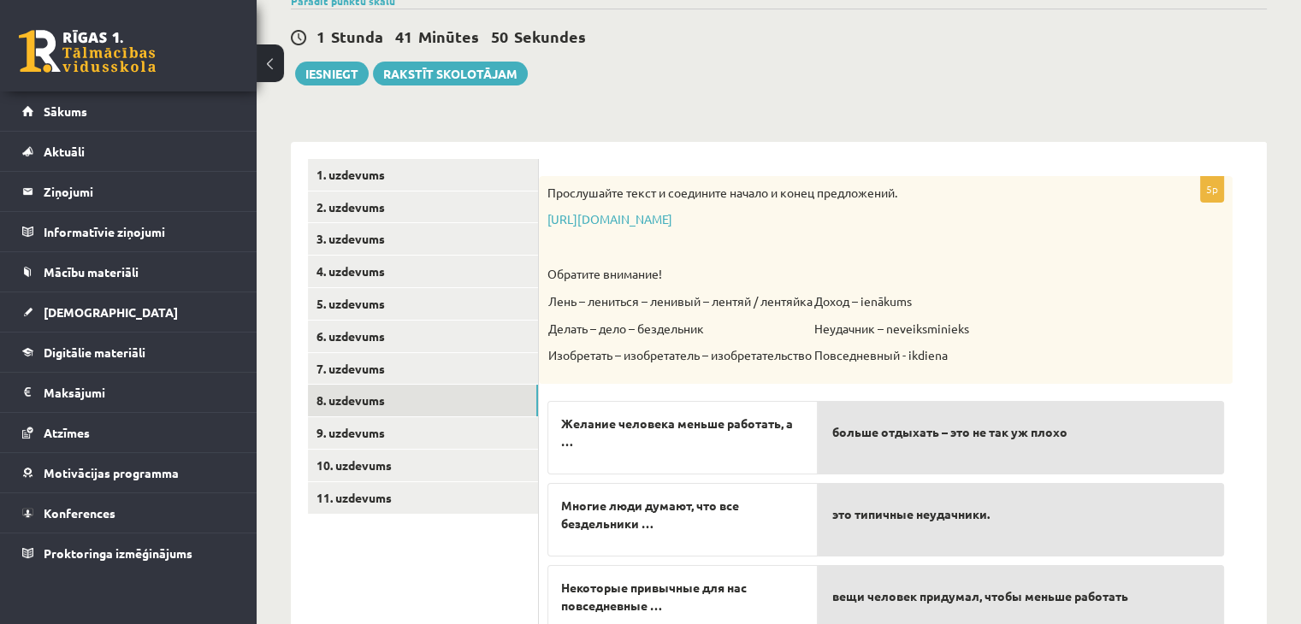
scroll to position [144, 0]
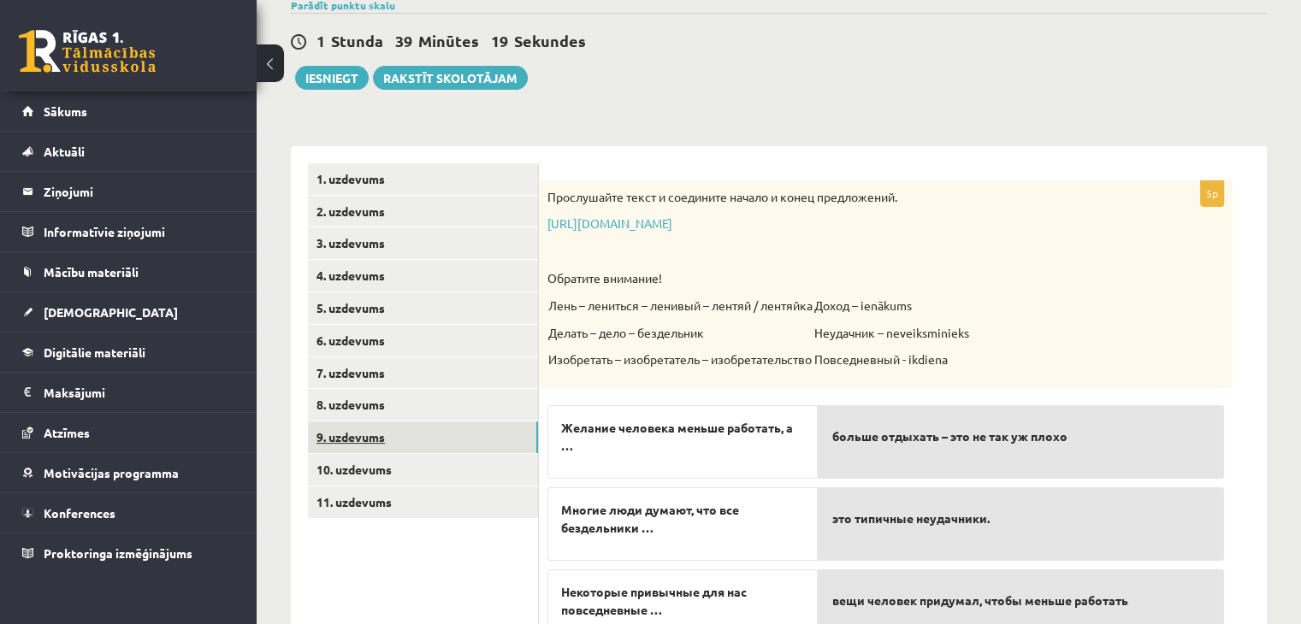
click at [487, 428] on link "9. uzdevums" at bounding box center [423, 438] width 230 height 32
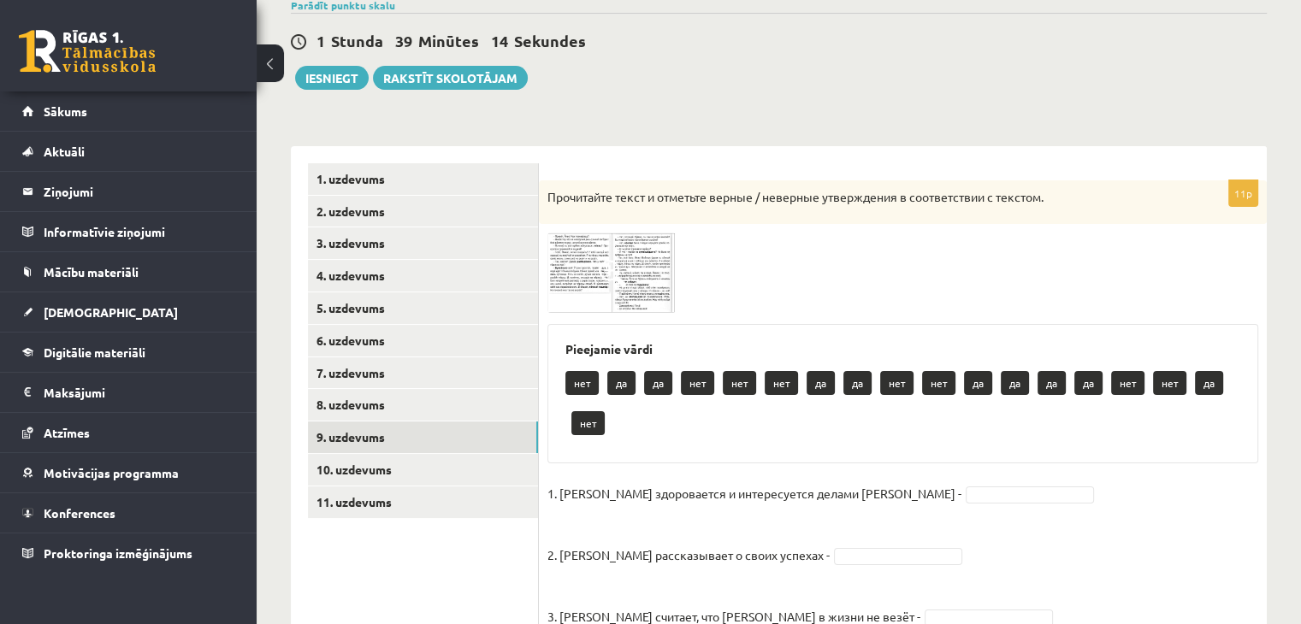
click at [653, 278] on img at bounding box center [611, 273] width 128 height 80
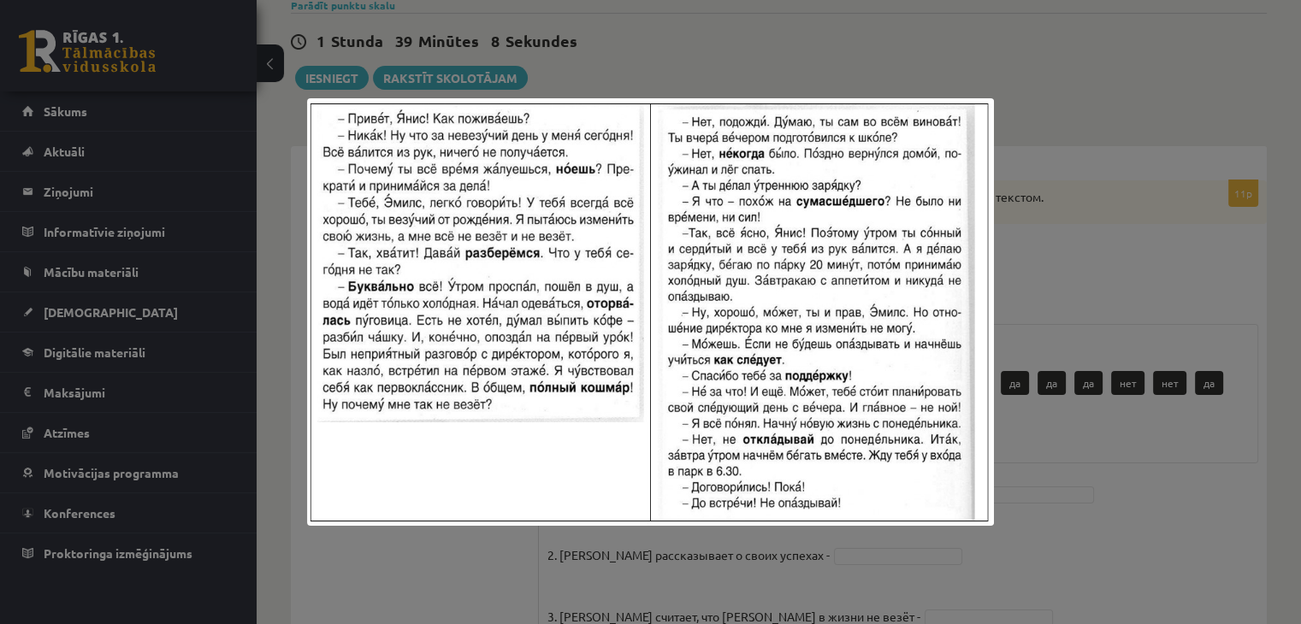
click at [1031, 278] on div at bounding box center [650, 312] width 1301 height 624
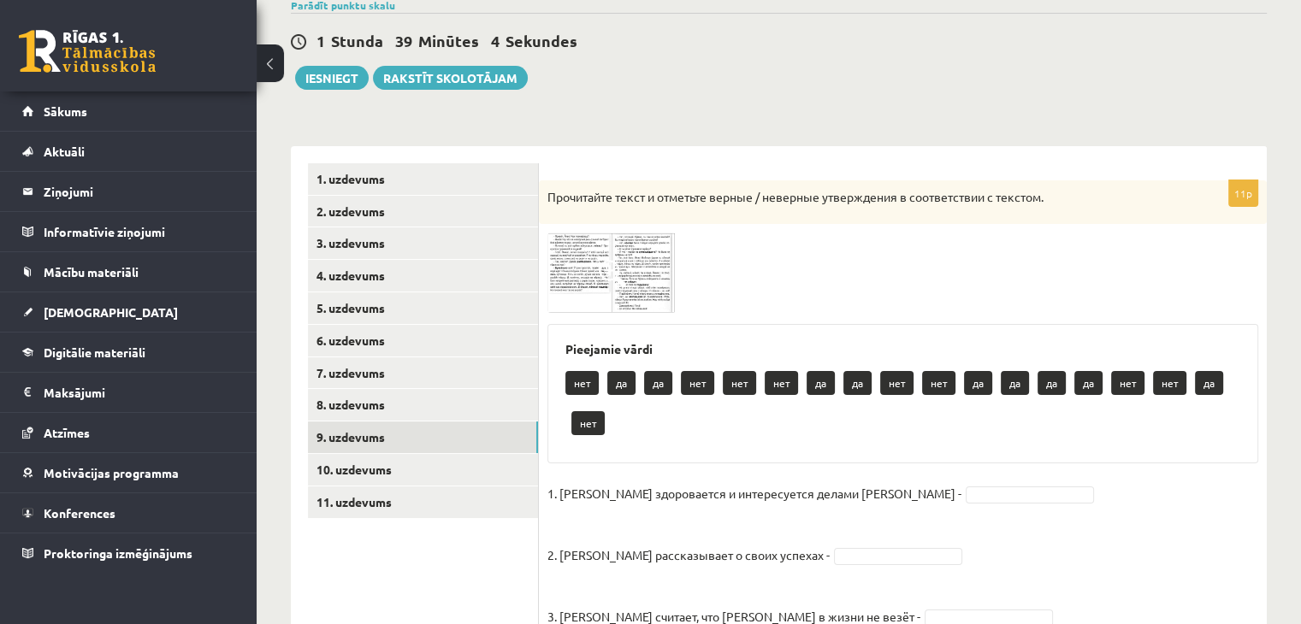
click at [655, 274] on img at bounding box center [611, 273] width 128 height 80
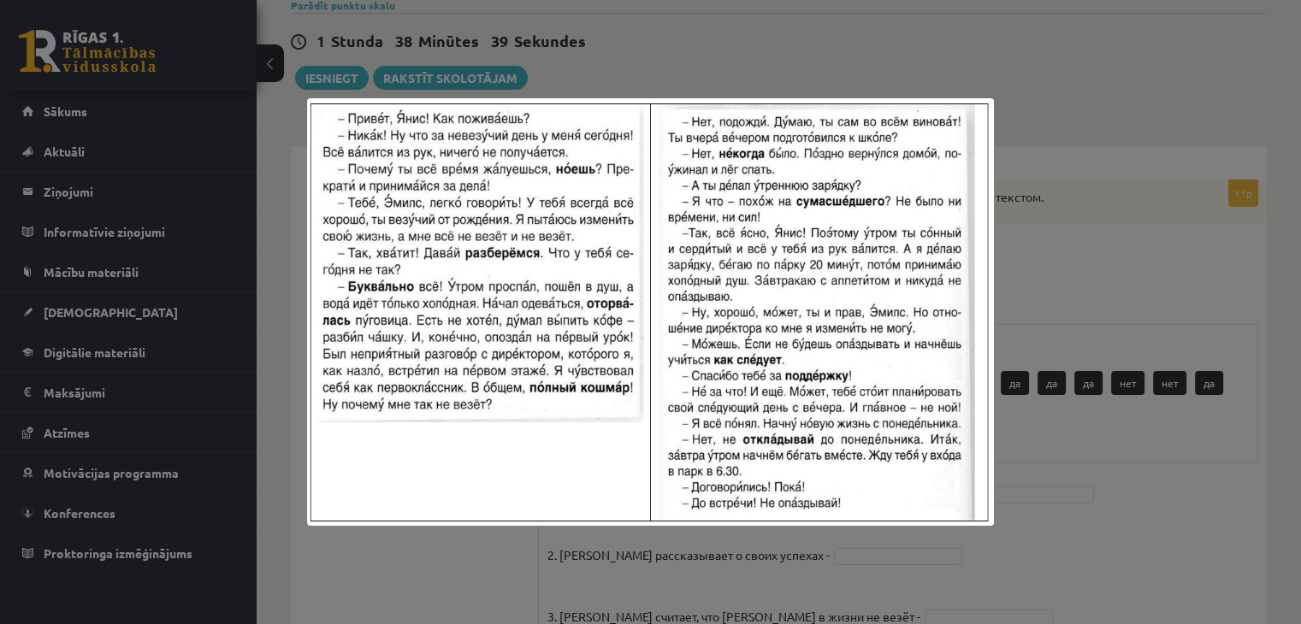
click at [1065, 302] on div at bounding box center [650, 312] width 1301 height 624
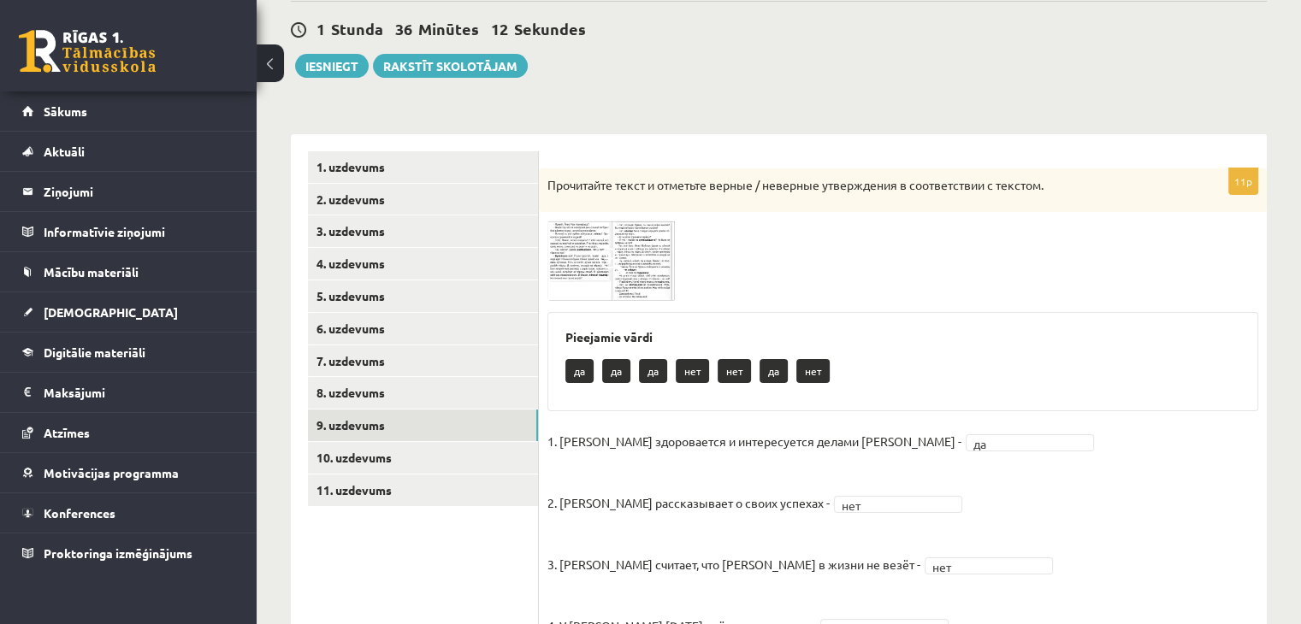
scroll to position [155, 0]
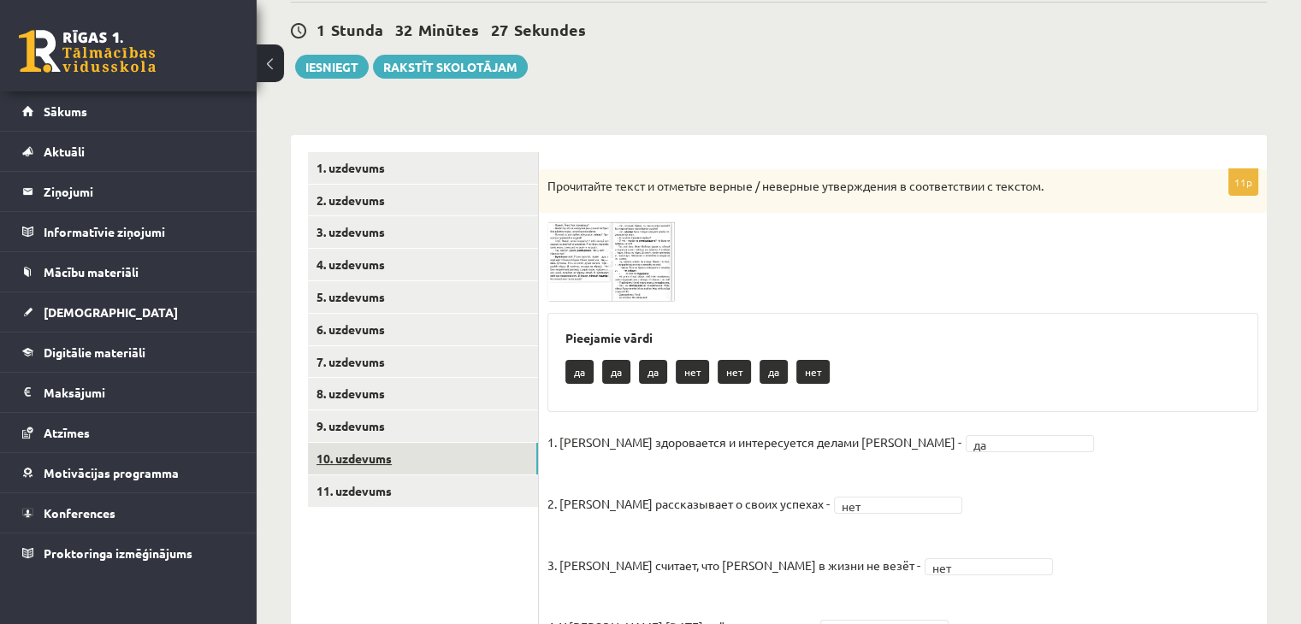
click at [485, 459] on link "10. uzdevums" at bounding box center [423, 459] width 230 height 32
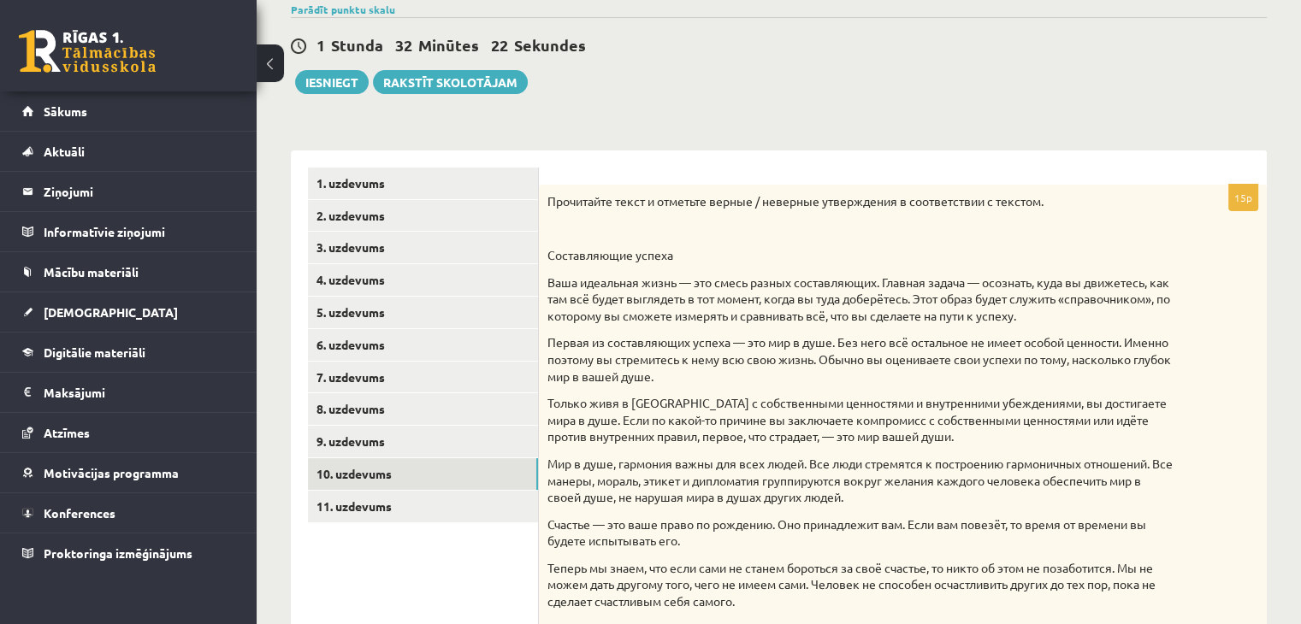
scroll to position [144, 0]
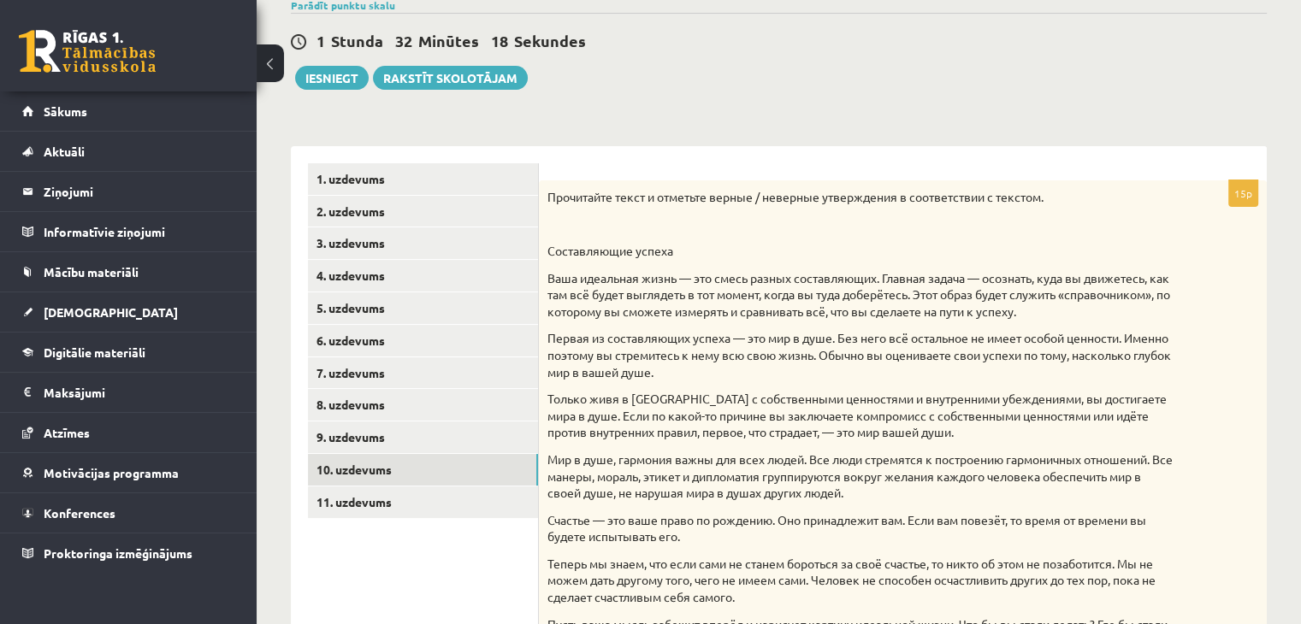
click at [546, 196] on div "Прочитайте текст и отметьте верные / неверные утверждения в соответствии с текс…" at bounding box center [903, 520] width 728 height 680
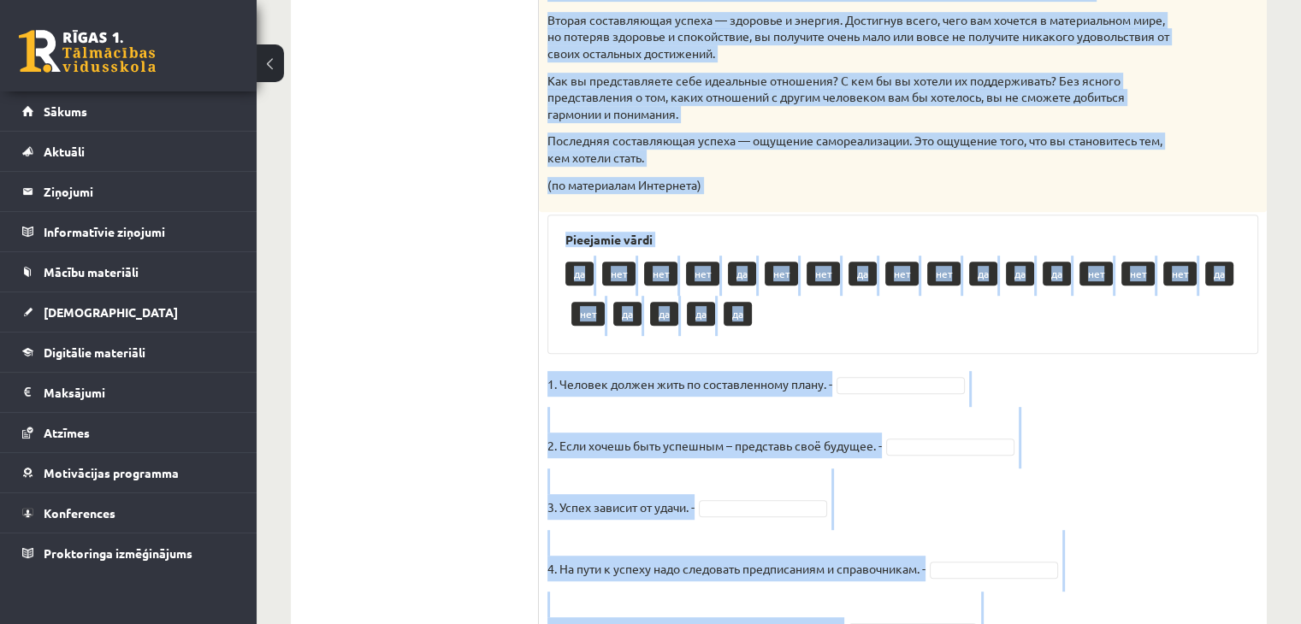
scroll to position [1497, 0]
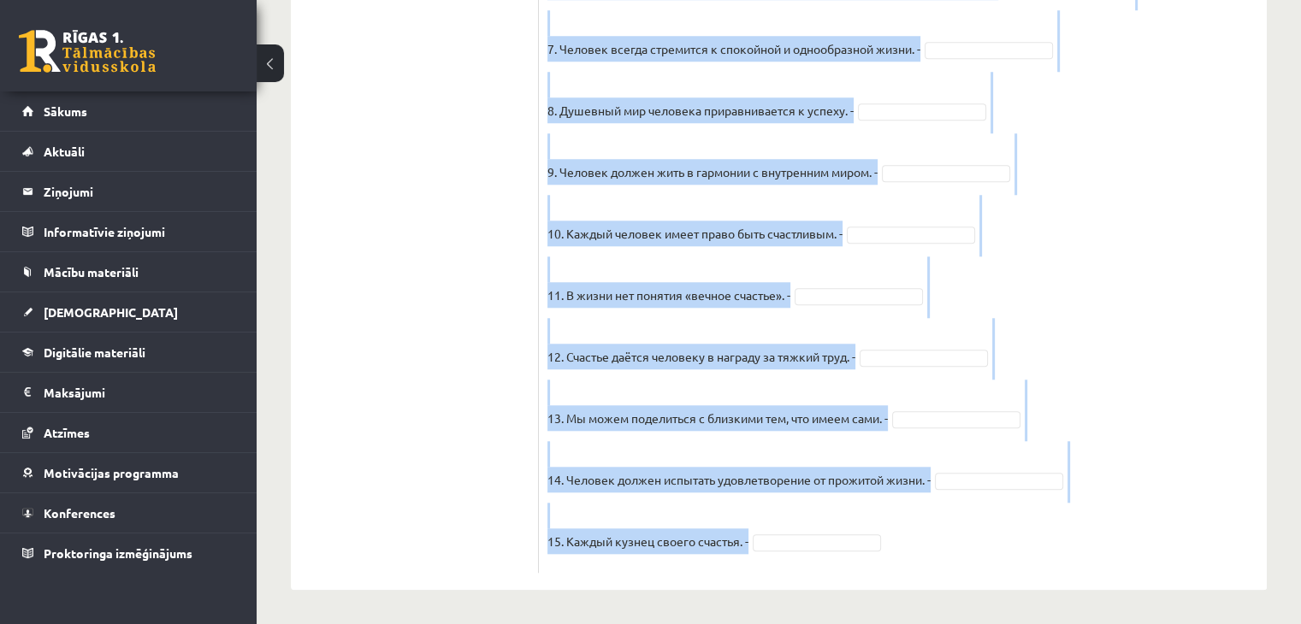
drag, startPoint x: 547, startPoint y: 194, endPoint x: 966, endPoint y: 543, distance: 544.7
copy div "Прочитайте текст и отметьте верные / неверные утверждения в соответствии с текс…"
click at [966, 543] on fieldset "1. Человек должен жить по составленному плану. - 2. Если хочешь быть успешным –…" at bounding box center [902, 115] width 711 height 898
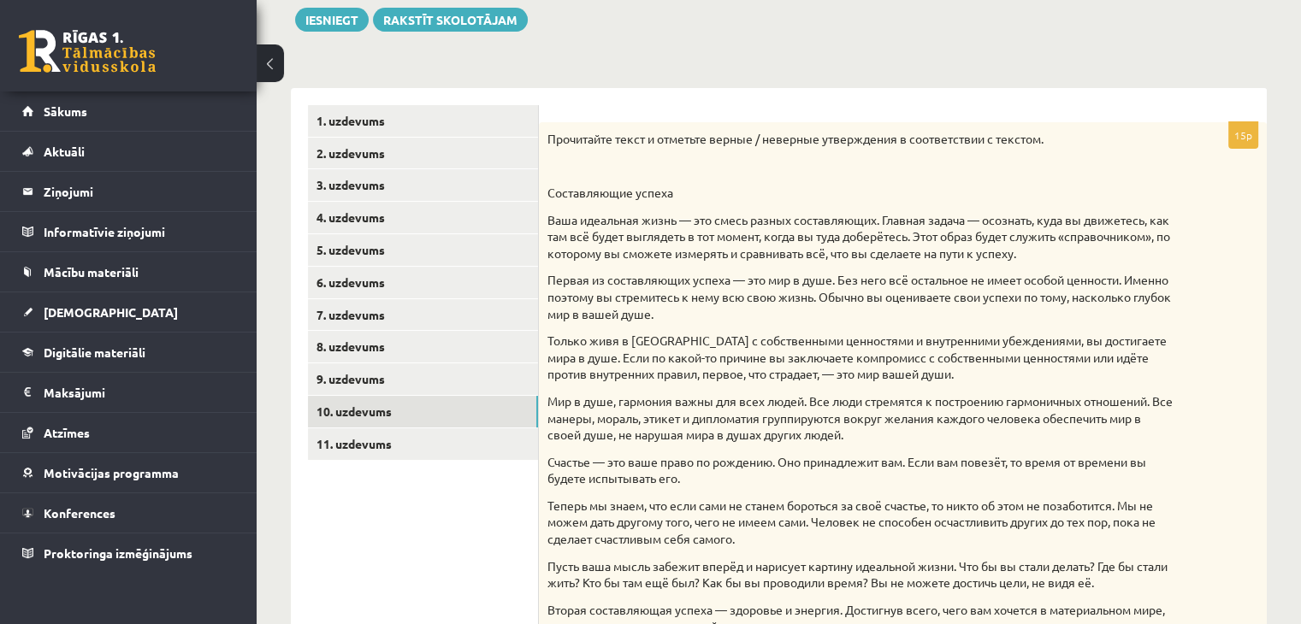
scroll to position [204, 0]
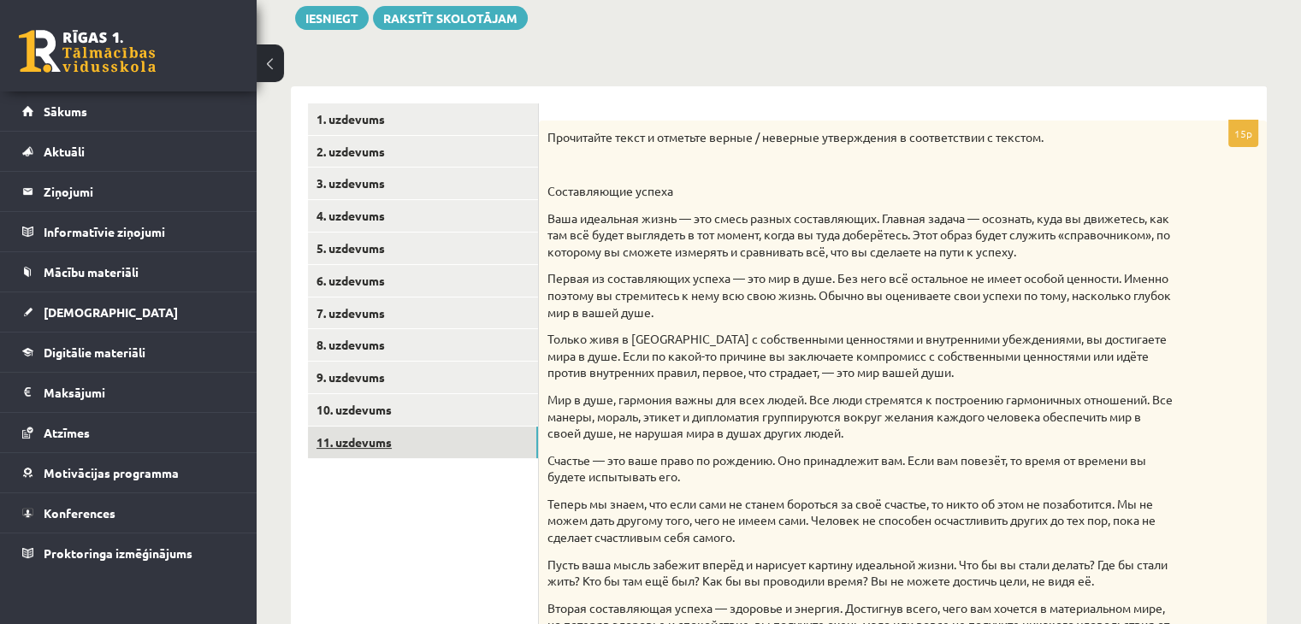
click at [511, 440] on link "11. uzdevums" at bounding box center [423, 443] width 230 height 32
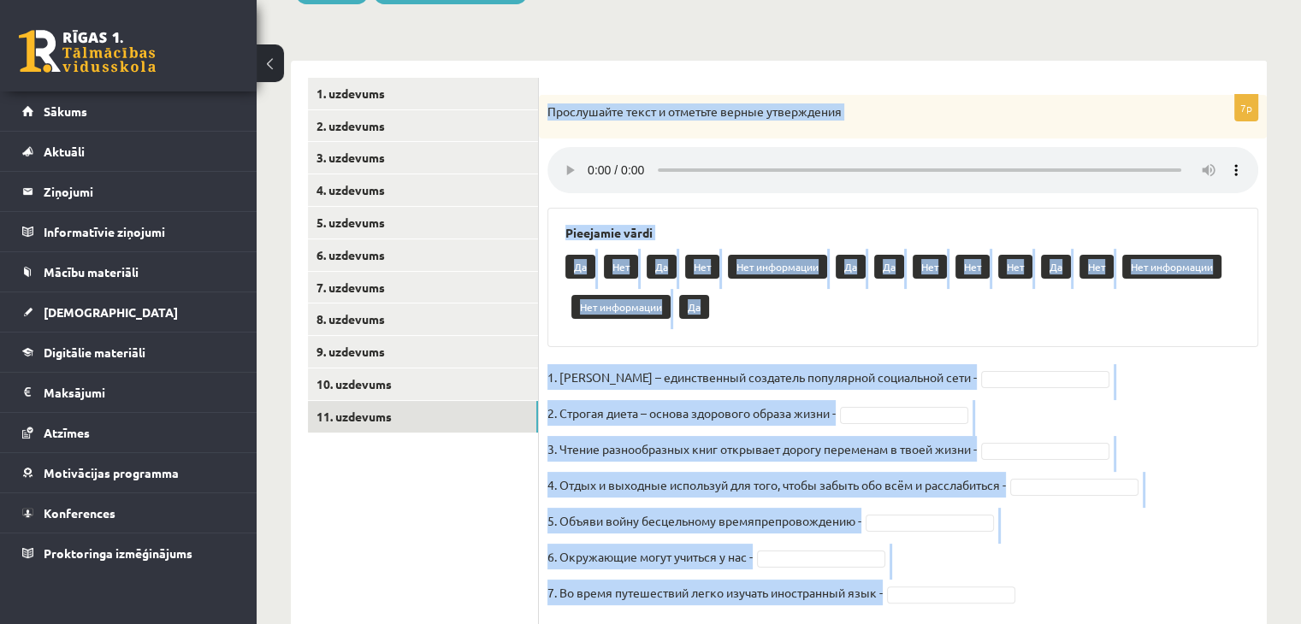
scroll to position [281, 0]
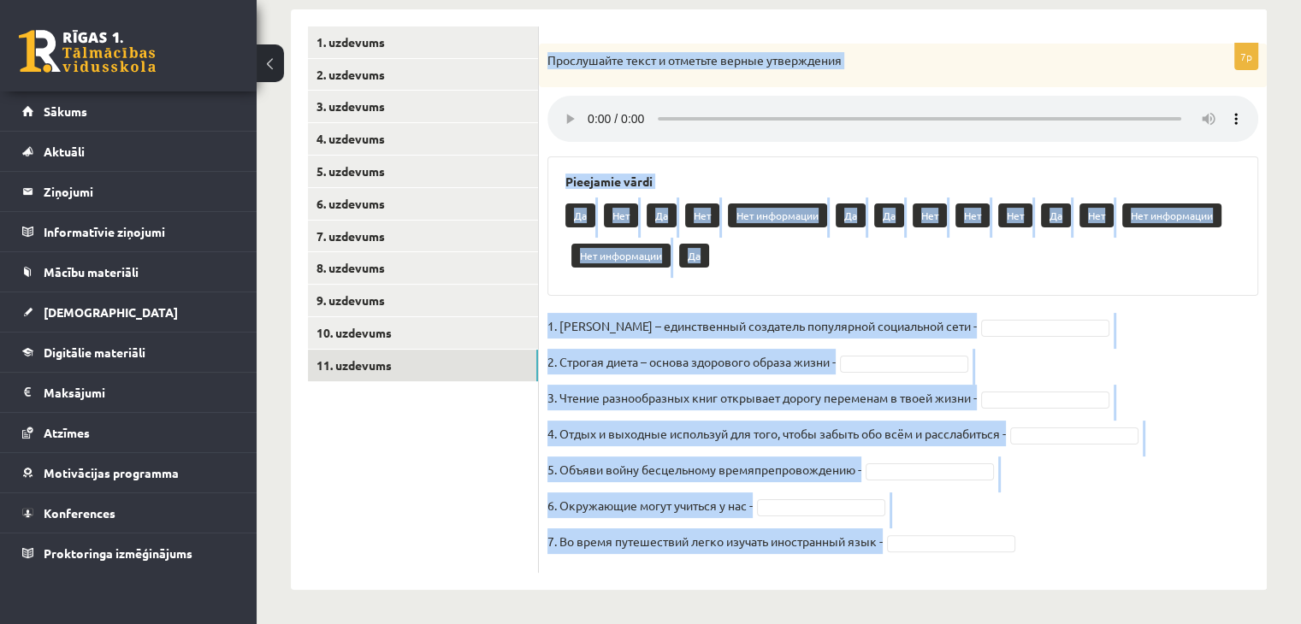
drag, startPoint x: 547, startPoint y: 113, endPoint x: 972, endPoint y: 541, distance: 603.5
click at [972, 541] on div "7p Прослушайте текст и отметьте верные утверждения Pieejamie vārdi Да Нет Да Не…" at bounding box center [903, 308] width 728 height 529
copy div "Прослушайте текст и отметьте верные утверждения Pieejamie vārdi Да Нет Да Нет Н…"
click at [1091, 496] on fieldset "1. Павел Дуров – единственный создатель популярной социальной сети - 2. Строгая…" at bounding box center [902, 438] width 711 height 251
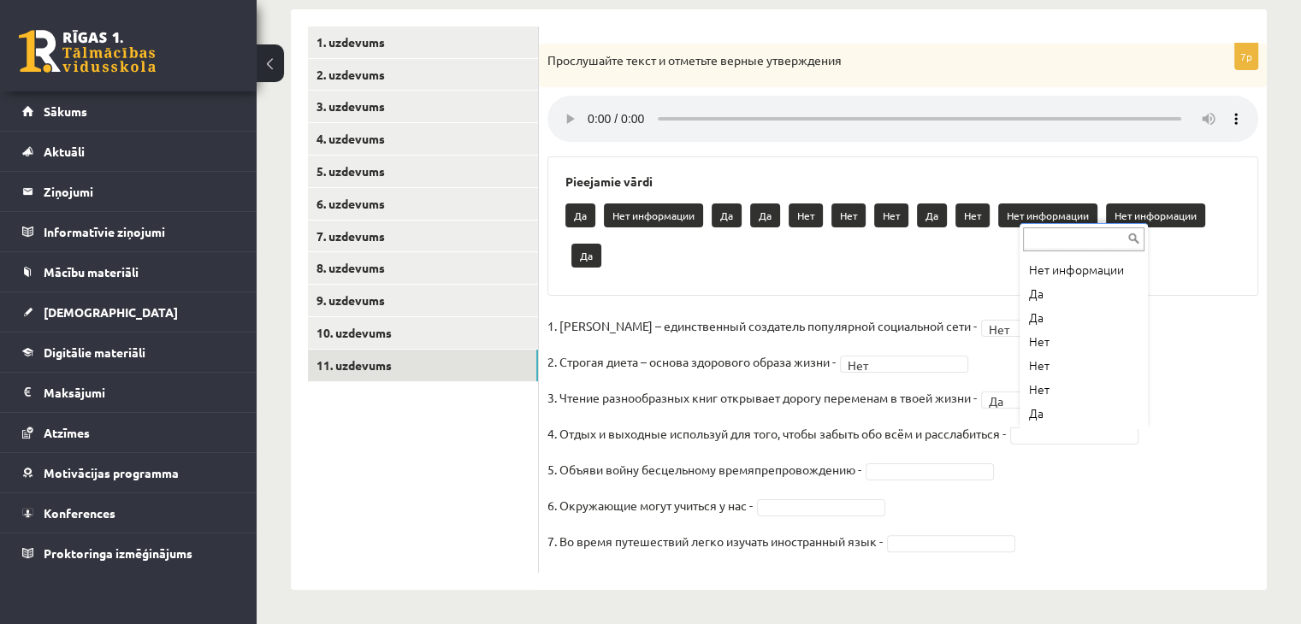
scroll to position [68, 0]
drag, startPoint x: 1072, startPoint y: 405, endPoint x: 1063, endPoint y: 367, distance: 39.6
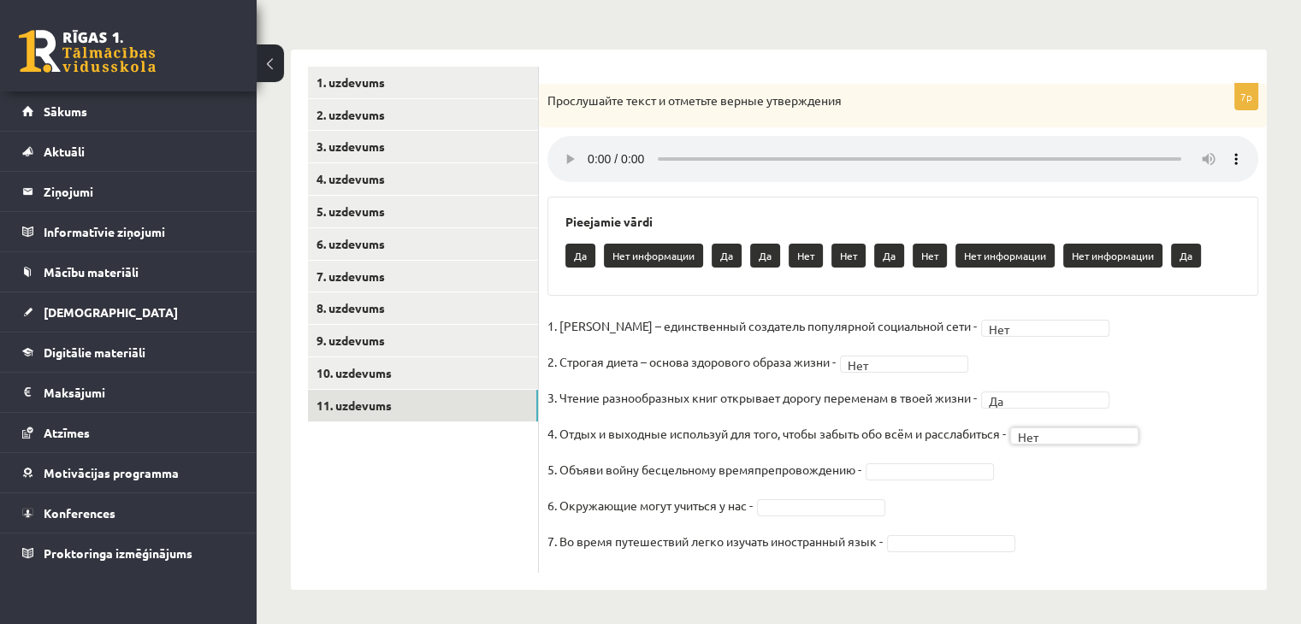
scroll to position [241, 0]
click at [1063, 367] on fieldset "1. Павел Дуров – единственный создатель популярной социальной сети - Нет *** 2.…" at bounding box center [902, 438] width 711 height 251
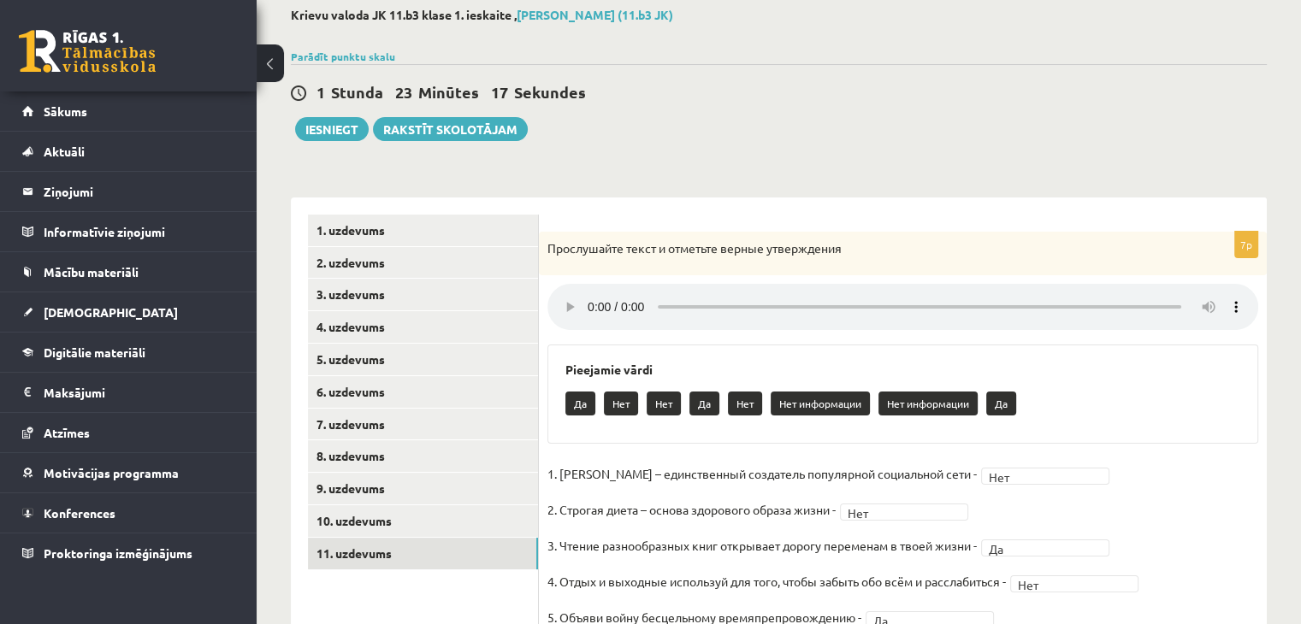
scroll to position [91, 0]
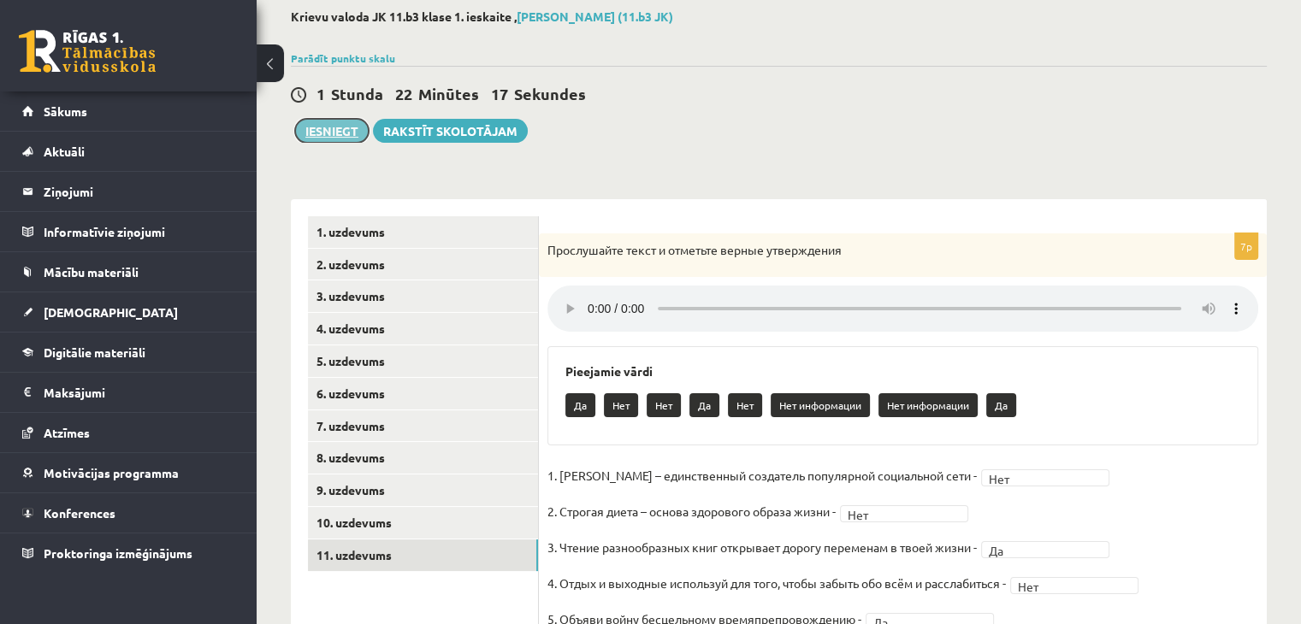
click at [341, 138] on button "Iesniegt" at bounding box center [332, 131] width 74 height 24
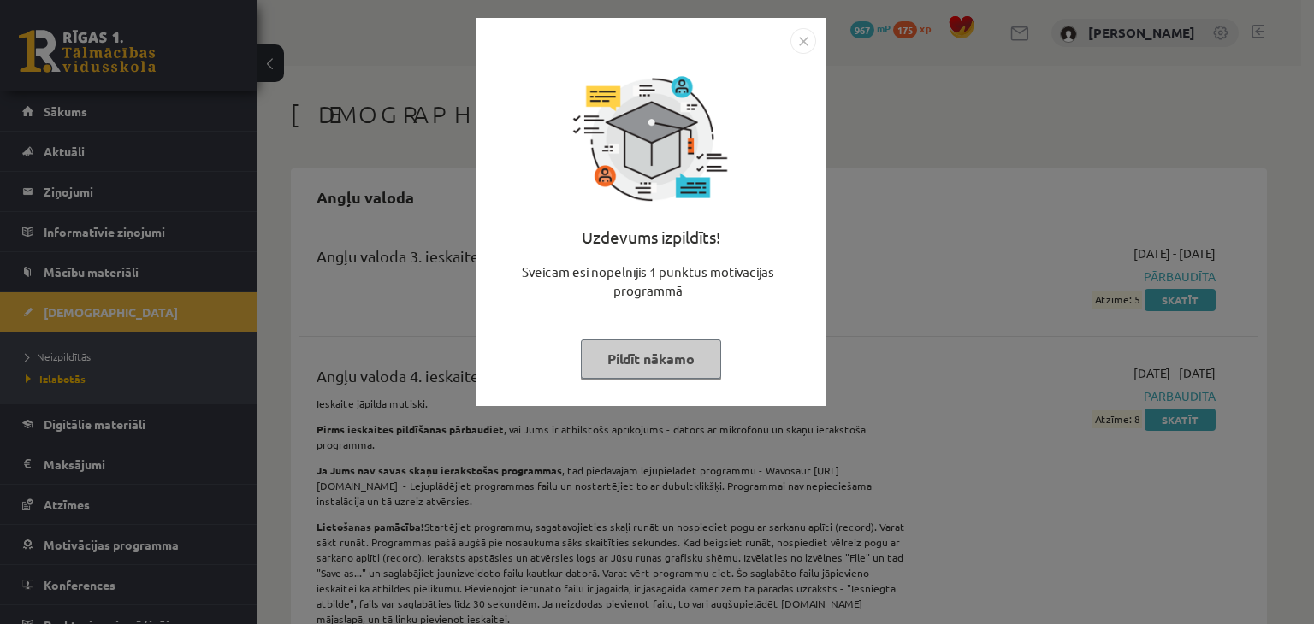
click at [804, 42] on img "Close" at bounding box center [803, 41] width 26 height 26
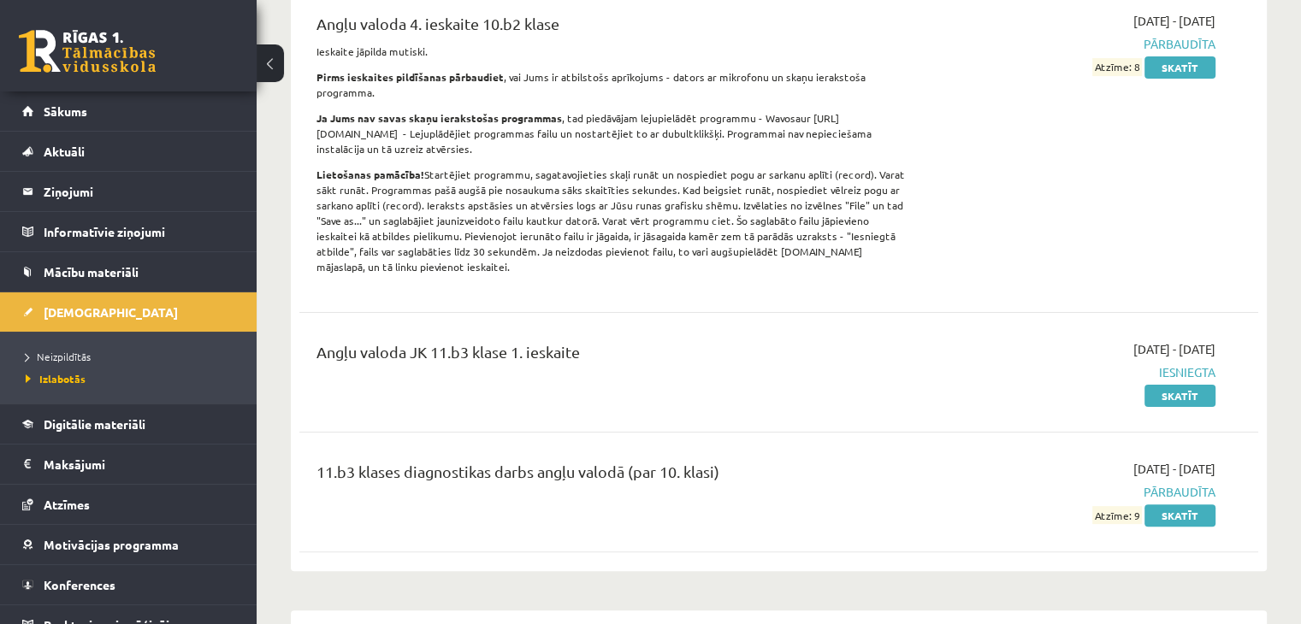
scroll to position [364, 0]
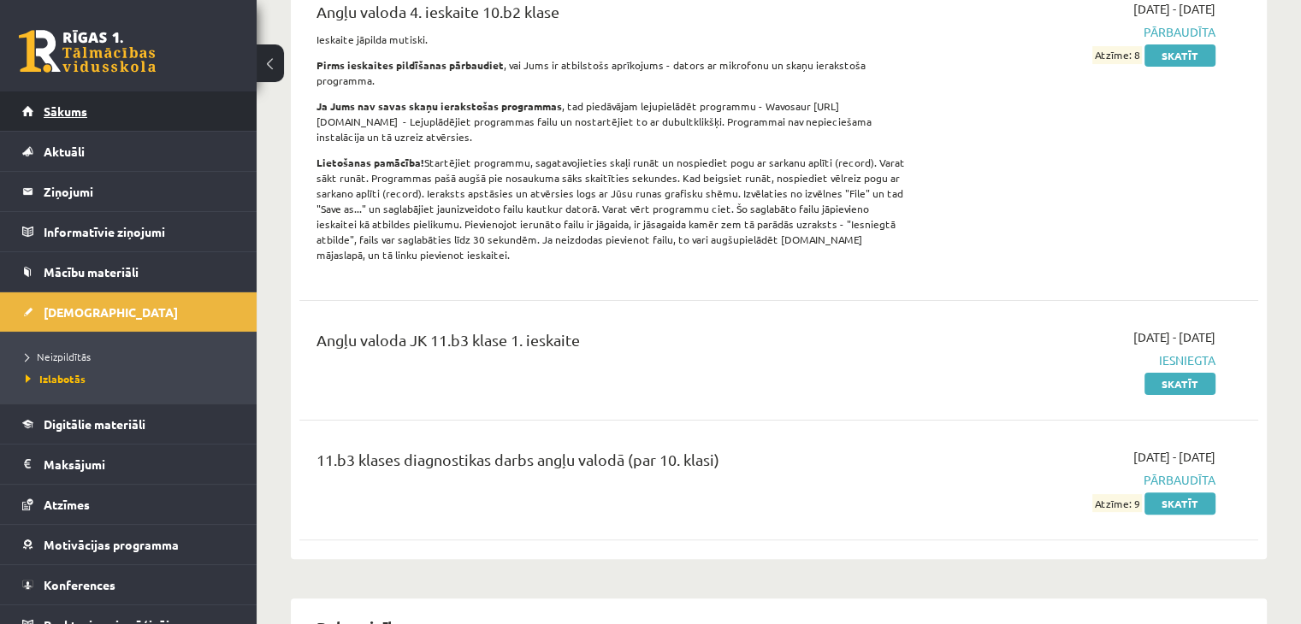
click at [152, 111] on link "Sākums" at bounding box center [128, 111] width 213 height 39
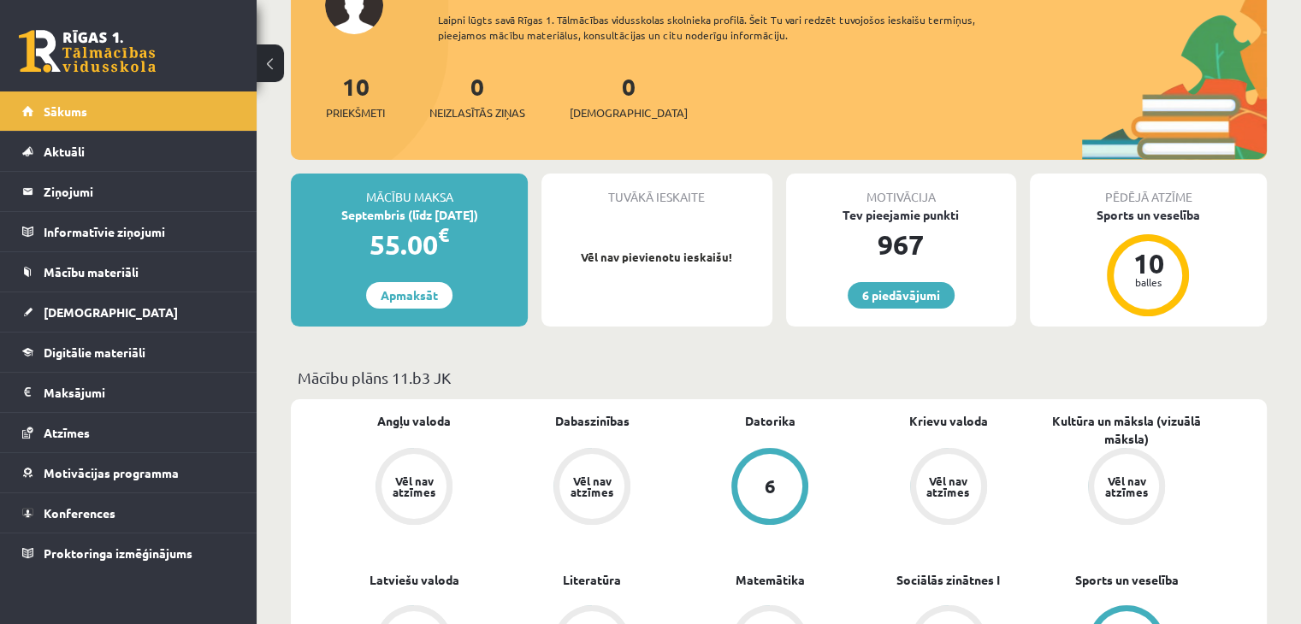
scroll to position [151, 0]
